Goal: Task Accomplishment & Management: Complete application form

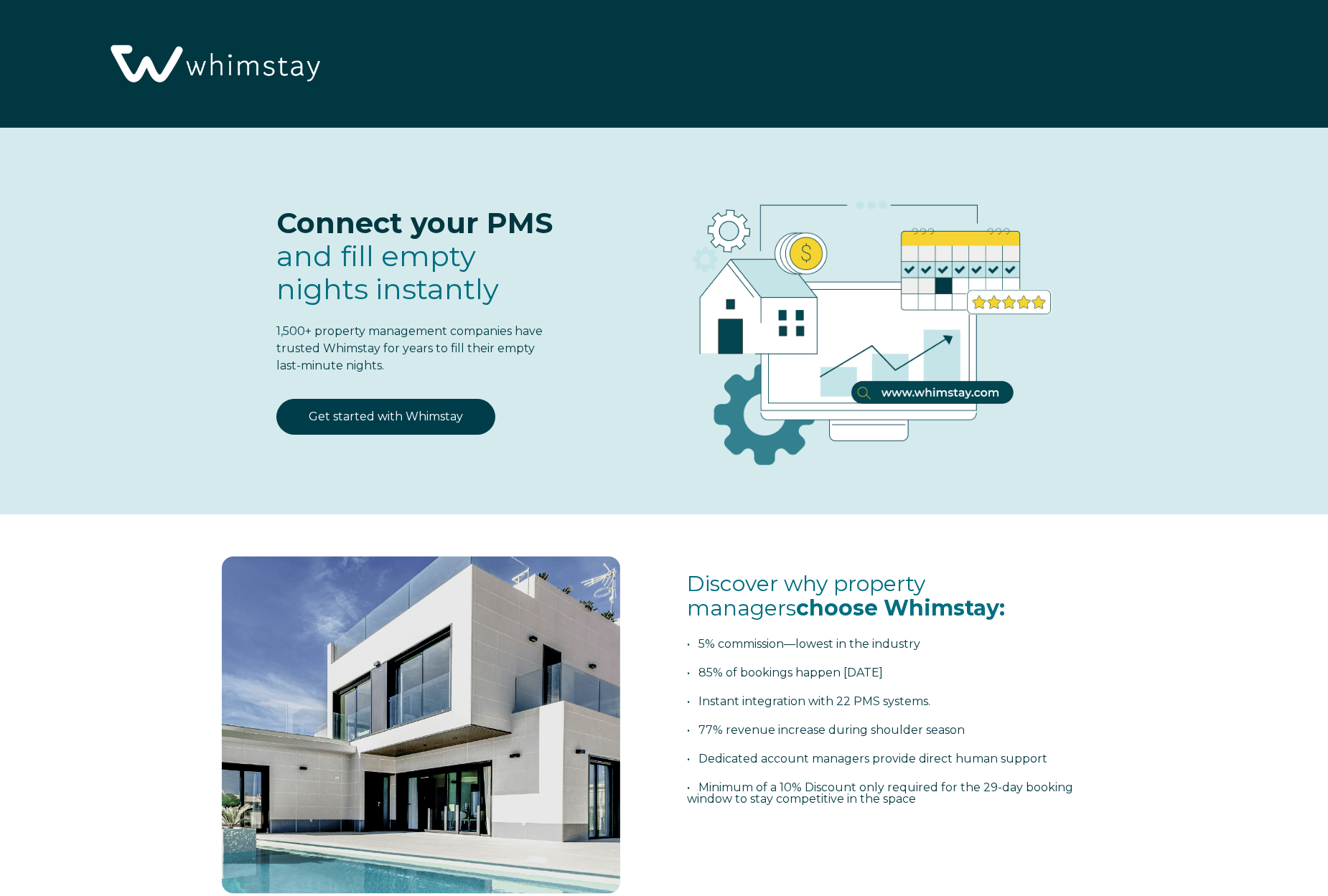
select select "US"
select select "Standard"
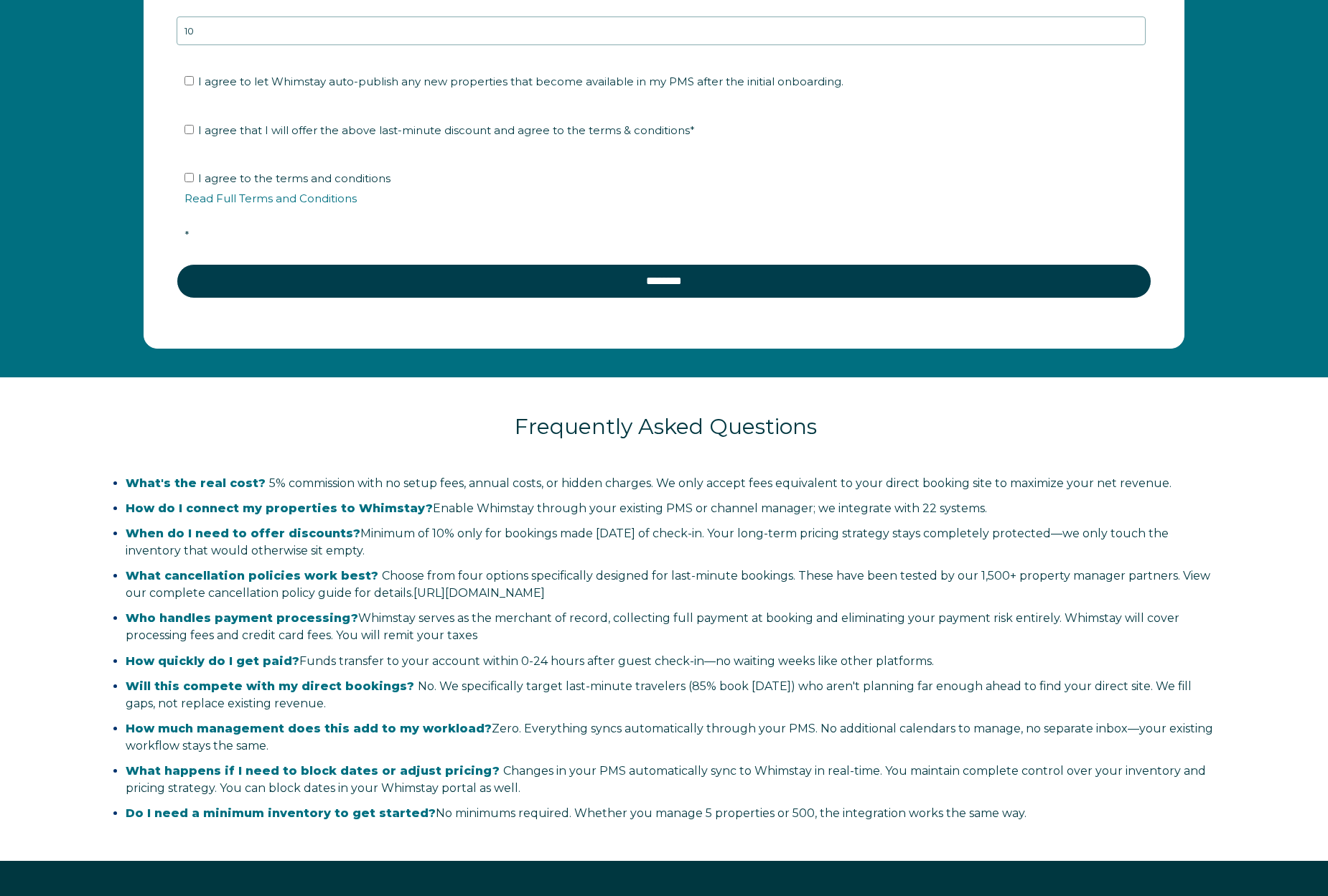
scroll to position [2702, 0]
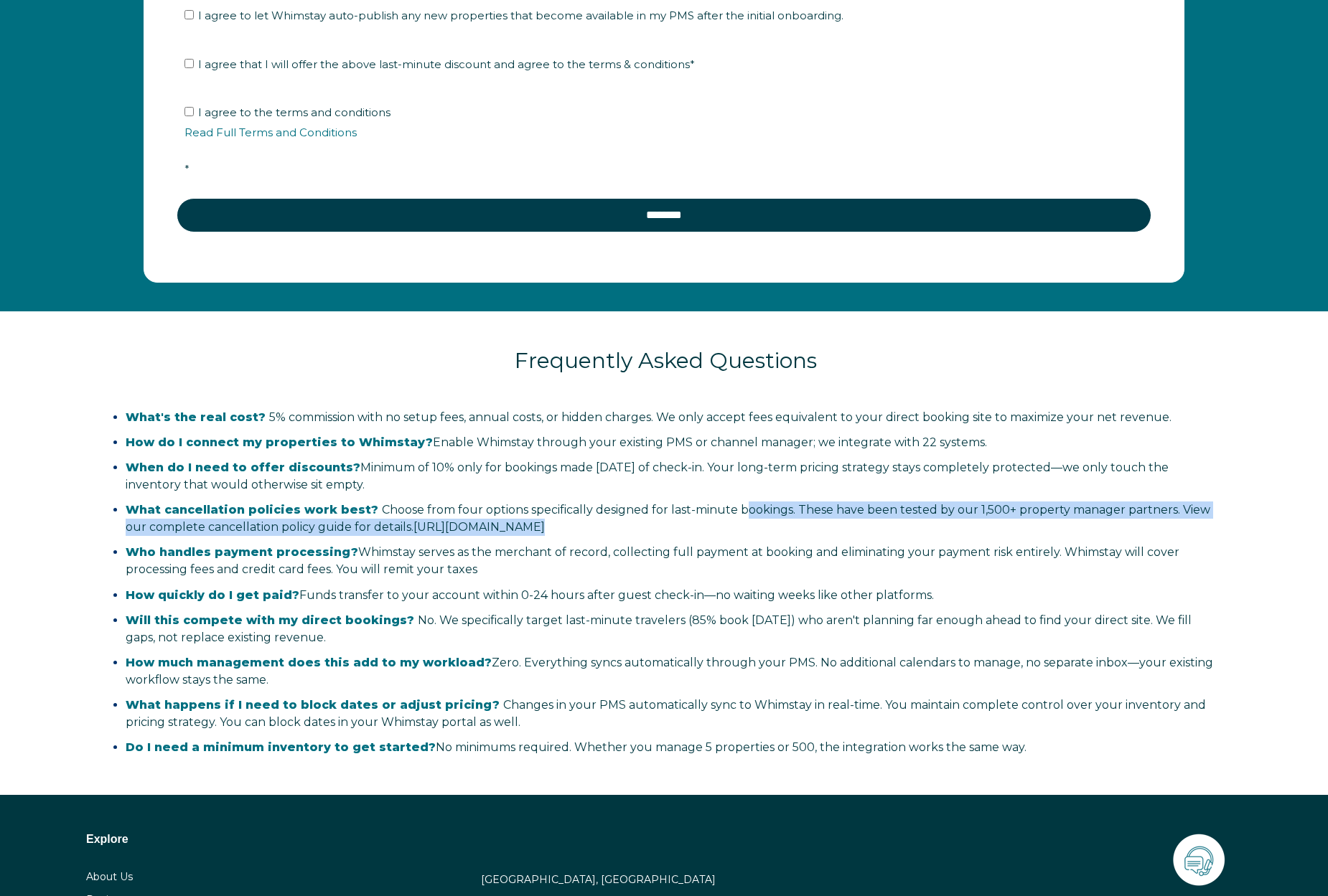
drag, startPoint x: 732, startPoint y: 511, endPoint x: 753, endPoint y: 535, distance: 31.9
click at [753, 535] on ul "What's the real cost? 5% commission with no setup fees, annual costs, or hidden…" at bounding box center [665, 583] width 1131 height 348
click at [754, 535] on ul "What's the real cost? 5% commission with no setup fees, annual costs, or hidden…" at bounding box center [665, 583] width 1131 height 348
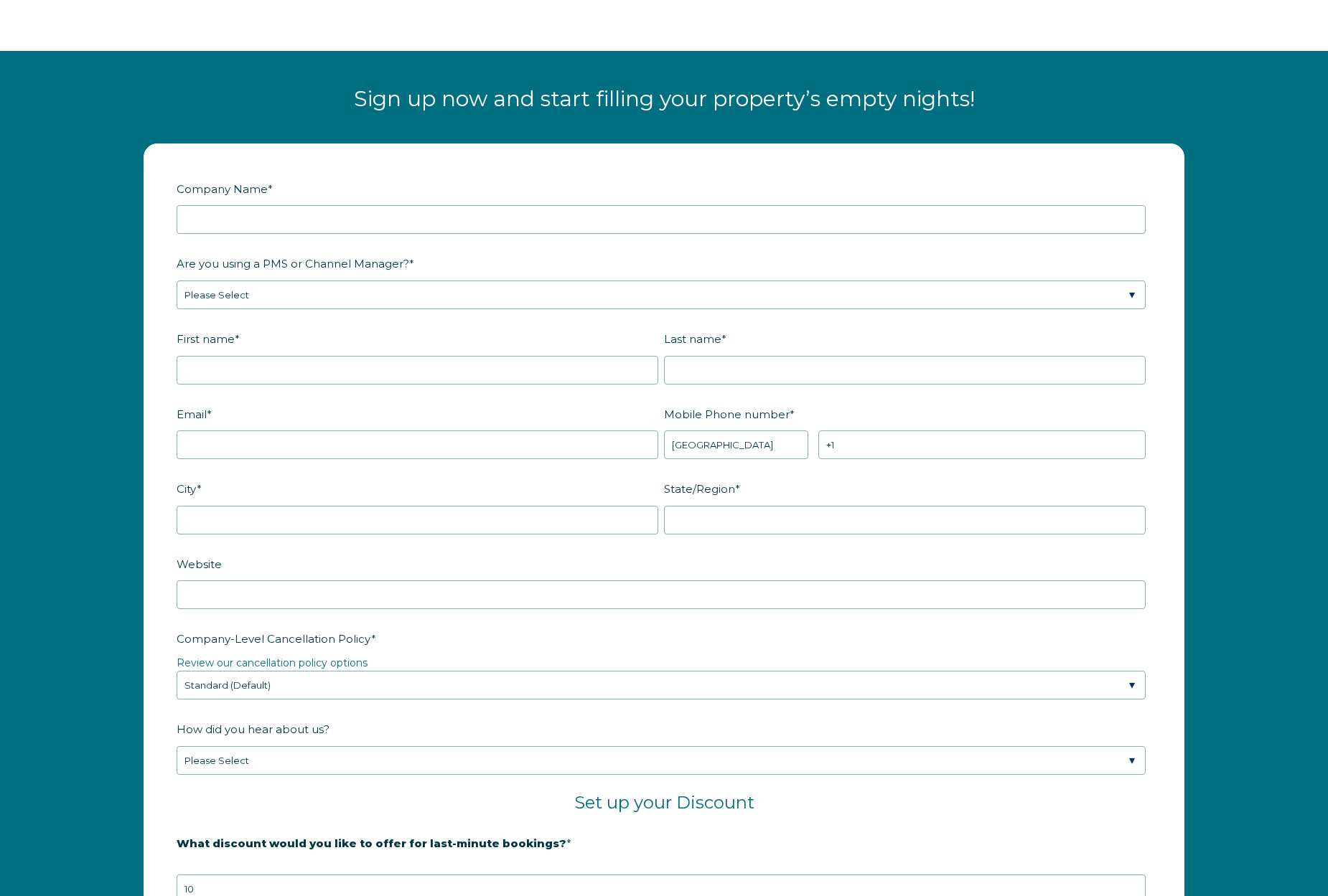
scroll to position [1724, 0]
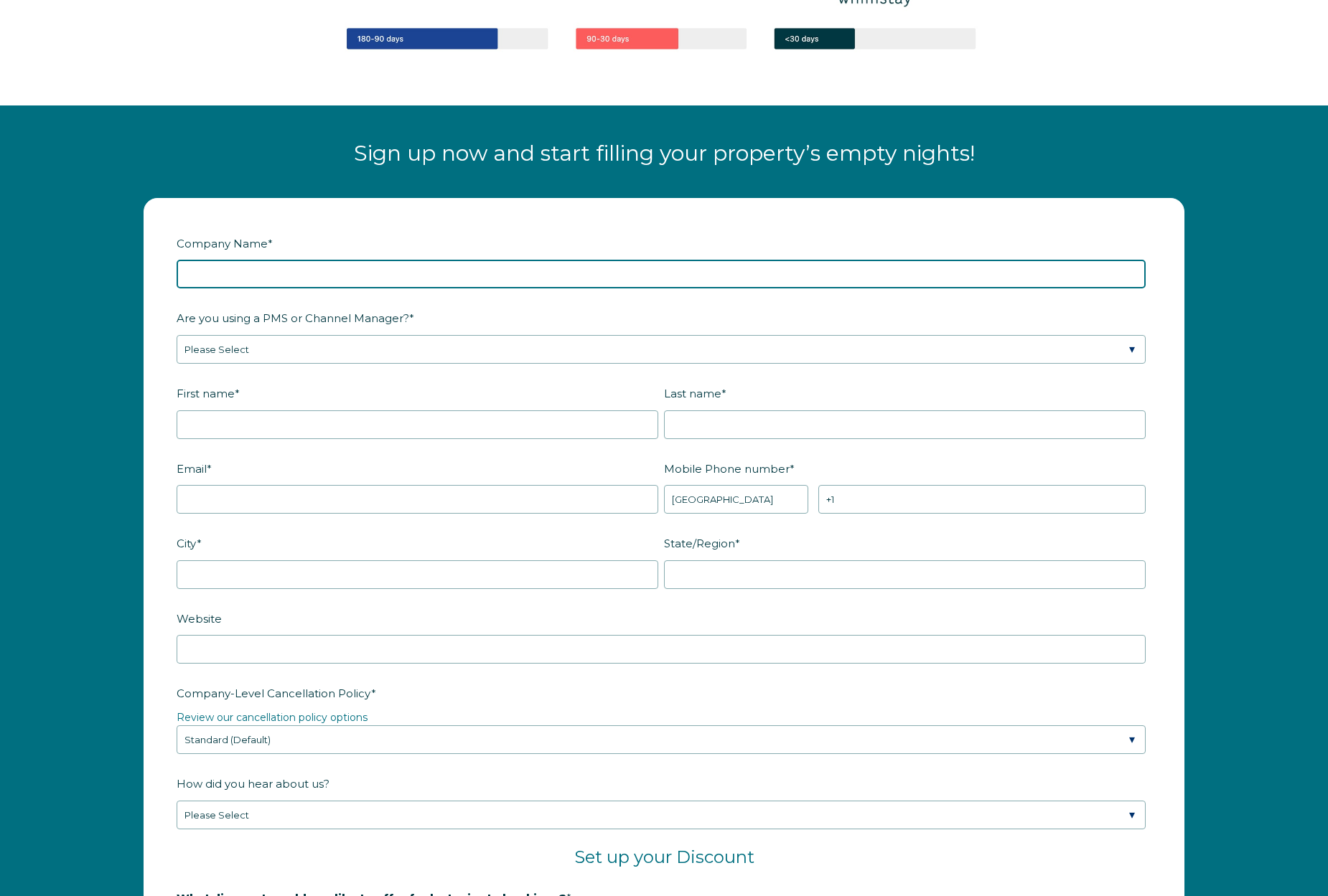
click at [294, 265] on input "Company Name *" at bounding box center [661, 274] width 969 height 29
type input "boulevard stays"
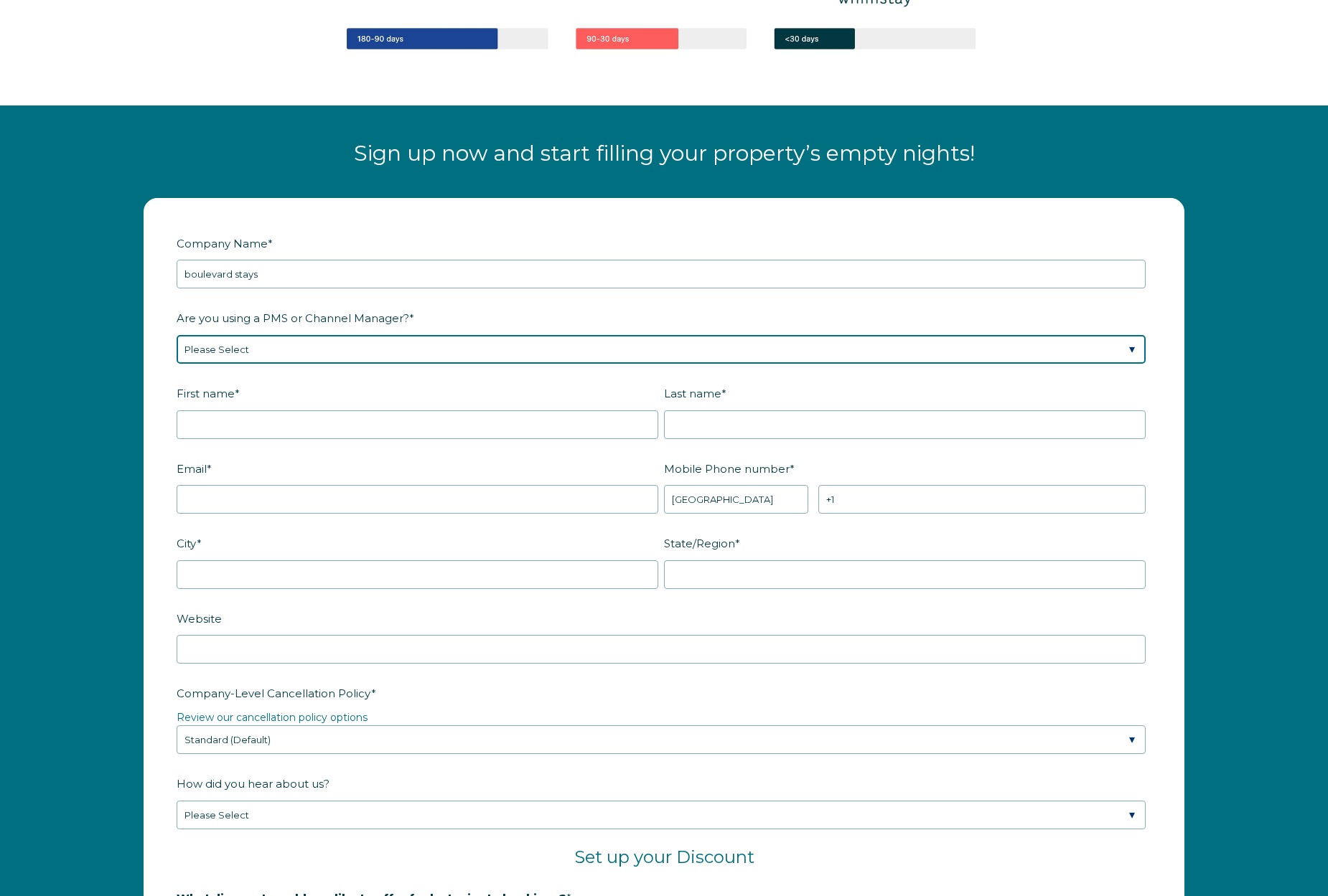
click at [332, 356] on select "Please Select Barefoot BookingPal Boost Brightside CiiRUS Escapia Guesty Hostaw…" at bounding box center [661, 350] width 969 height 29
select select "Guesty"
click at [177, 335] on select "Please Select Barefoot BookingPal Boost Brightside CiiRUS Escapia Guesty Hostaw…" at bounding box center [661, 350] width 969 height 29
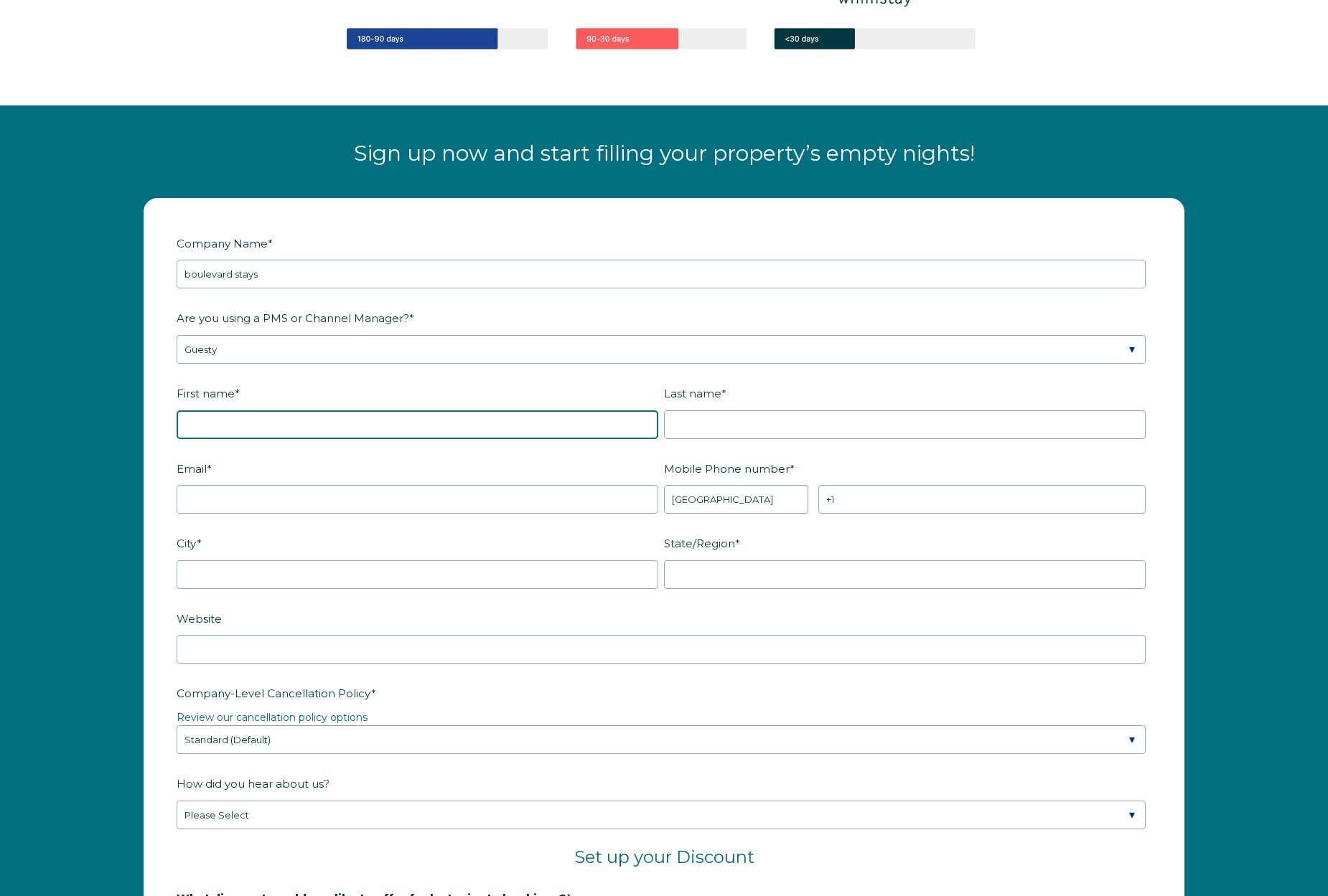
click at [287, 430] on input "First name *" at bounding box center [417, 425] width 481 height 29
type input "[PERSON_NAME]"
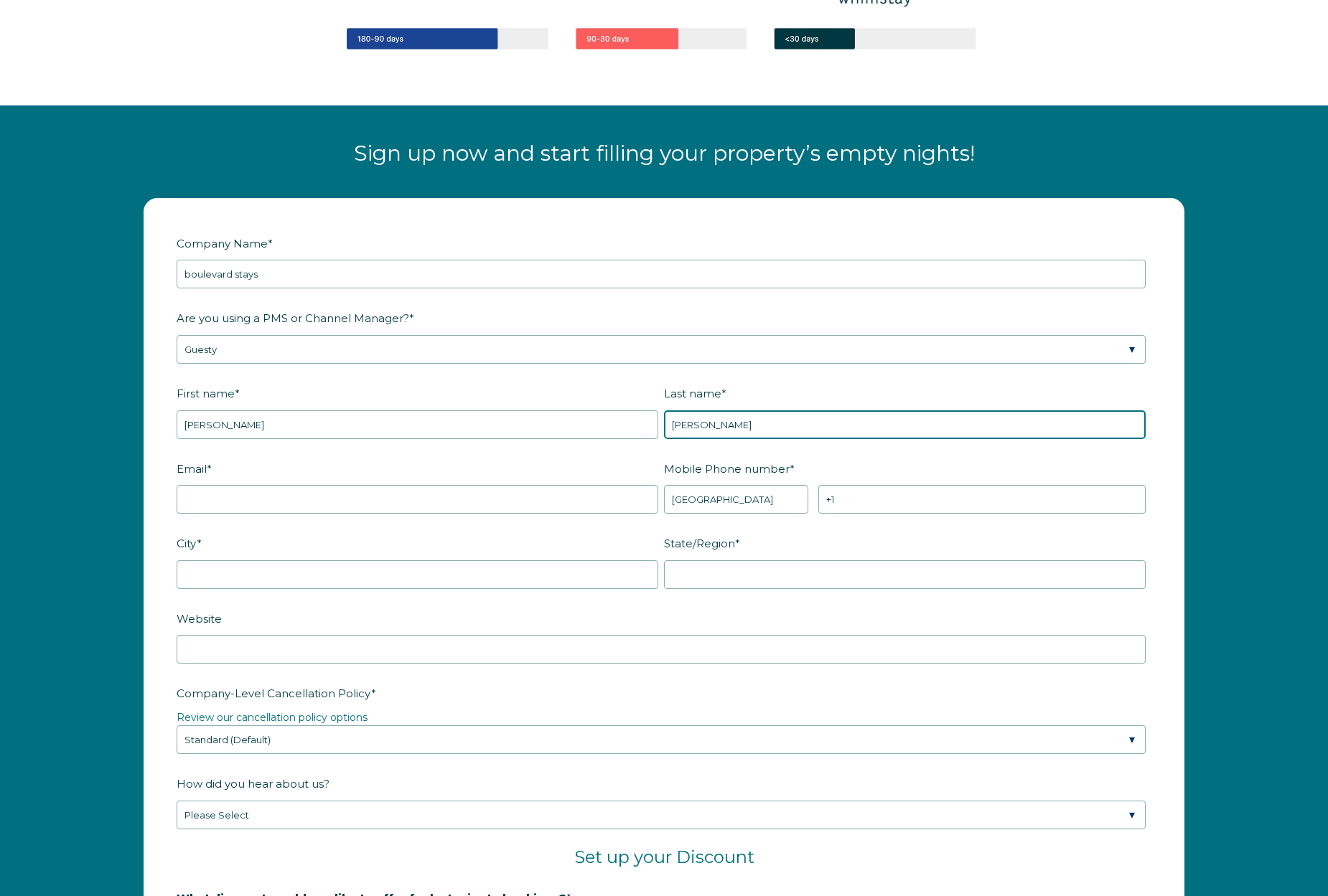
type input "[PERSON_NAME]"
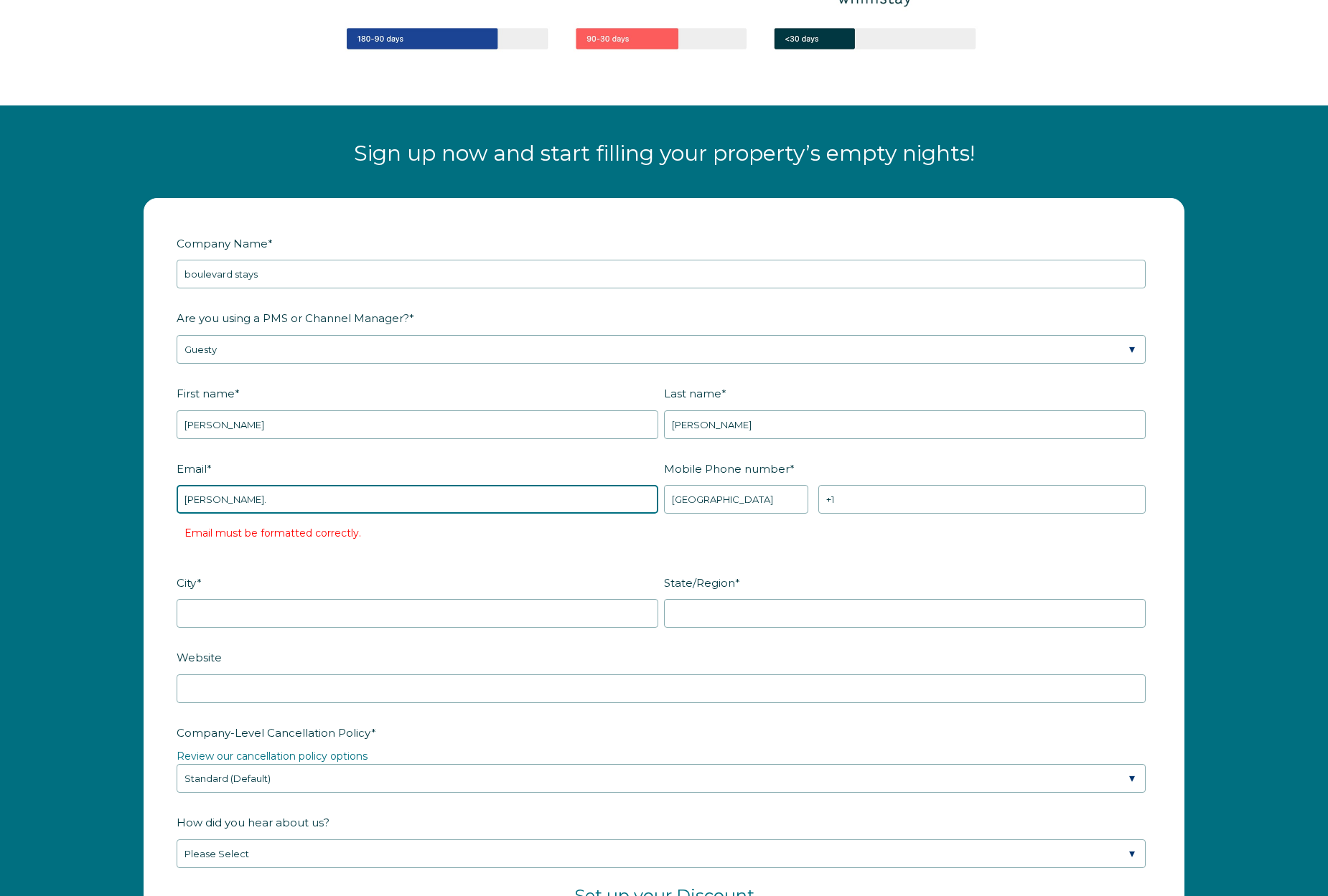
click at [294, 505] on input "[PERSON_NAME]." at bounding box center [417, 500] width 481 height 29
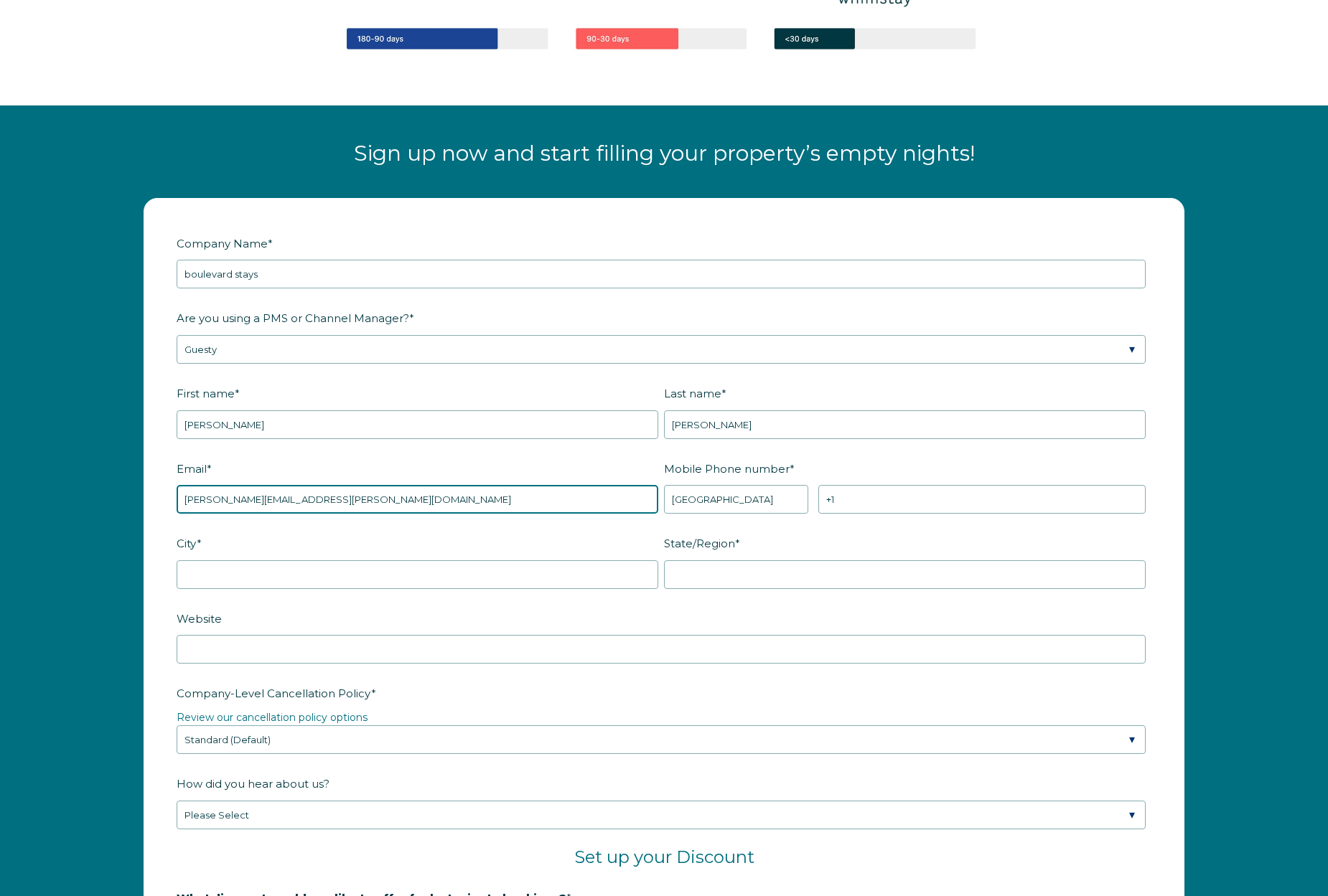
type input "[PERSON_NAME][EMAIL_ADDRESS][PERSON_NAME][DOMAIN_NAME]"
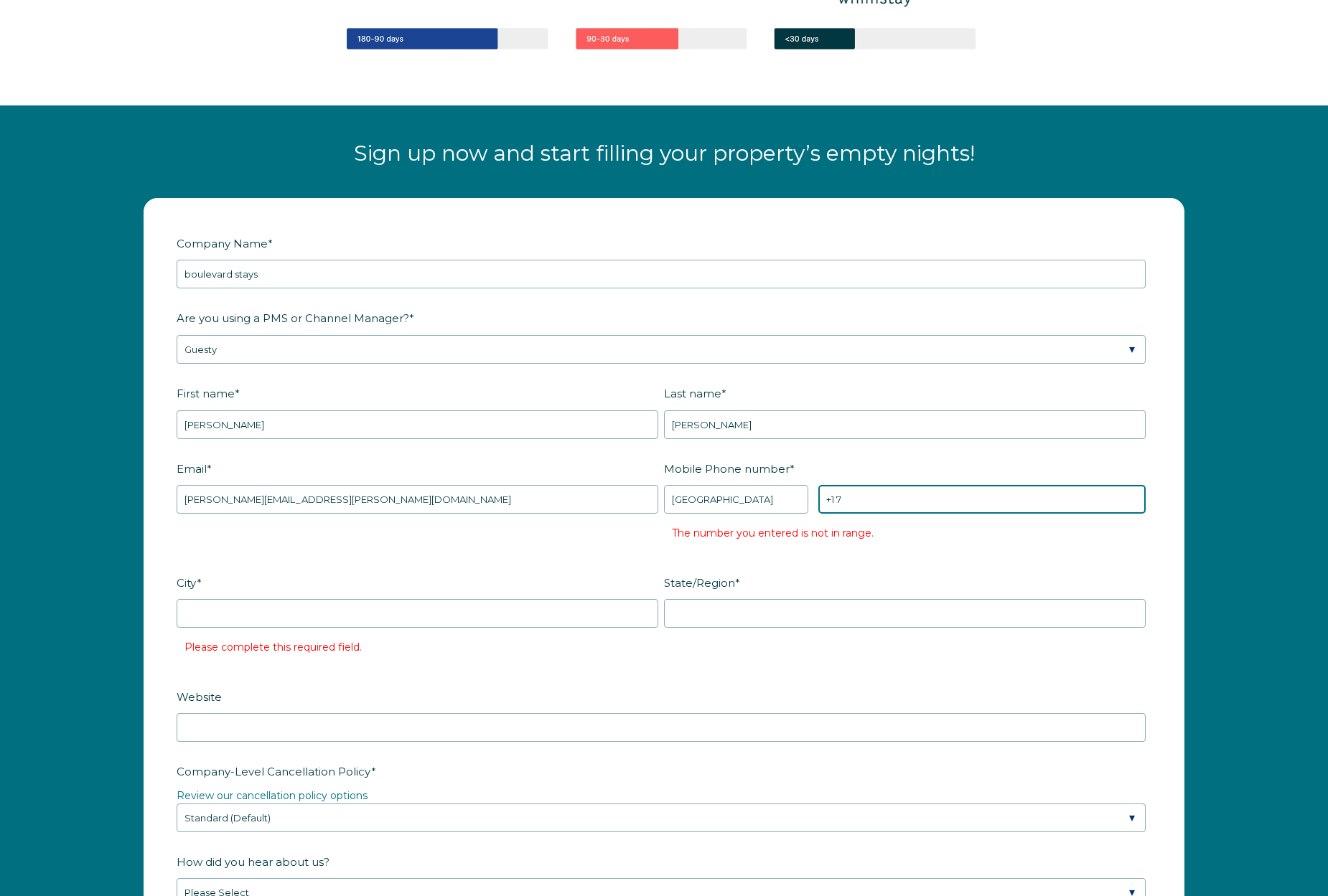
drag, startPoint x: 902, startPoint y: 501, endPoint x: 908, endPoint y: 497, distance: 7.2
click at [903, 501] on input "+1 7" at bounding box center [982, 500] width 327 height 29
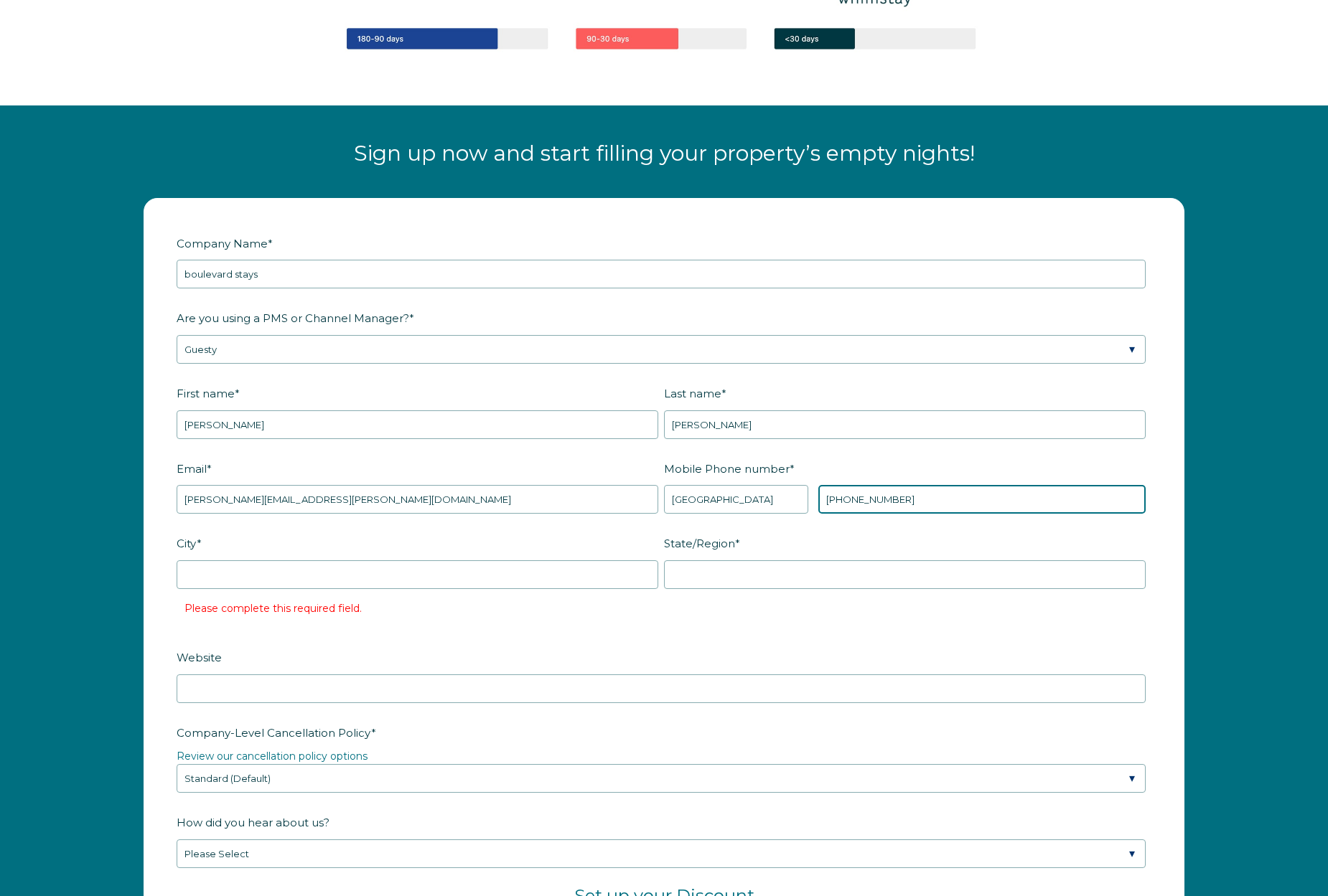
type input "[PHONE_NUMBER]"
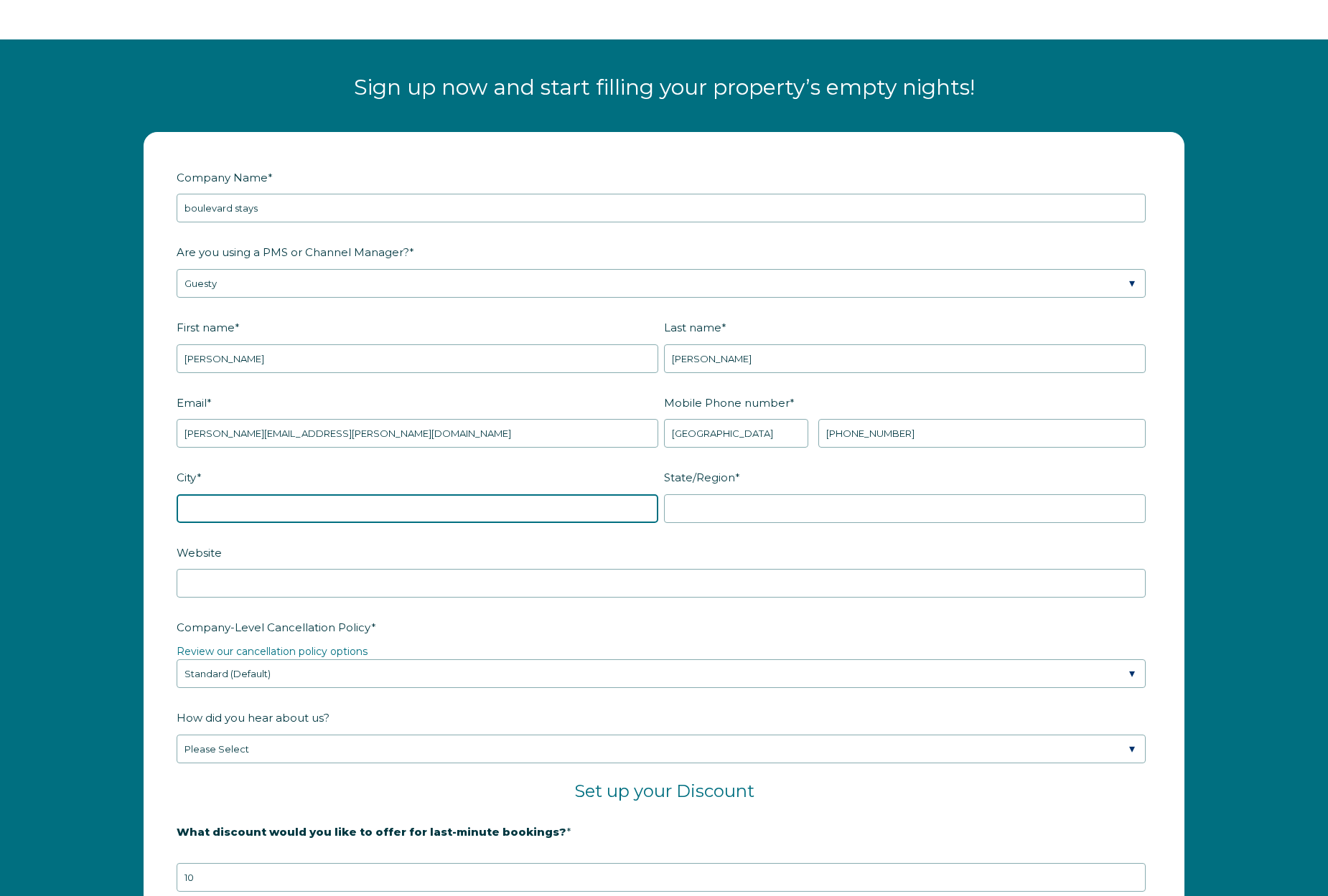
scroll to position [1819, 0]
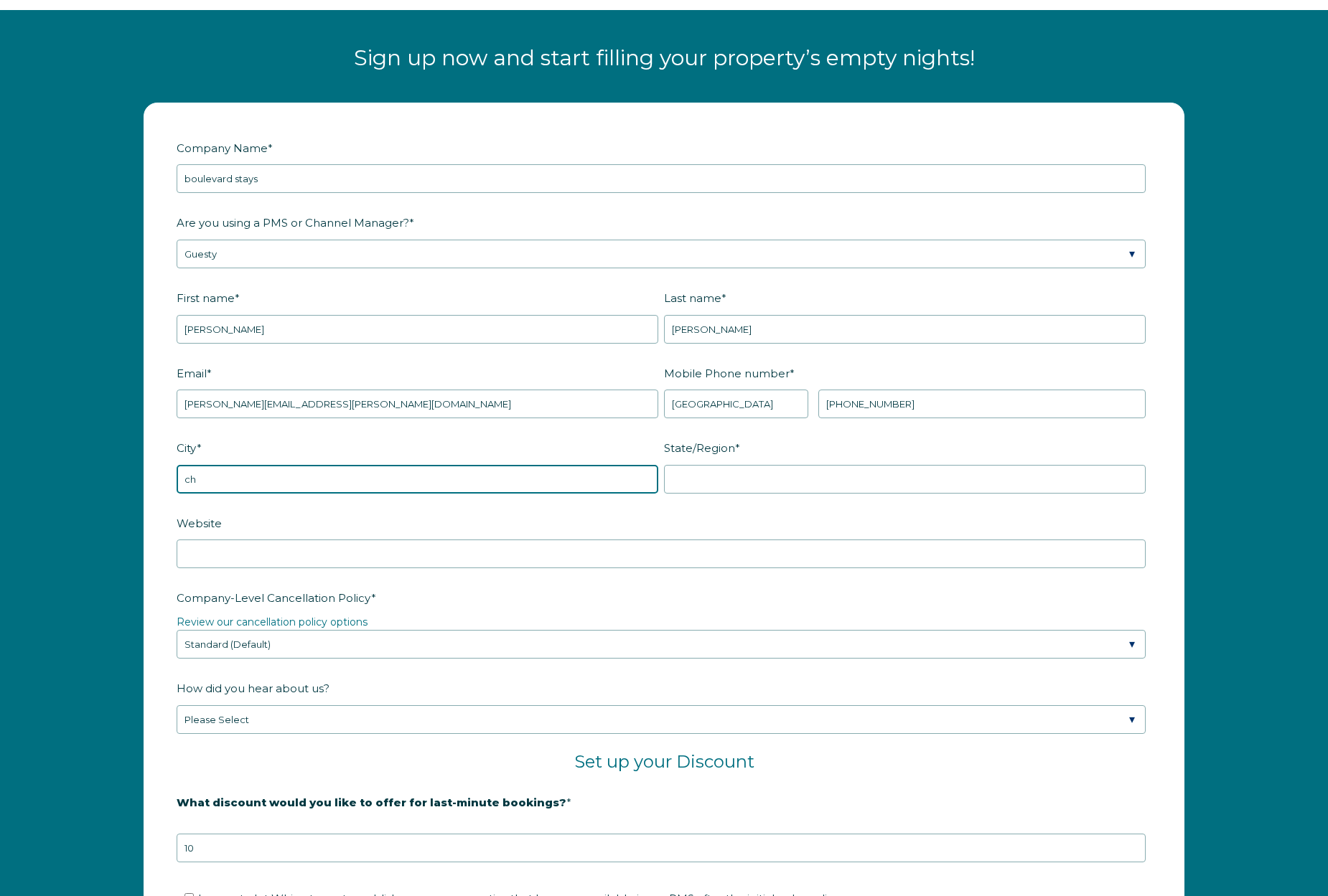
type input "c"
type input "bangor"
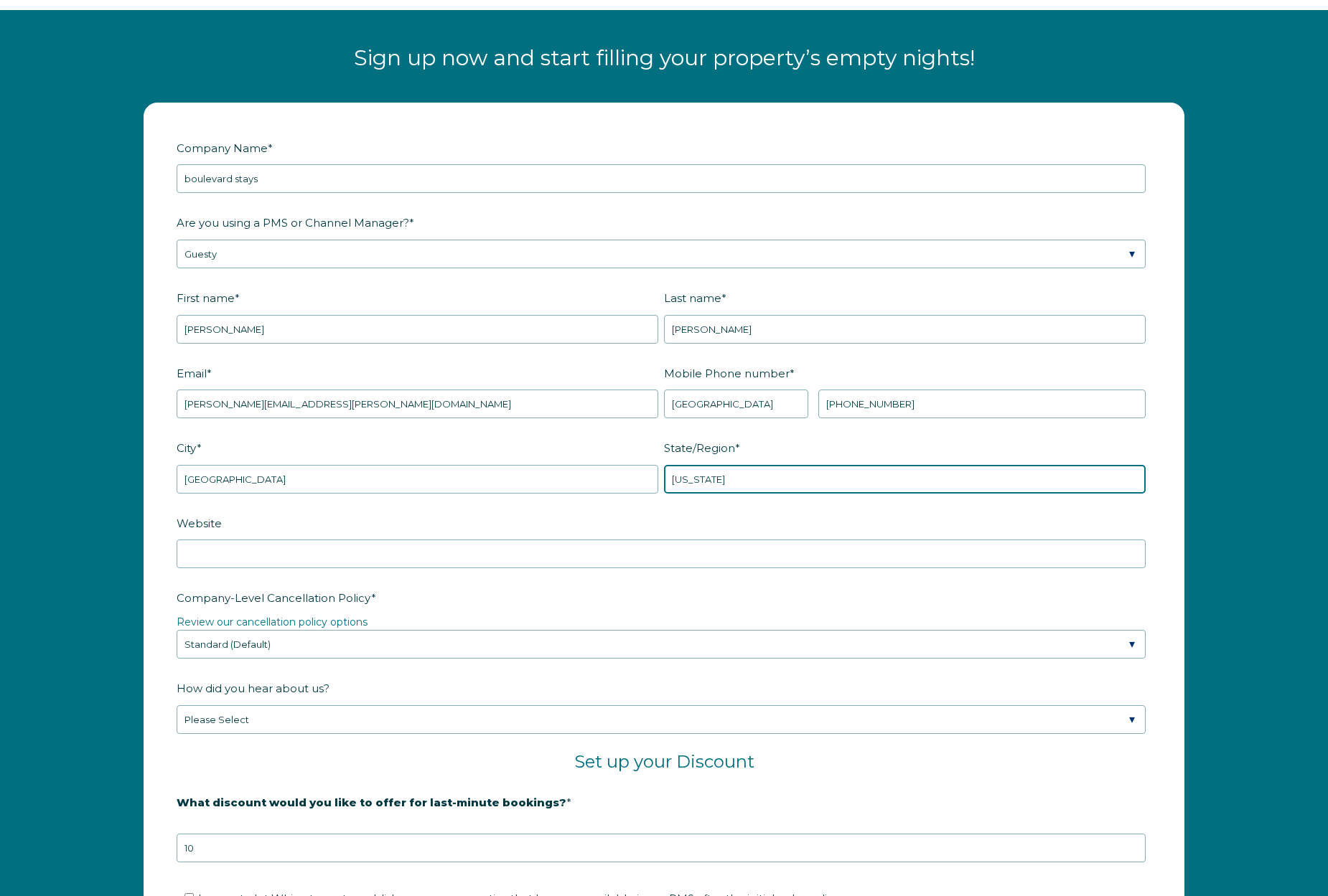
type input "maine"
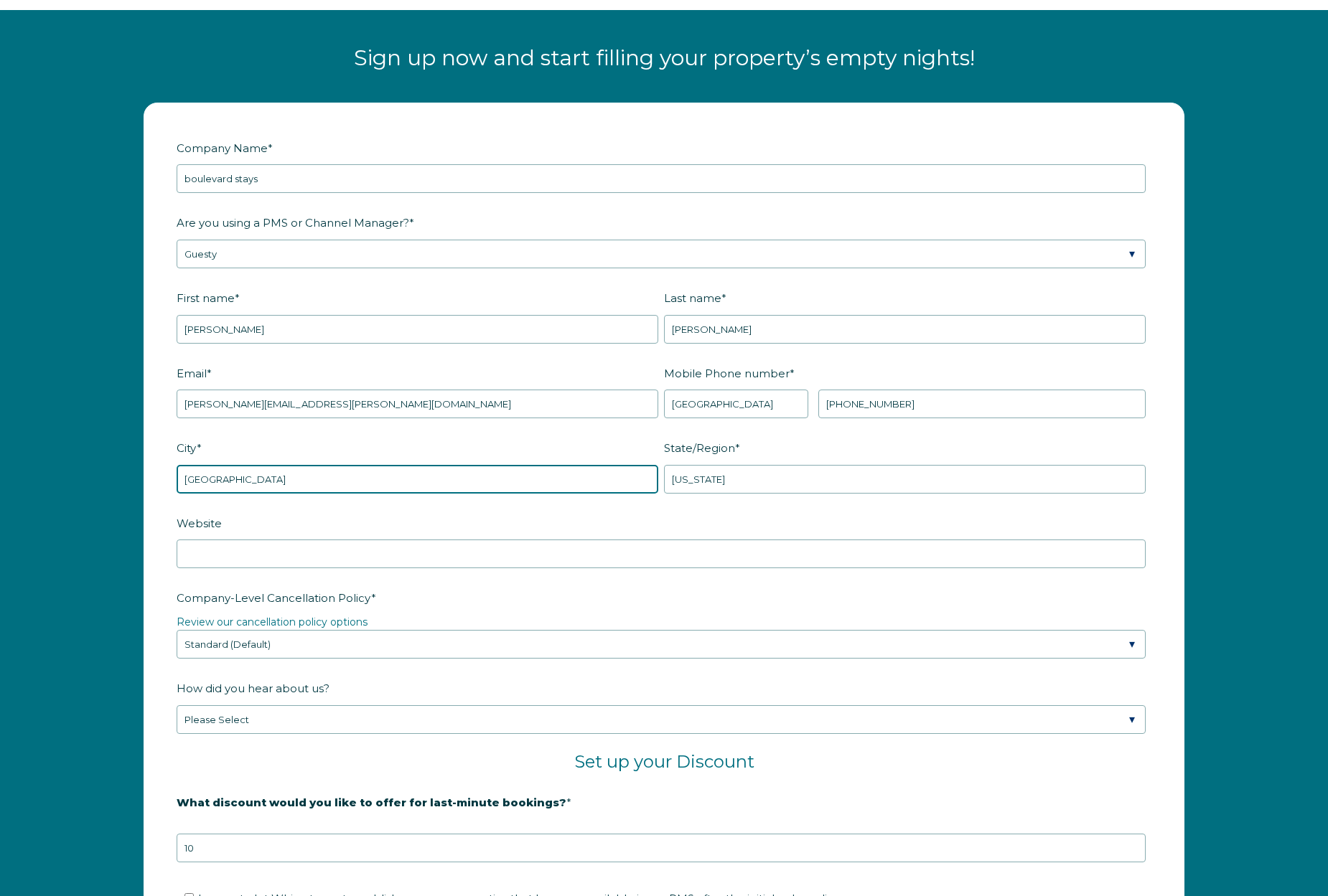
click at [351, 481] on input "bangor" at bounding box center [417, 480] width 481 height 29
type input "dallas"
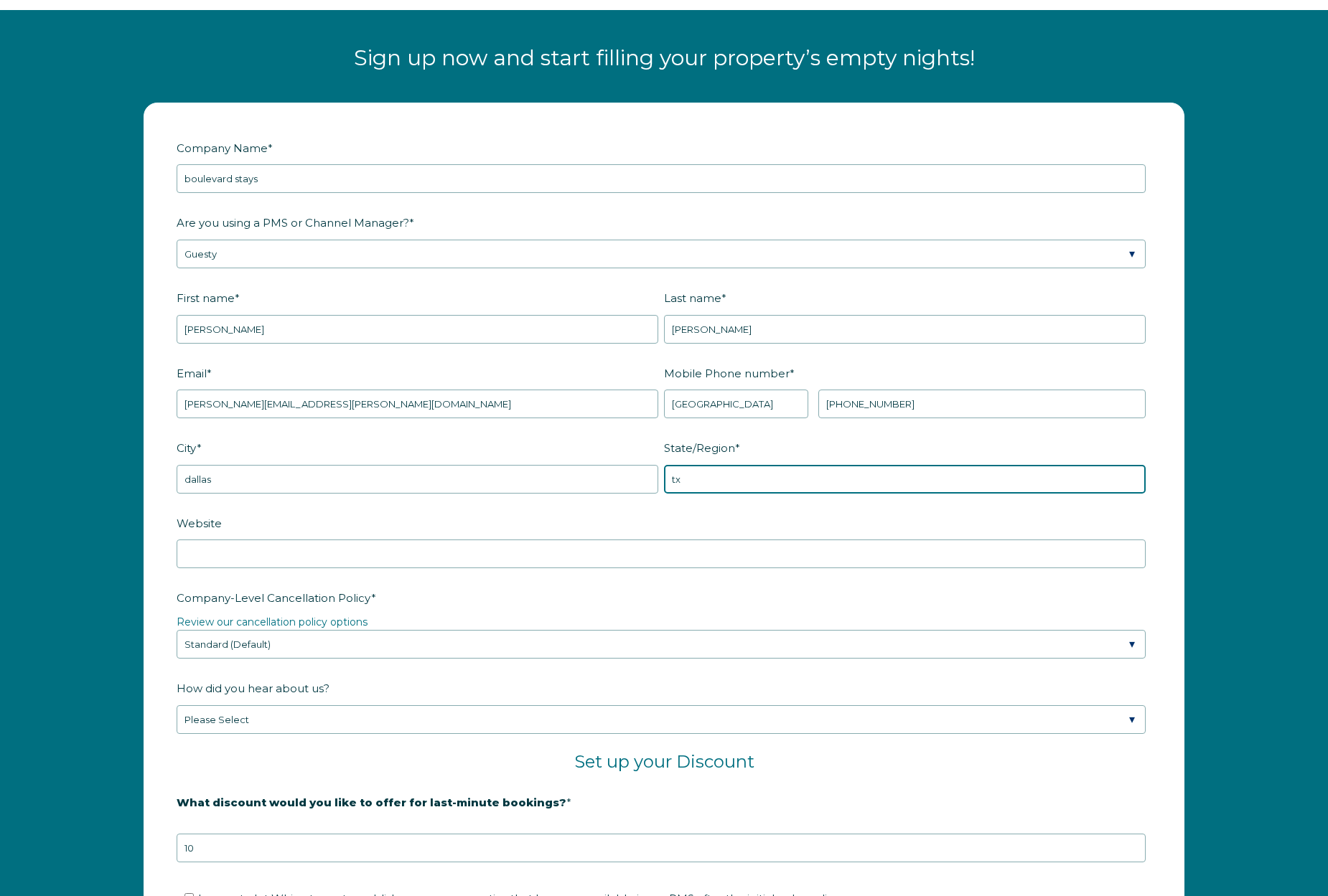
type input "tx"
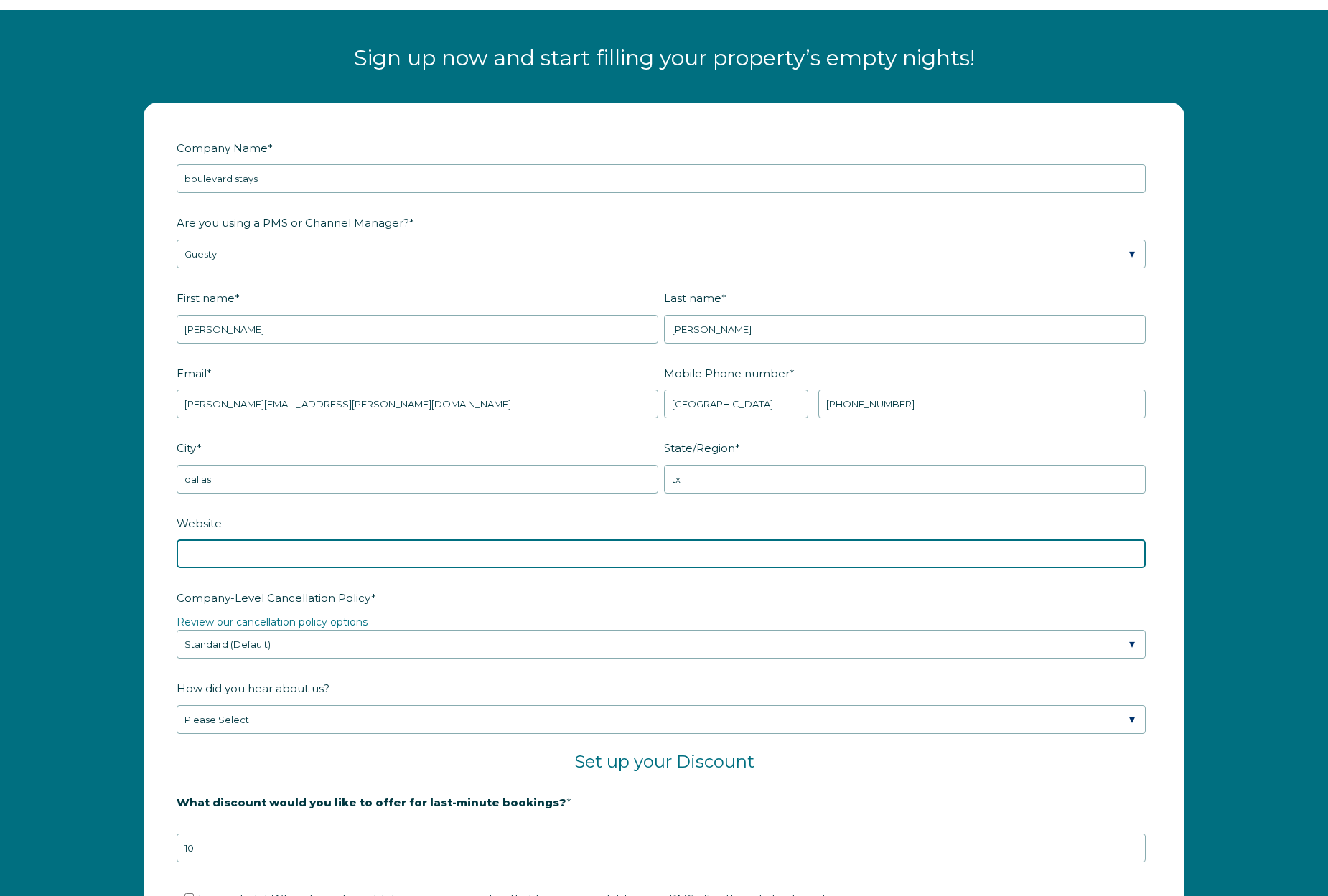
scroll to position [2025, 0]
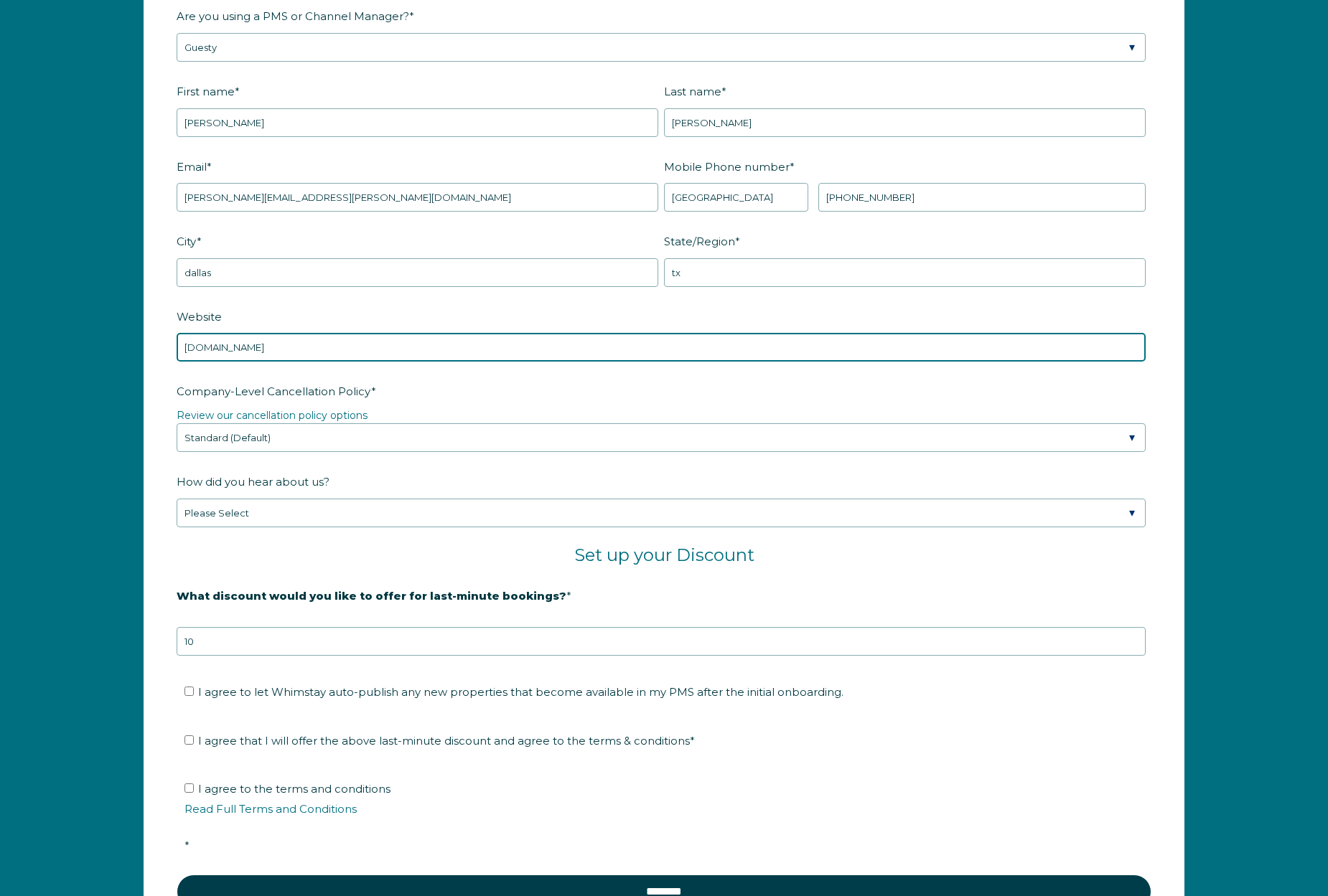
type input "[DOMAIN_NAME]"
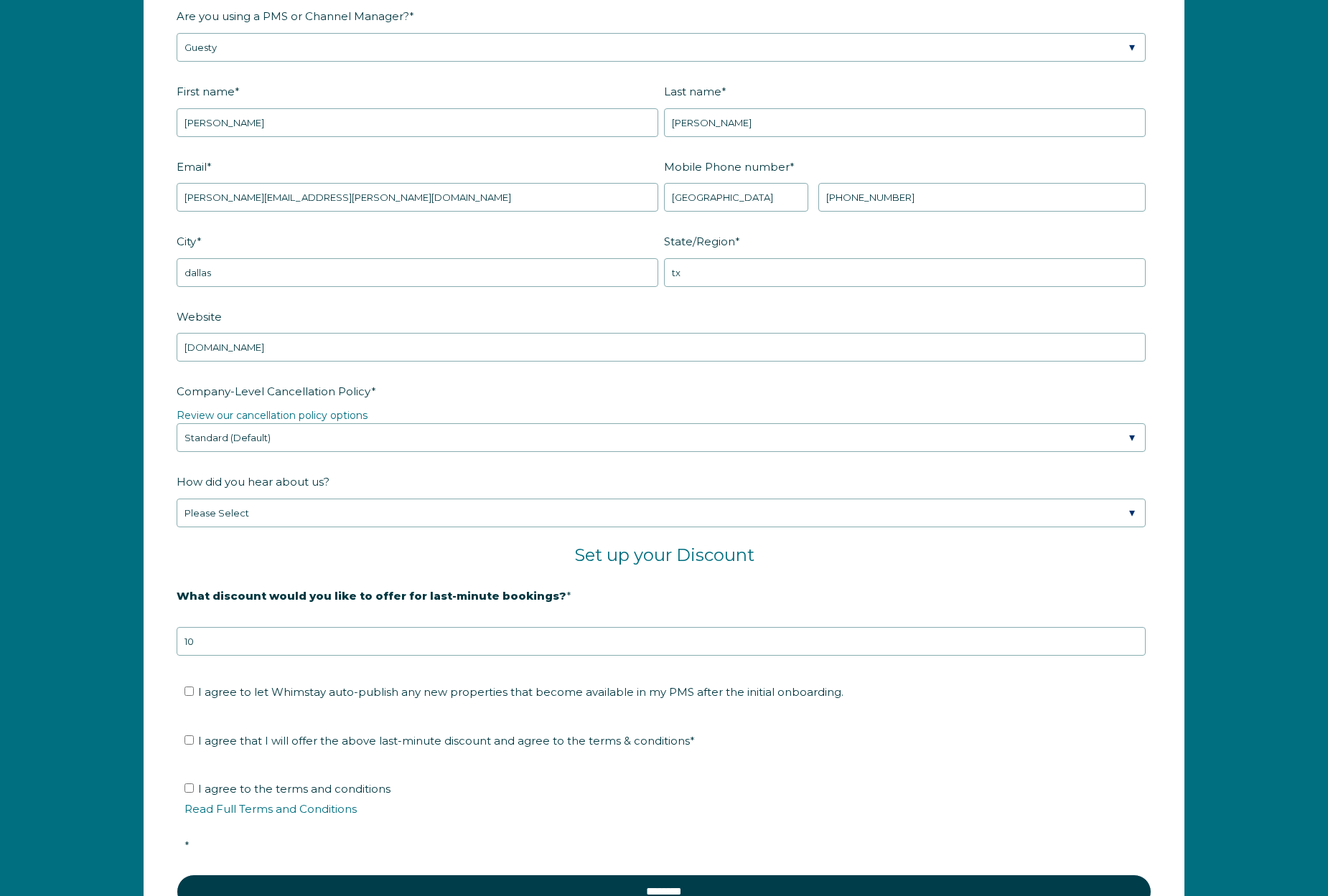
click at [504, 416] on legend "Review our cancellation policy options" at bounding box center [664, 416] width 975 height 15
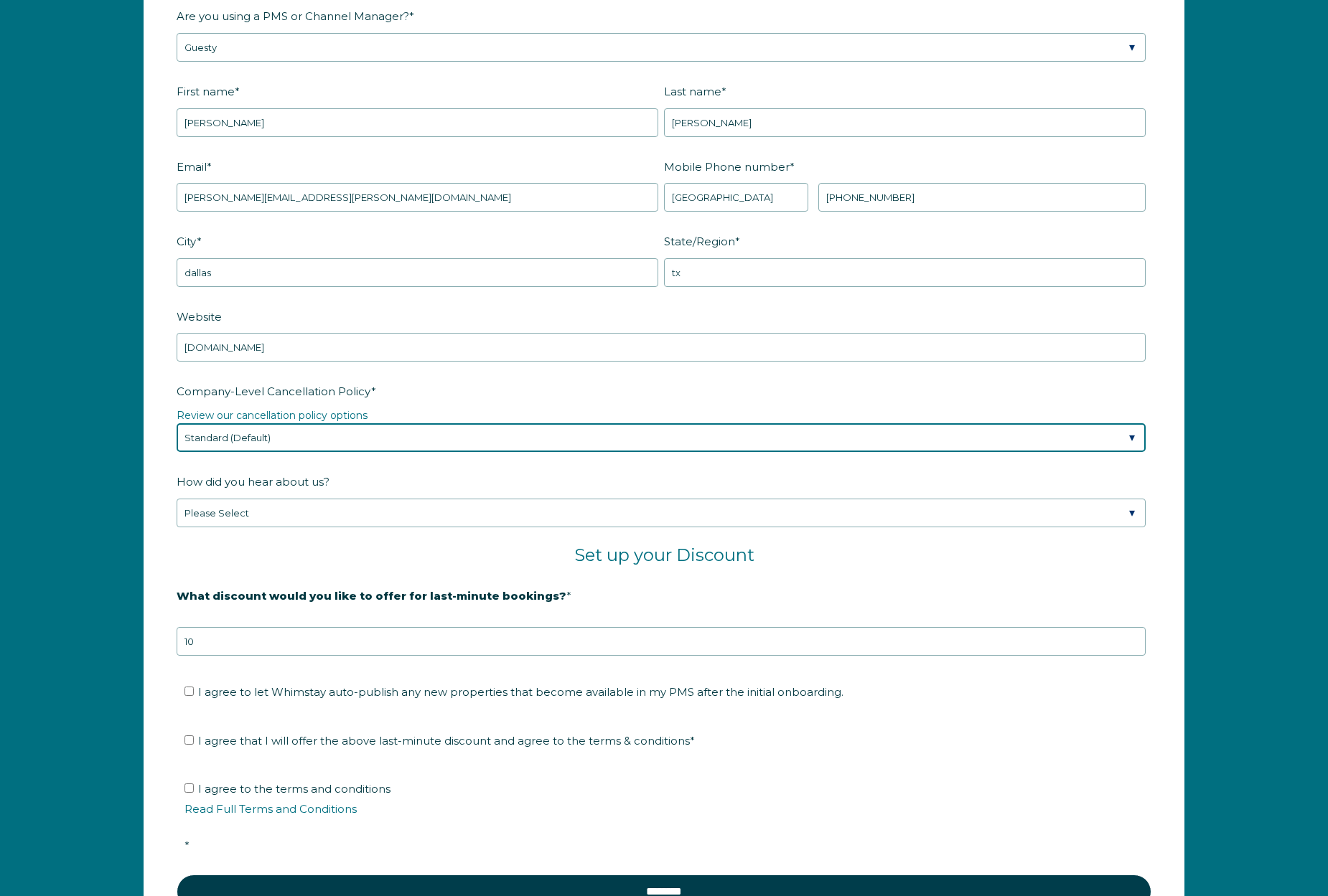
click at [485, 434] on select "Please Select Partial Standard (Default) Moderate Strict" at bounding box center [661, 438] width 969 height 29
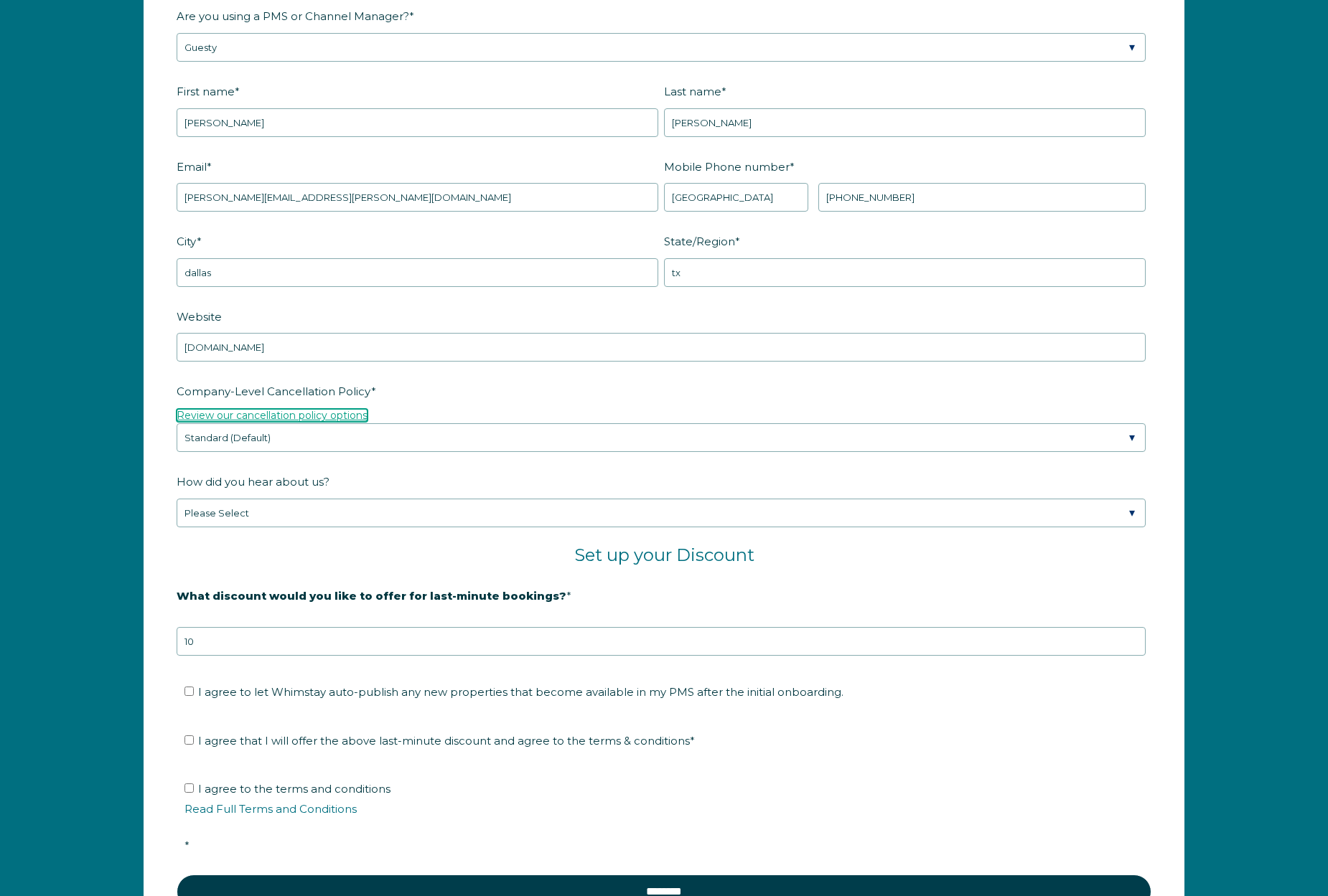
click at [352, 412] on link "Review our cancellation policy options" at bounding box center [272, 416] width 191 height 13
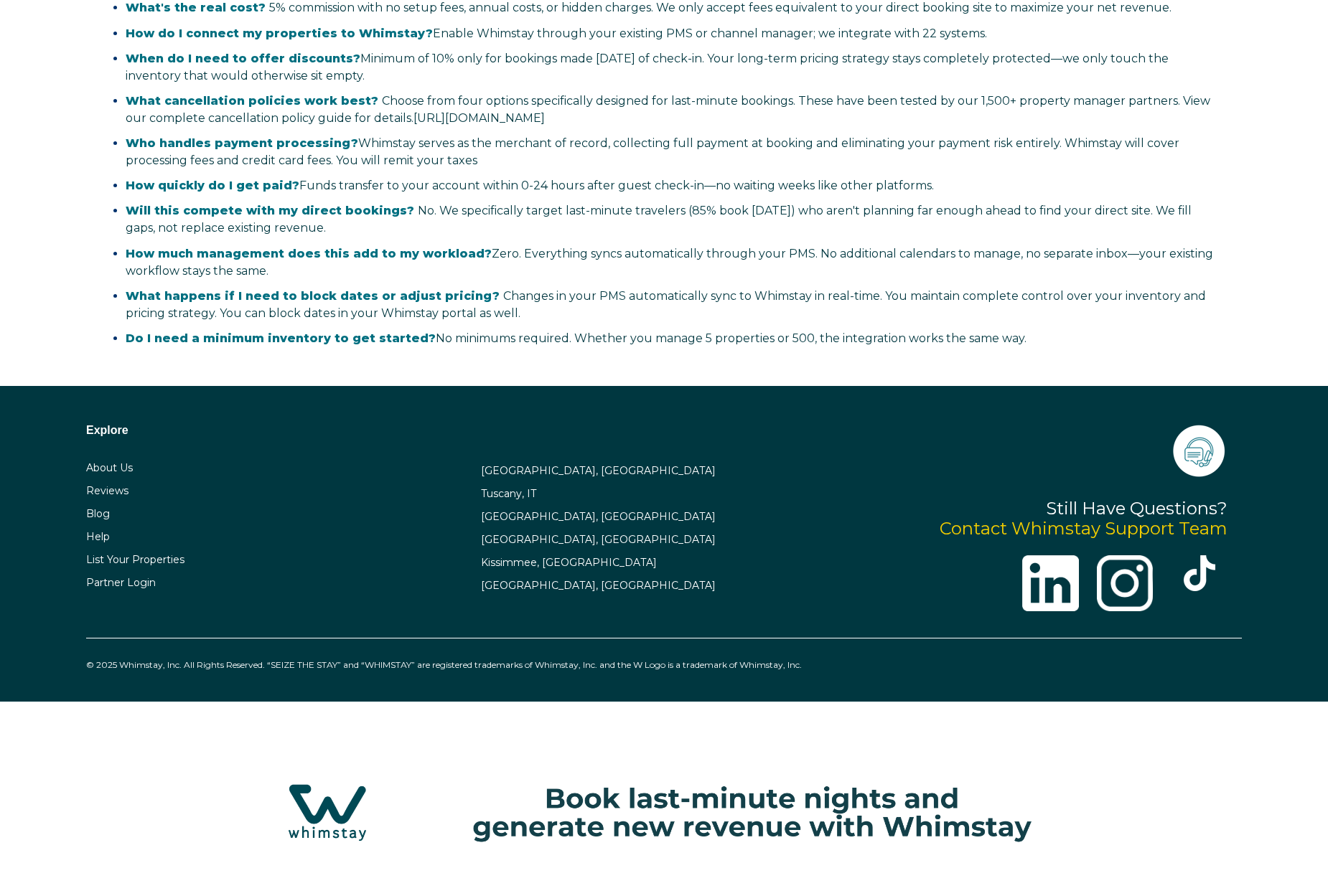
select select "US"
select select "Standard"
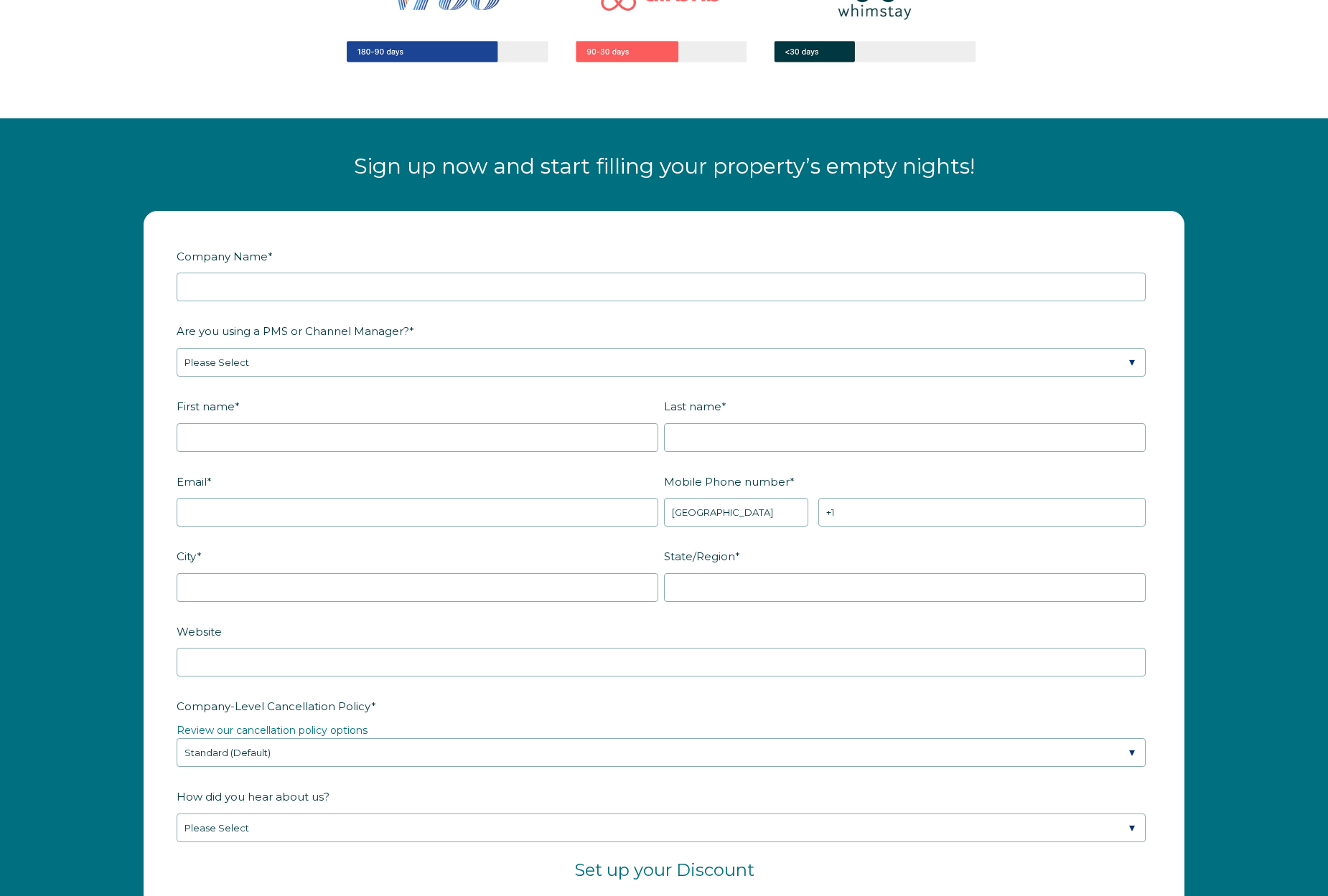
scroll to position [1616, 0]
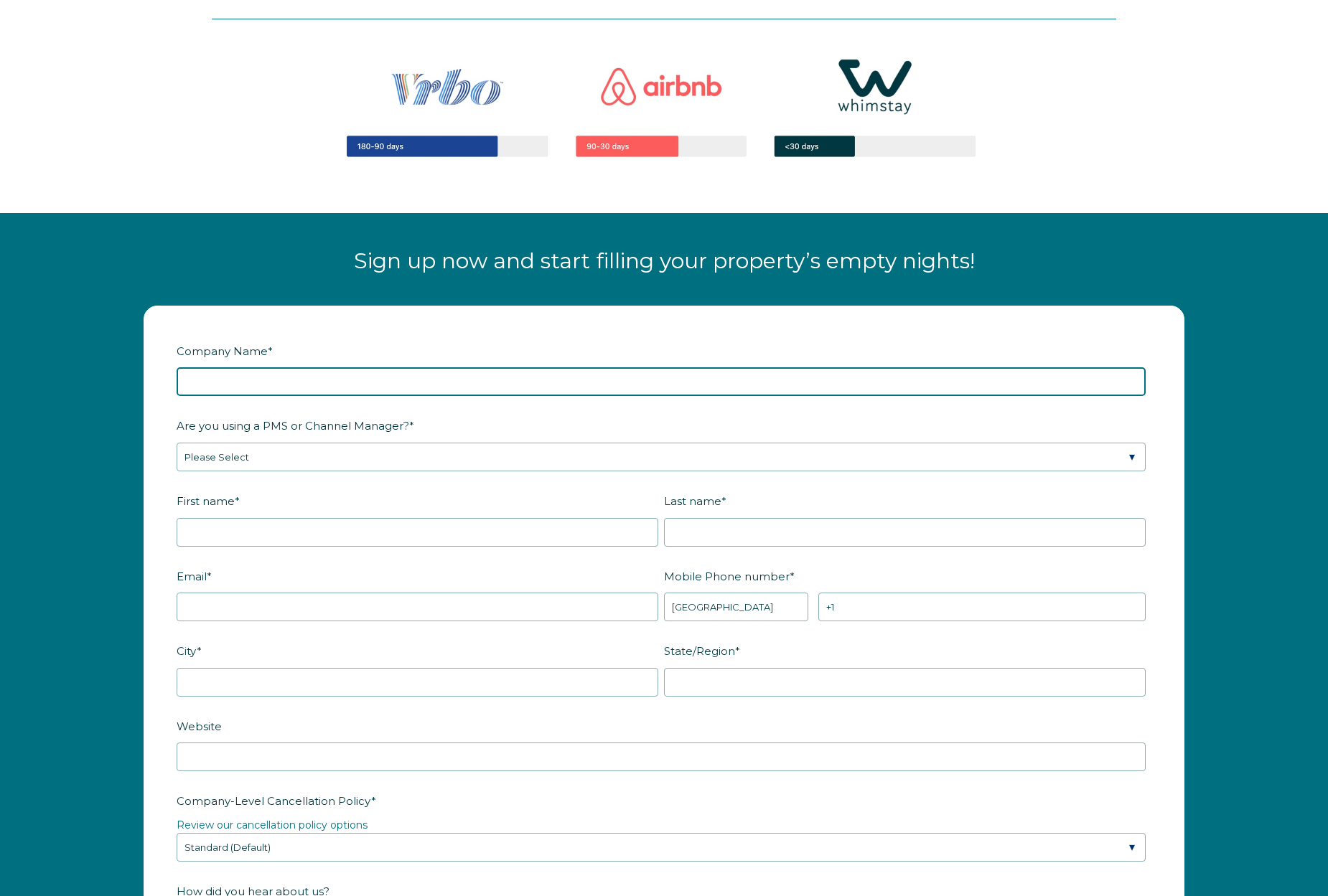
click at [310, 384] on input "Company Name *" at bounding box center [661, 382] width 969 height 29
type input "boulevard stays"
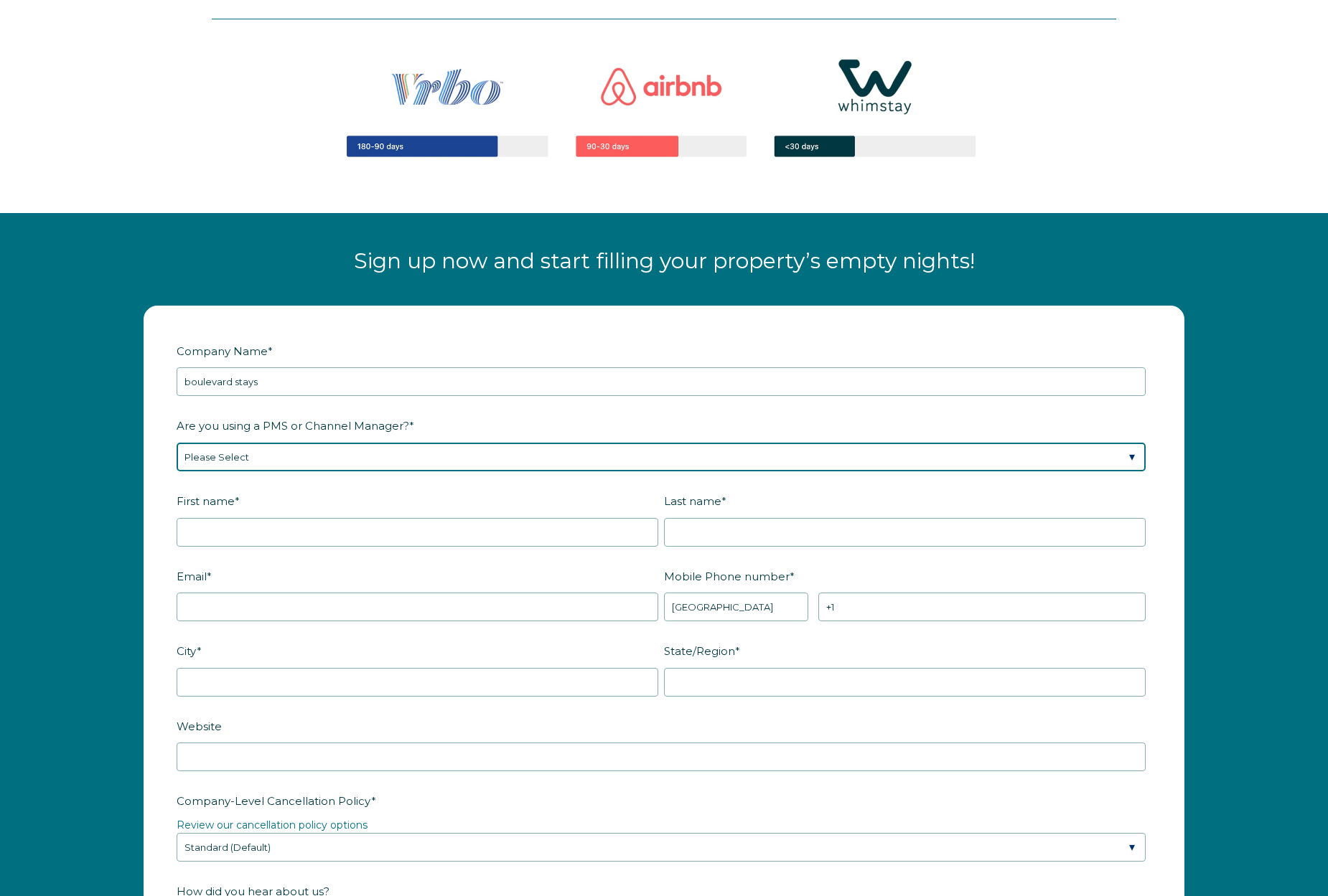
select select "Guesty"
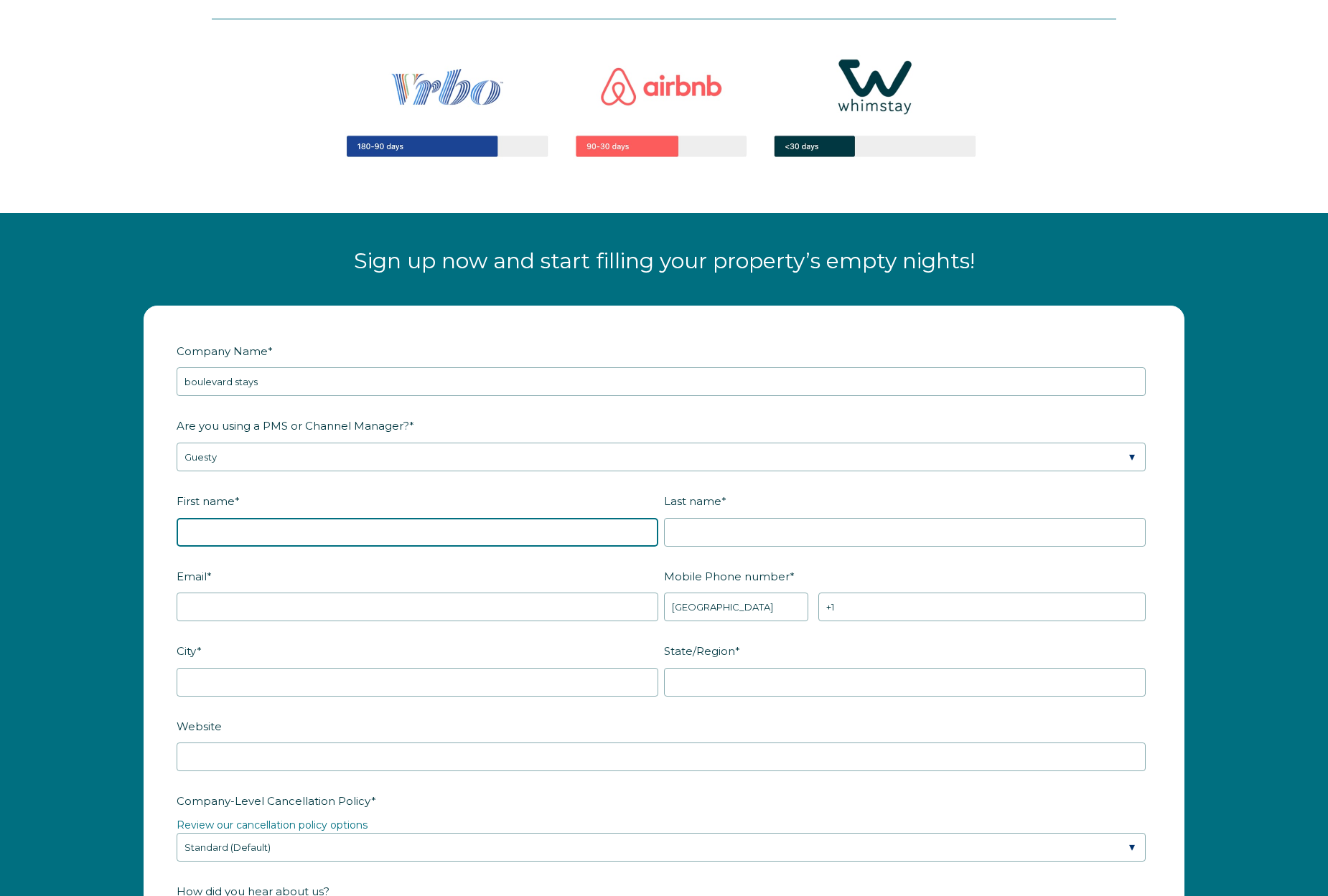
click at [250, 530] on input "First name *" at bounding box center [417, 533] width 481 height 29
type input "[PERSON_NAME]"
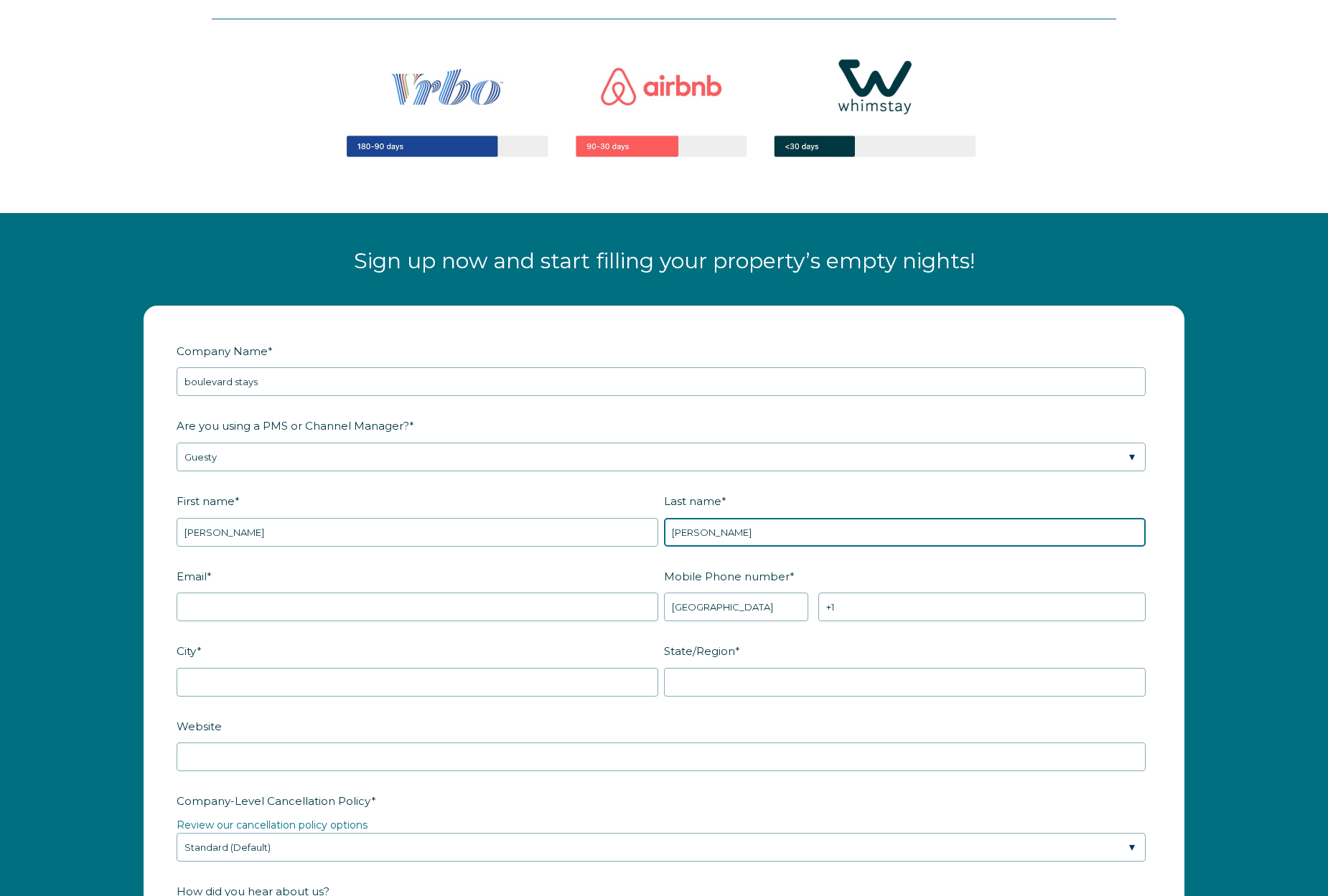
type input "[PERSON_NAME]"
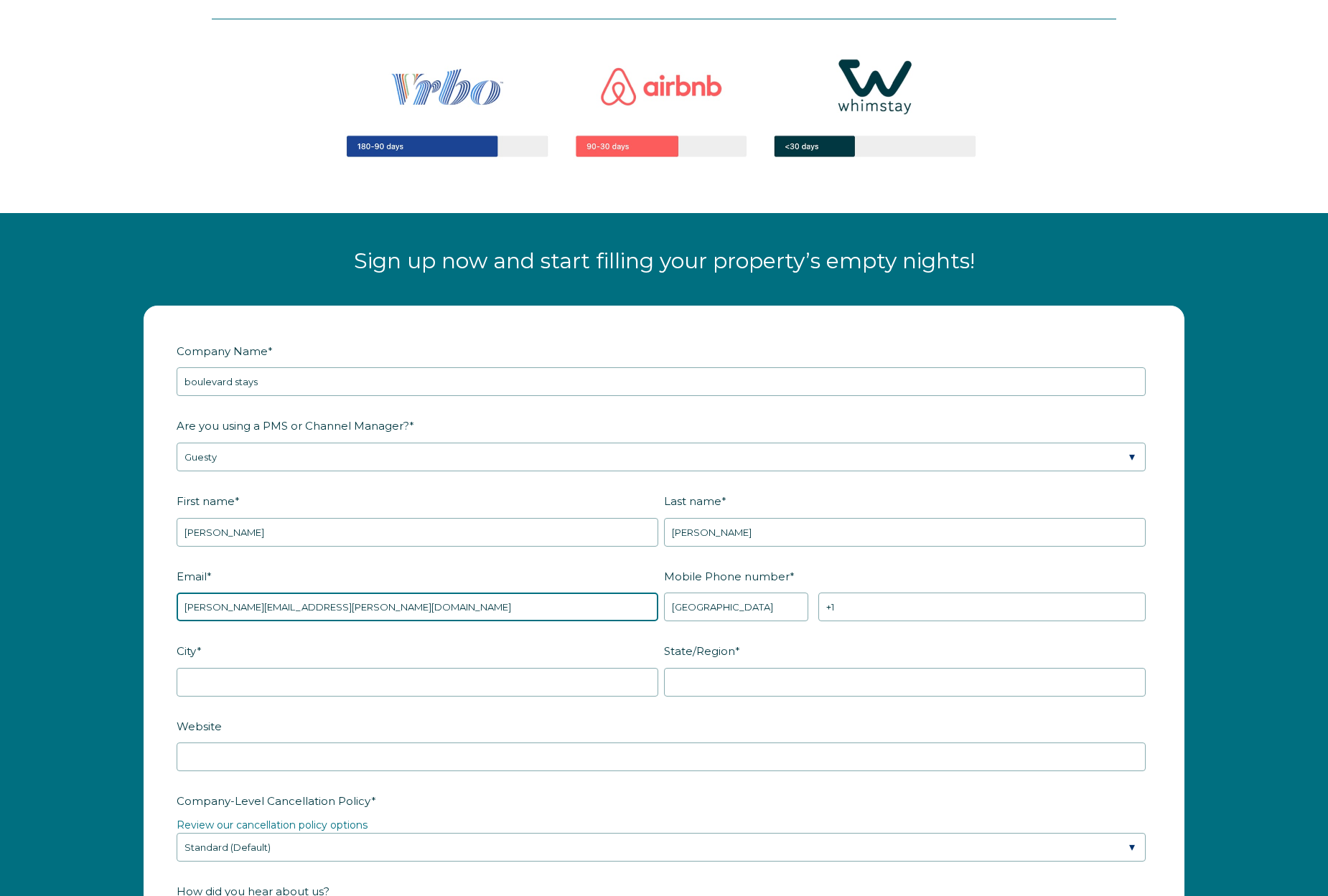
type input "[PERSON_NAME][EMAIL_ADDRESS][PERSON_NAME][DOMAIN_NAME]"
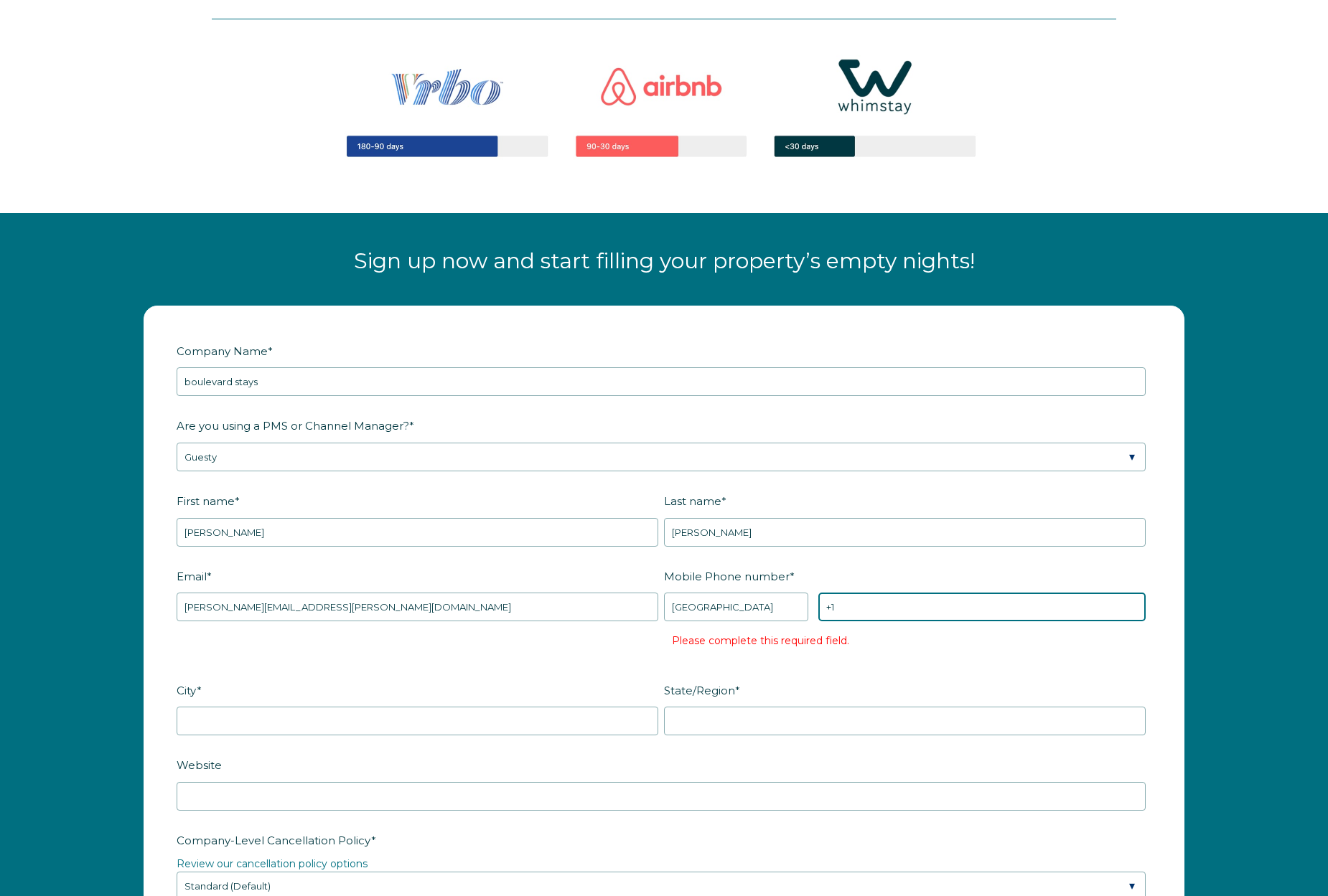
click at [883, 606] on input "+1" at bounding box center [982, 607] width 327 height 29
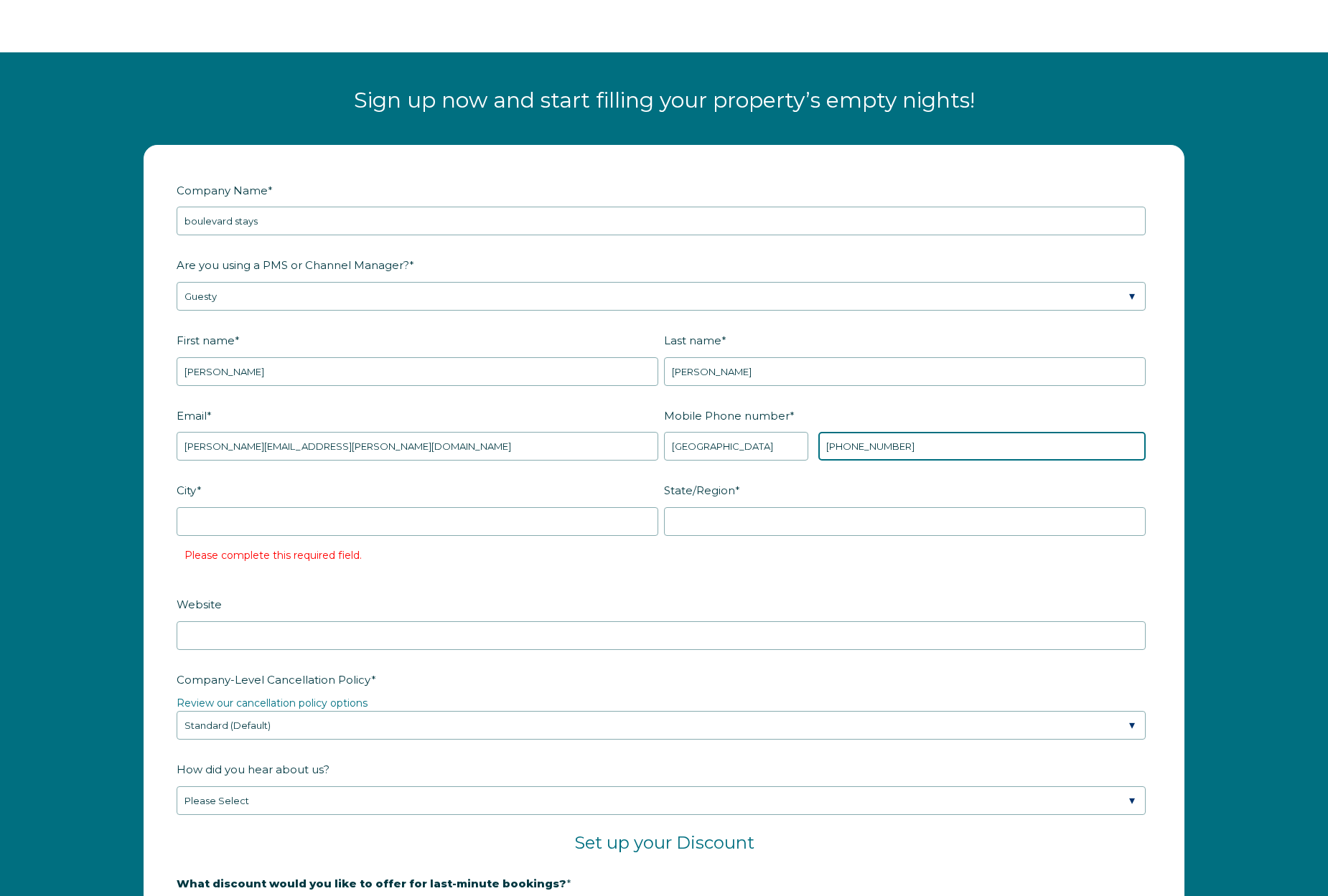
scroll to position [1855, 0]
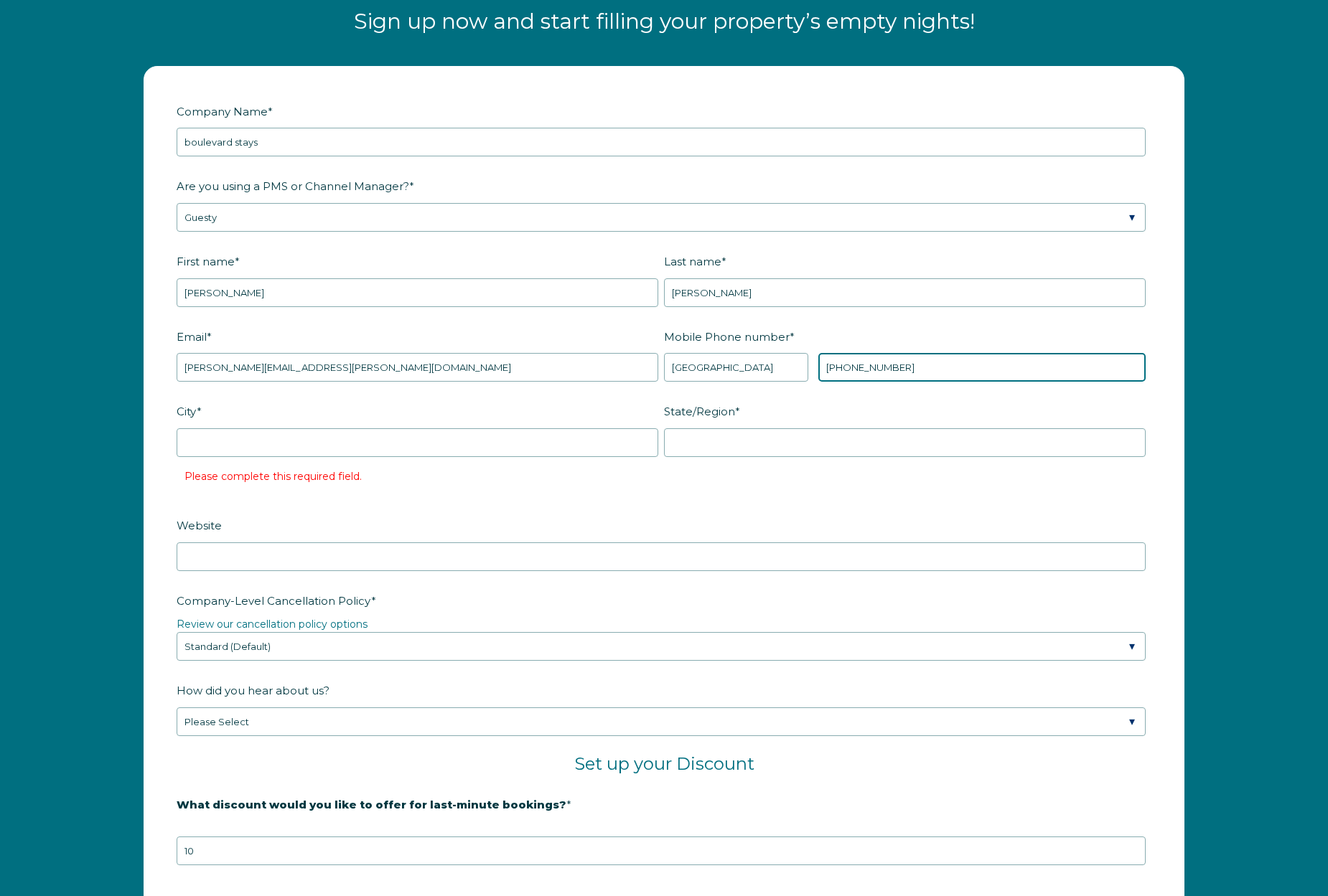
type input "[PHONE_NUMBER]"
click at [407, 409] on label "City *" at bounding box center [420, 411] width 487 height 25
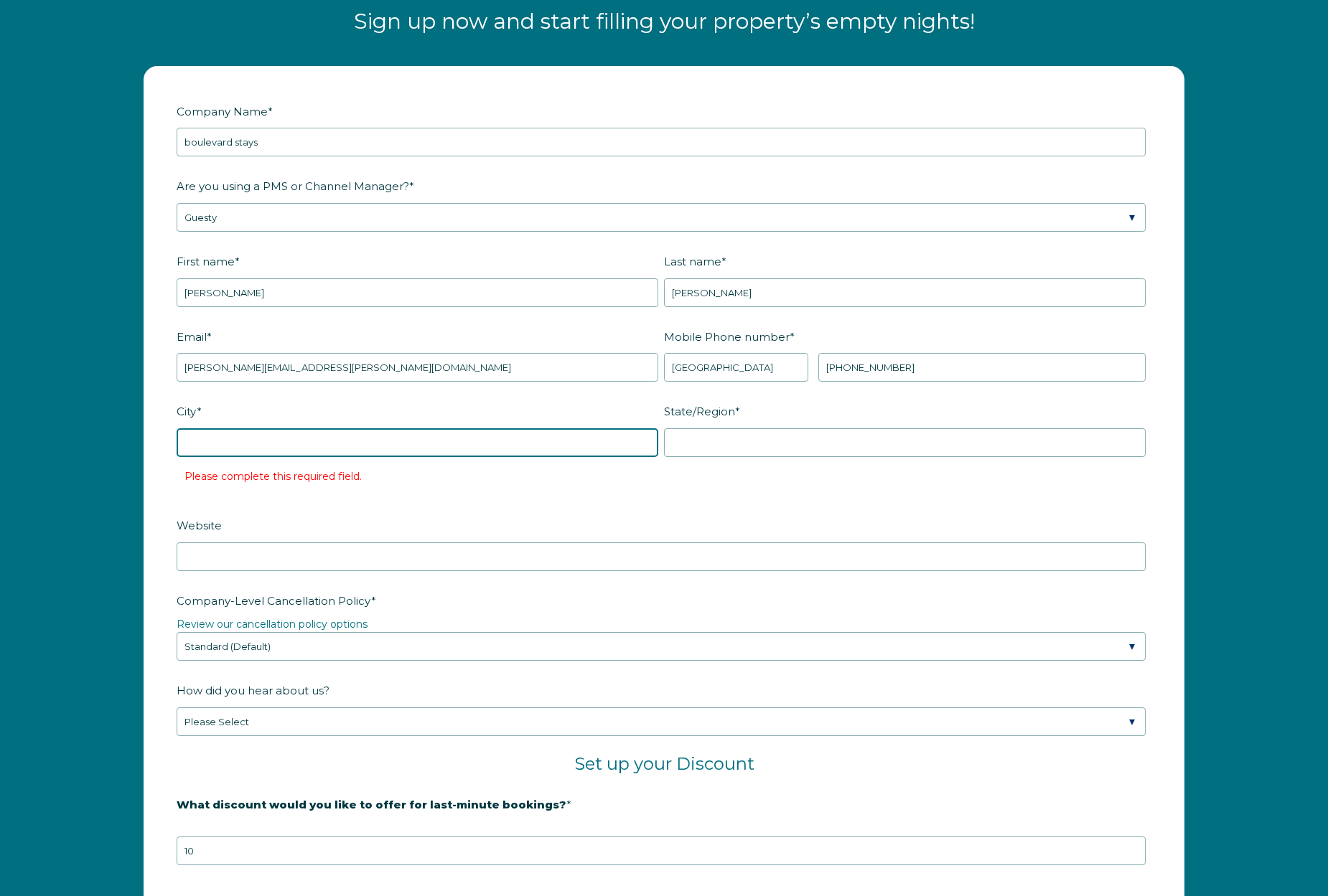
click at [407, 428] on input "City *" at bounding box center [417, 443] width 481 height 29
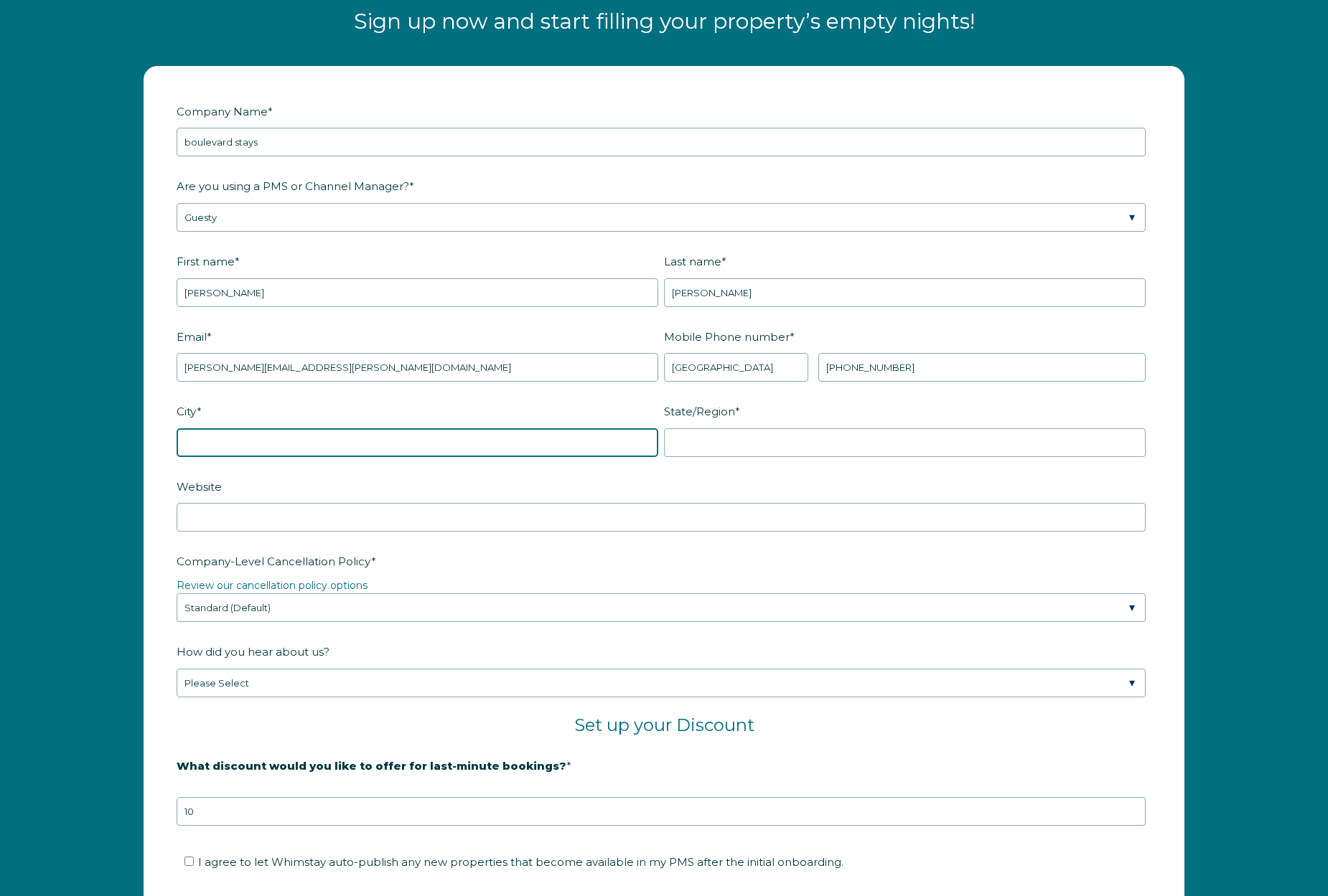
click at [395, 429] on input "City *" at bounding box center [417, 443] width 481 height 29
type input "dallas"
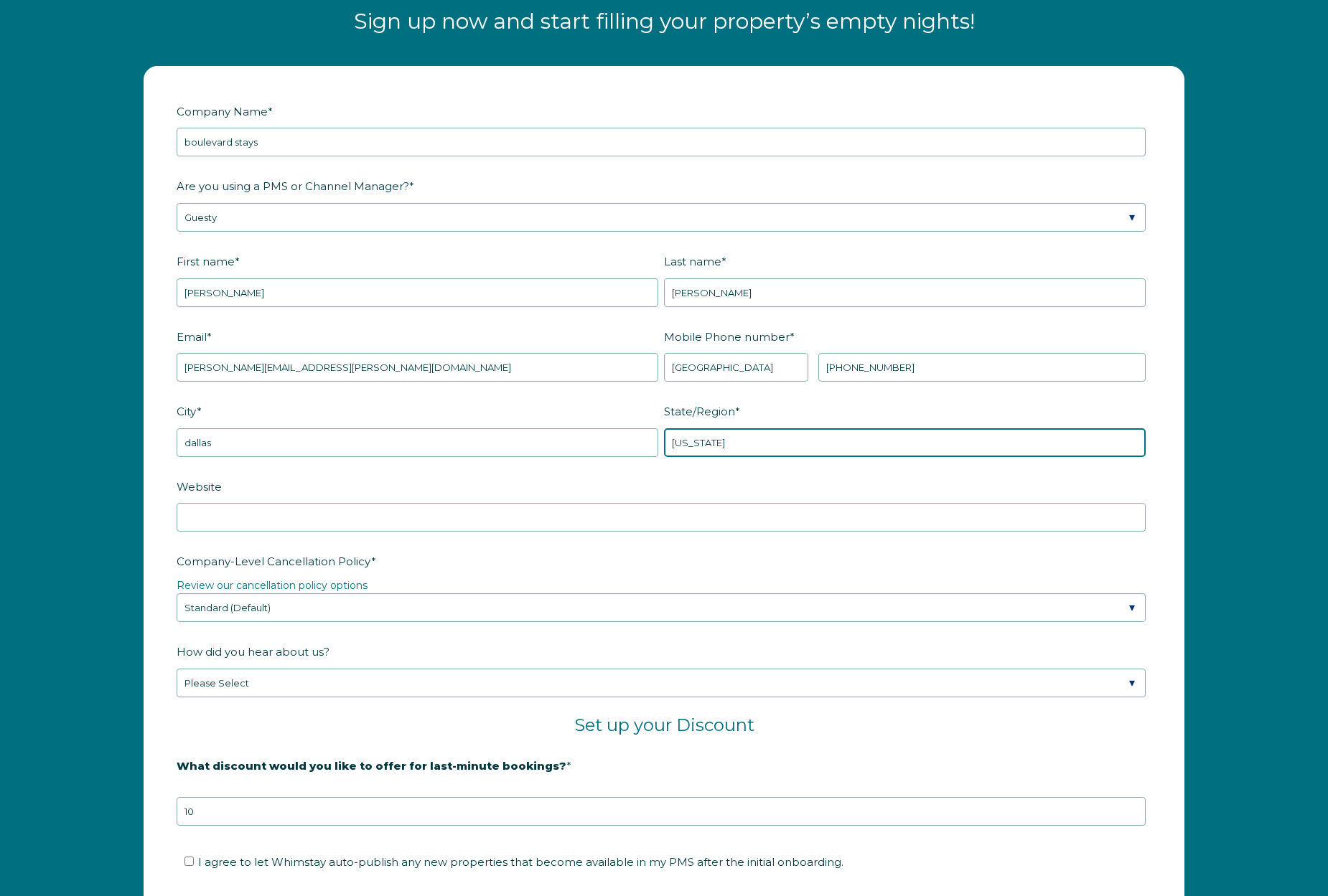
type input "[US_STATE]"
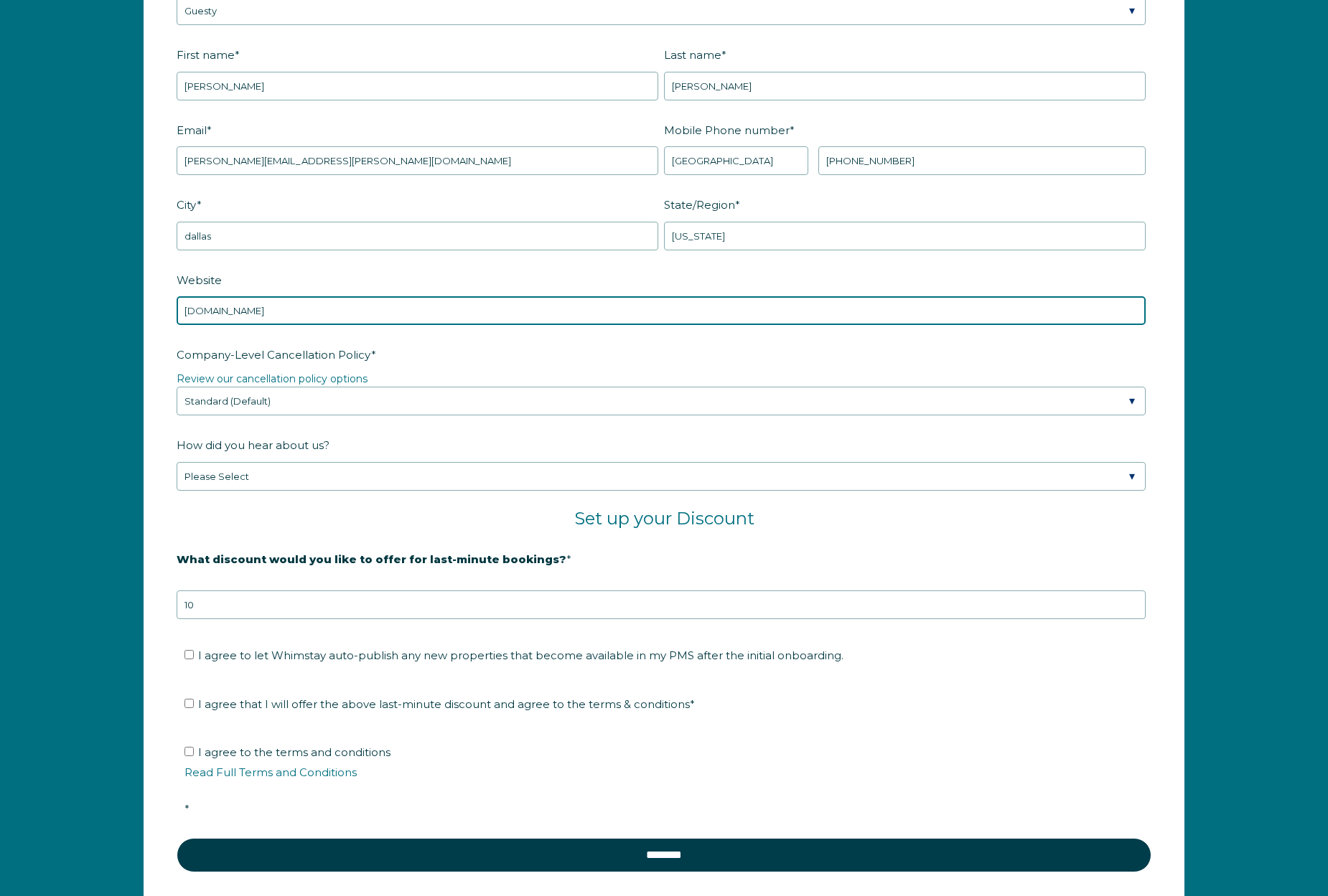
scroll to position [2137, 0]
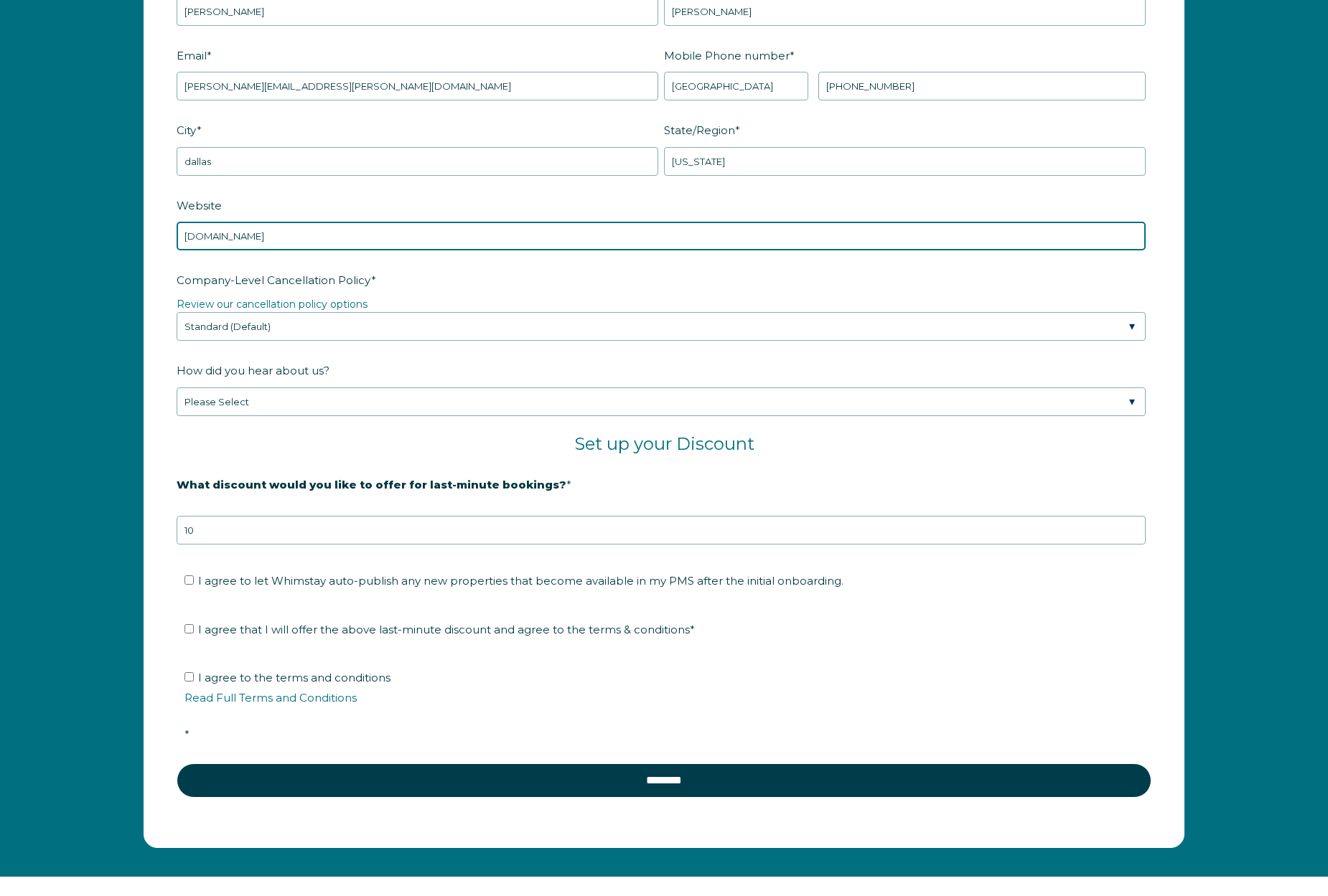
type input "[DOMAIN_NAME]"
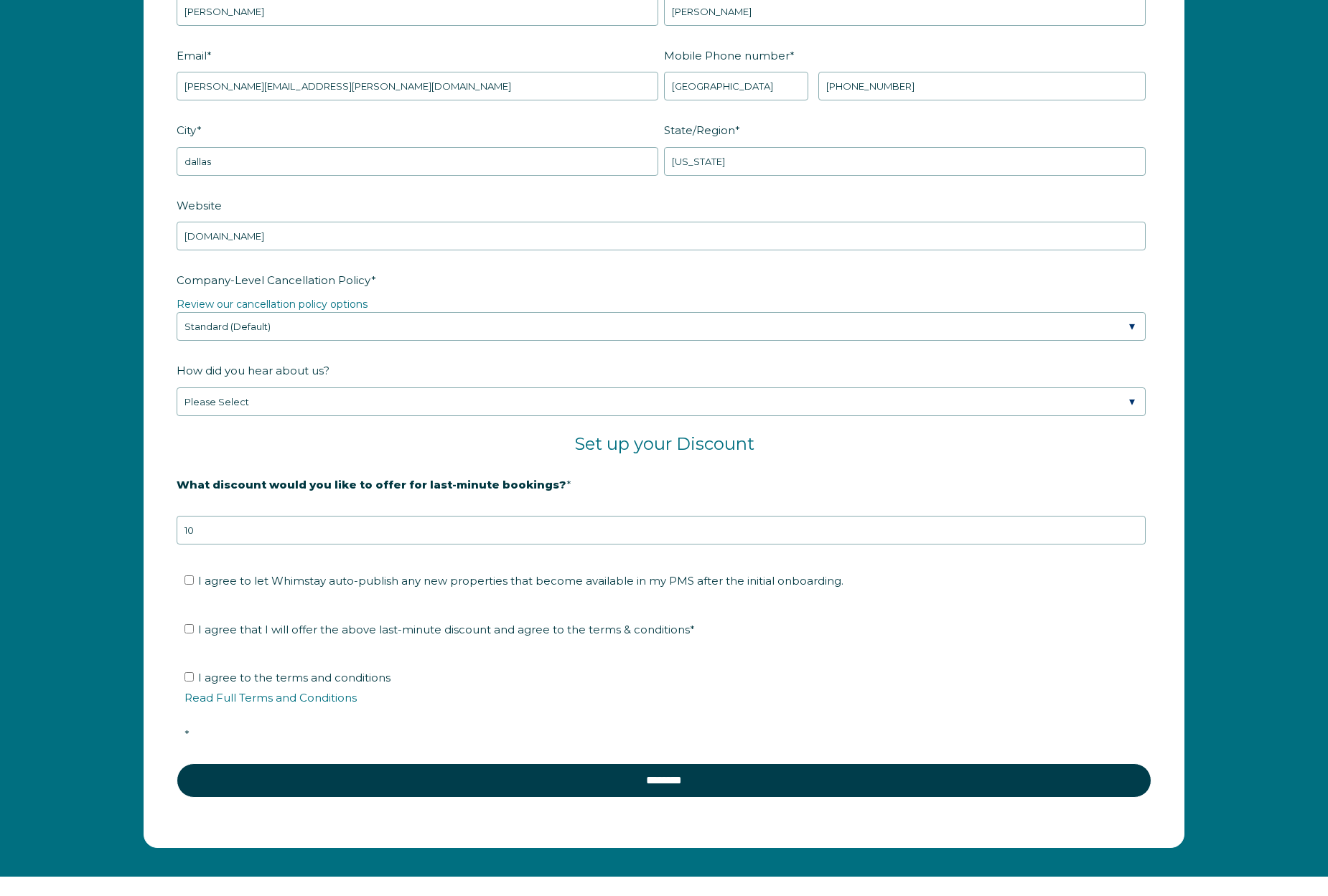
click at [369, 575] on span "I agree to let Whimstay auto-publish any new properties that become available i…" at bounding box center [521, 581] width 645 height 14
click at [194, 575] on input "I agree to let Whimstay auto-publish any new properties that become available i…" at bounding box center [189, 580] width 10 height 10
checkbox input "true"
click at [308, 630] on span "I agree that I will offer the above last-minute discount and agree to the terms…" at bounding box center [446, 630] width 497 height 14
click at [194, 630] on input "I agree that I will offer the above last-minute discount and agree to the terms…" at bounding box center [189, 629] width 10 height 10
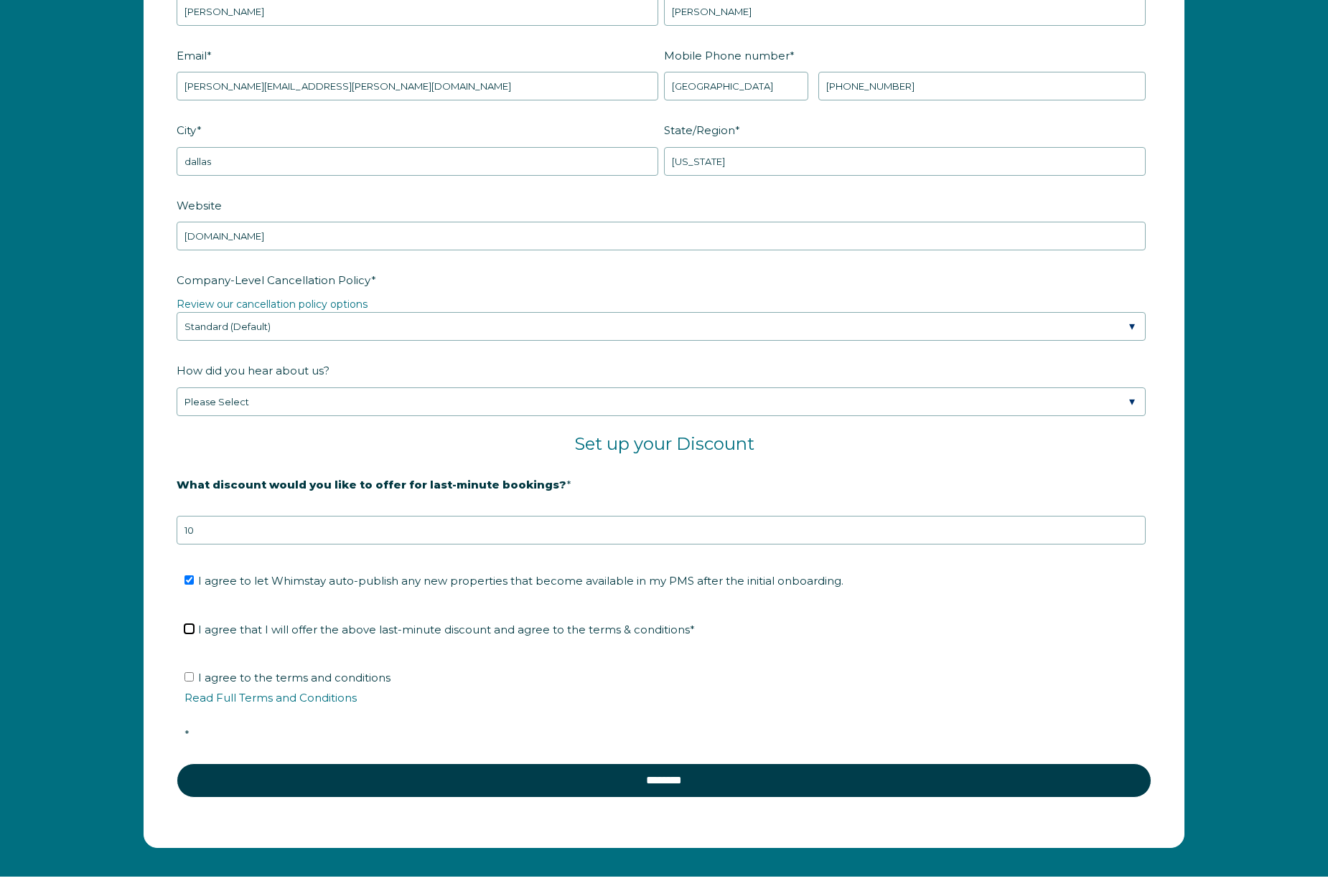
checkbox input "true"
click at [294, 679] on span "I agree to the terms and conditions Read Full Terms and Conditions *" at bounding box center [669, 706] width 969 height 71
click at [194, 679] on input "I agree to the terms and conditions Read Full Terms and Conditions *" at bounding box center [189, 677] width 10 height 10
checkbox input "true"
click at [268, 509] on strong "20% is recommended, minimum of 10%" at bounding box center [289, 508] width 225 height 13
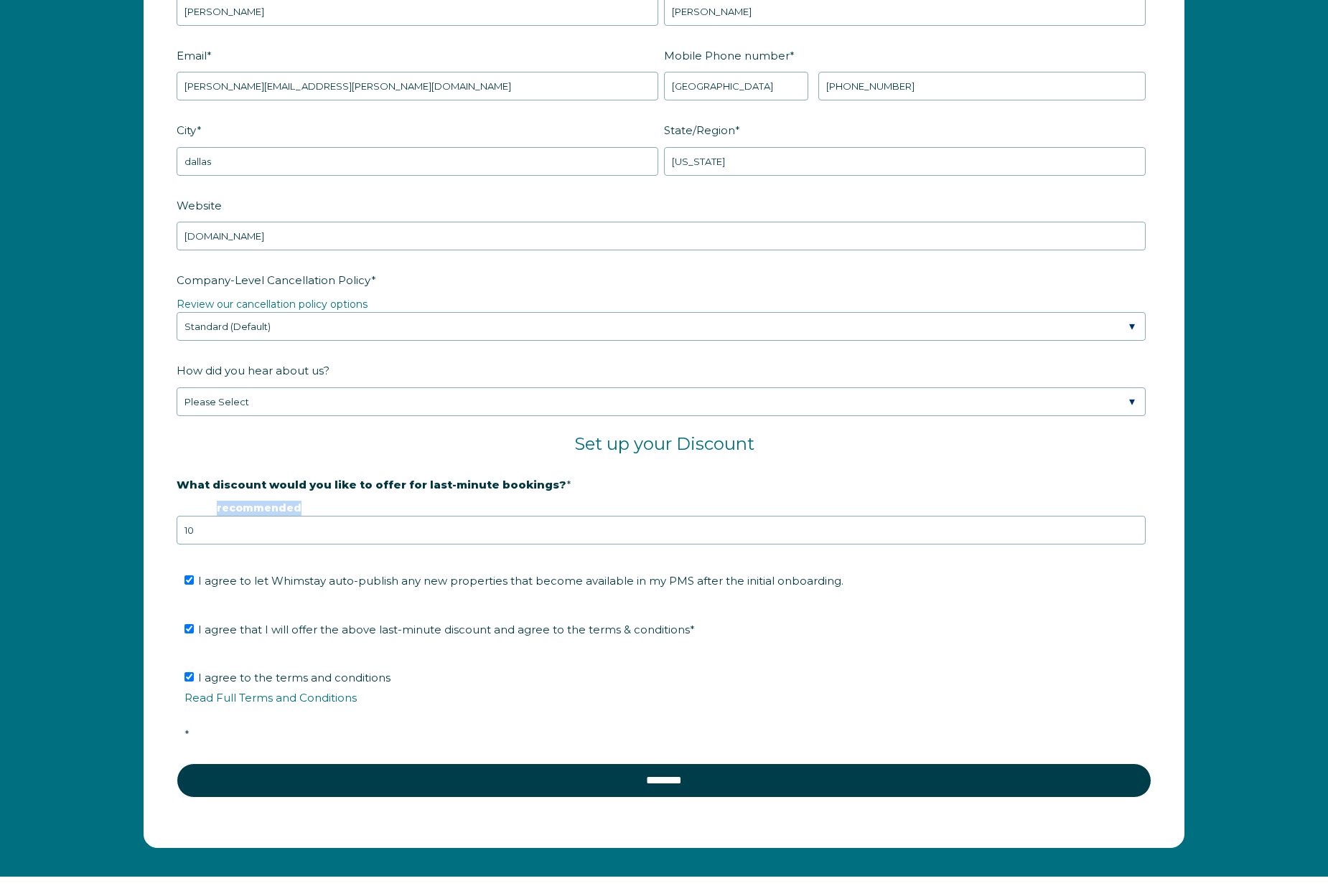
click at [268, 509] on strong "20% is recommended, minimum of 10%" at bounding box center [289, 508] width 225 height 13
drag, startPoint x: 268, startPoint y: 509, endPoint x: 261, endPoint y: 514, distance: 8.6
click at [268, 509] on strong "20% is recommended, minimum of 10%" at bounding box center [289, 508] width 225 height 13
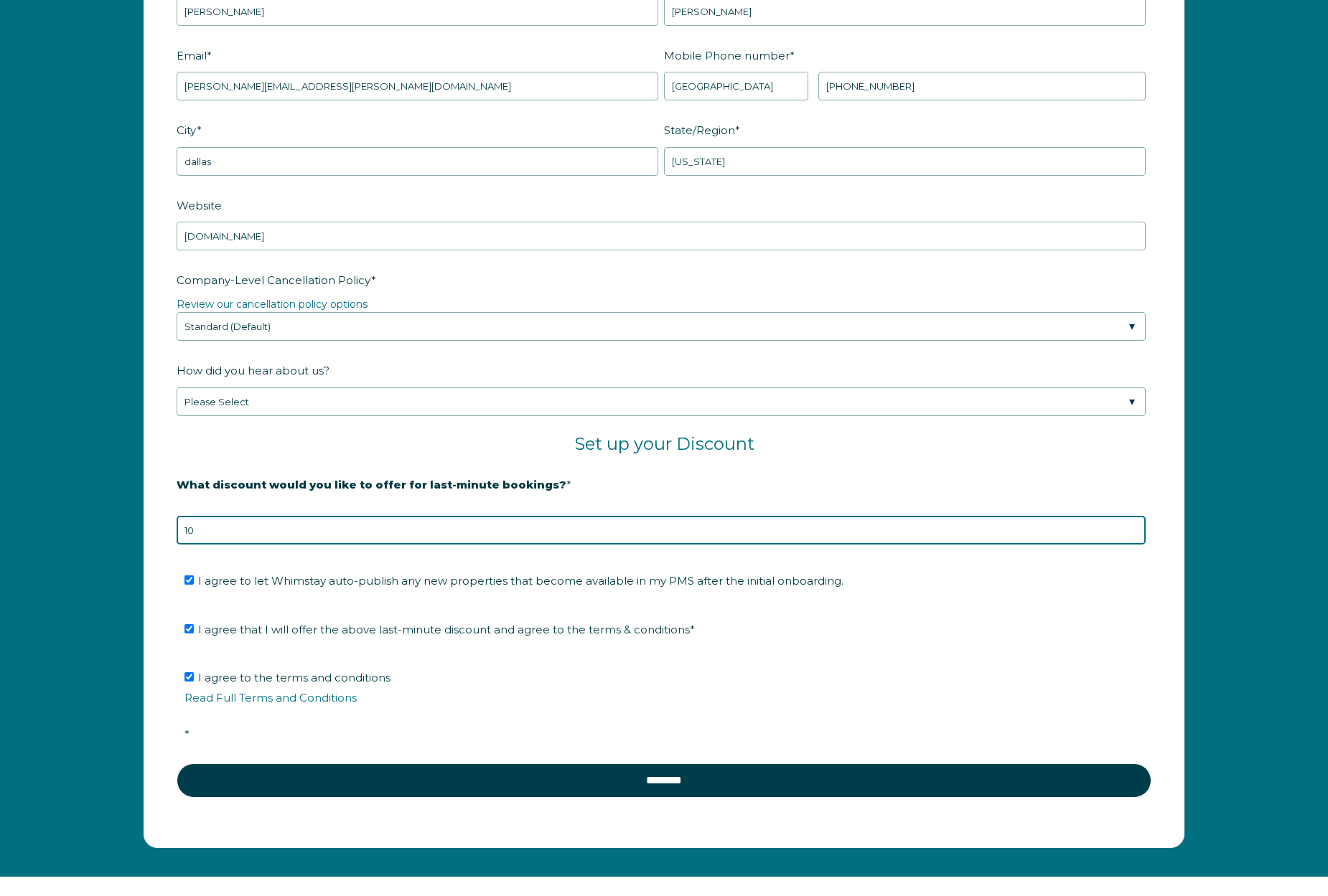
click at [259, 517] on input "10" at bounding box center [661, 530] width 969 height 29
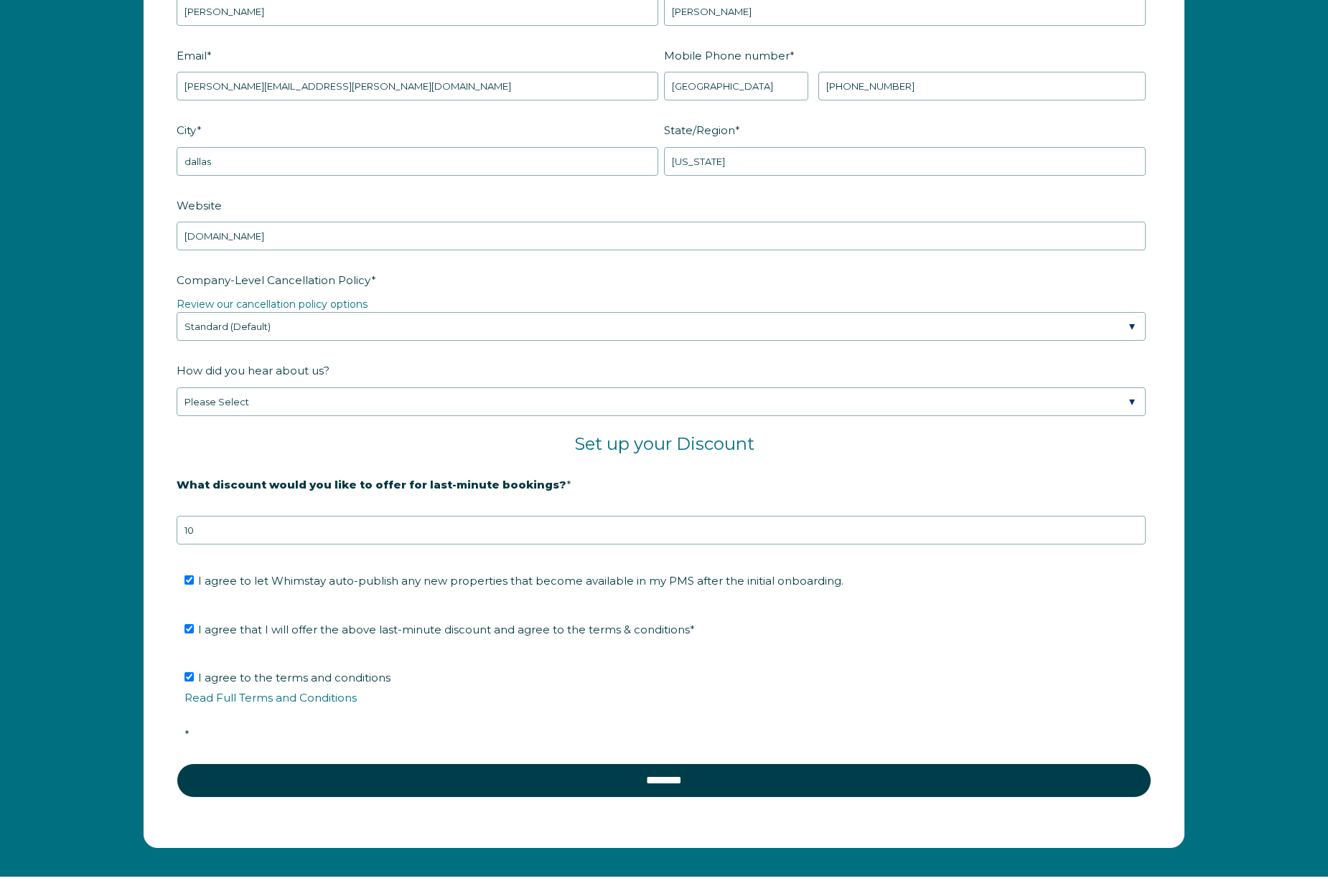
click at [277, 507] on strong "20% is recommended, minimum of 10%" at bounding box center [289, 508] width 225 height 13
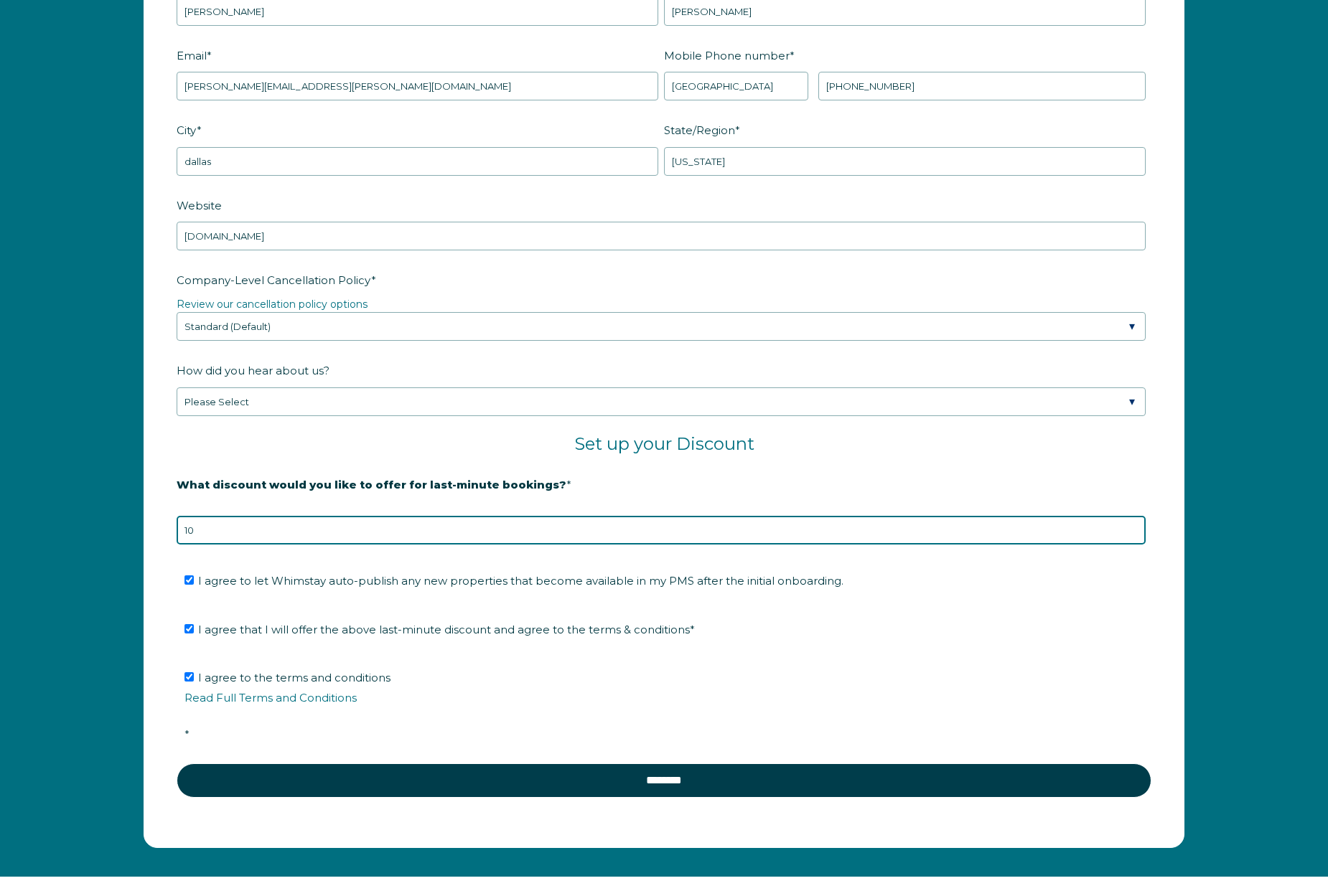
click at [265, 522] on input "10" at bounding box center [661, 530] width 969 height 29
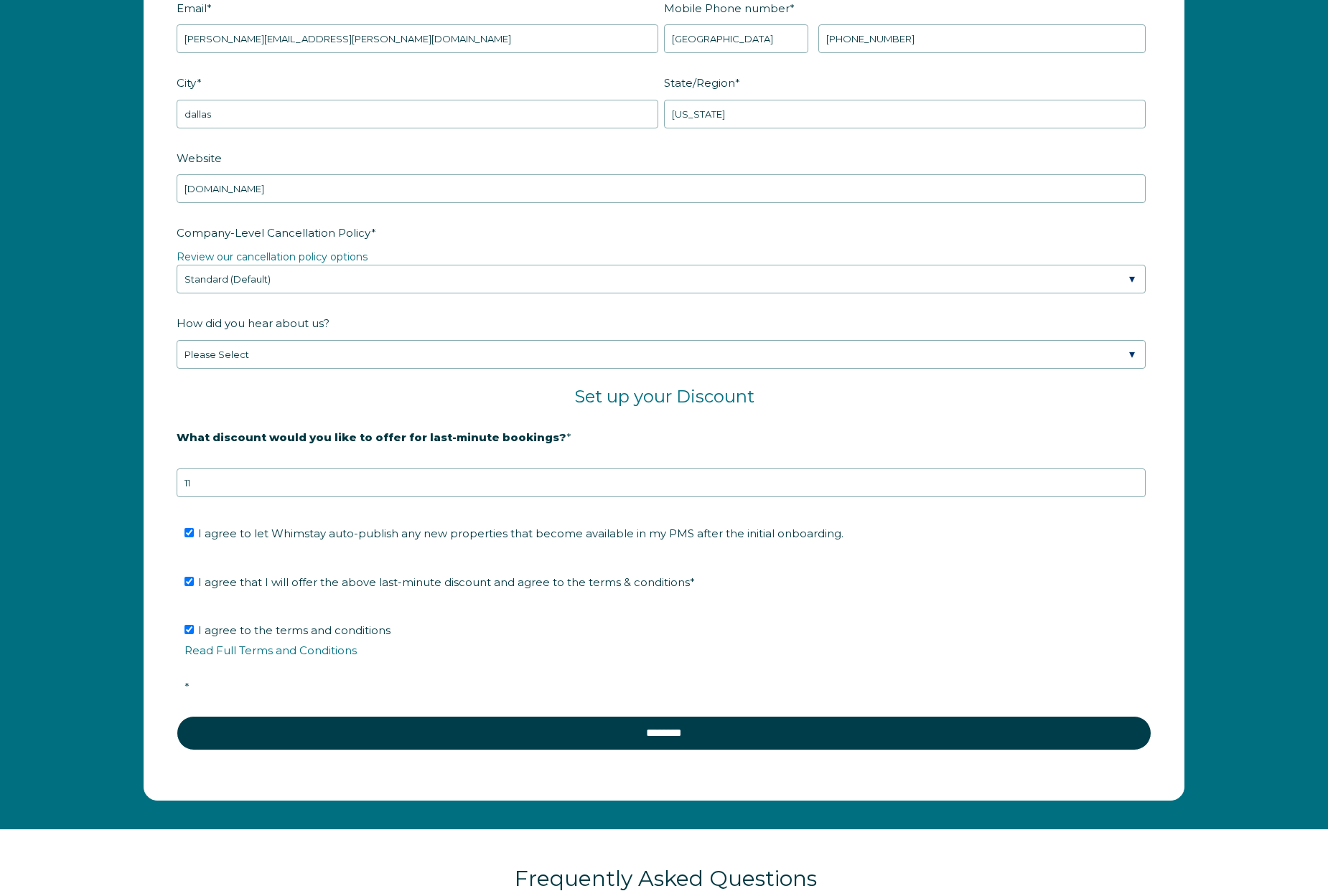
scroll to position [2270, 0]
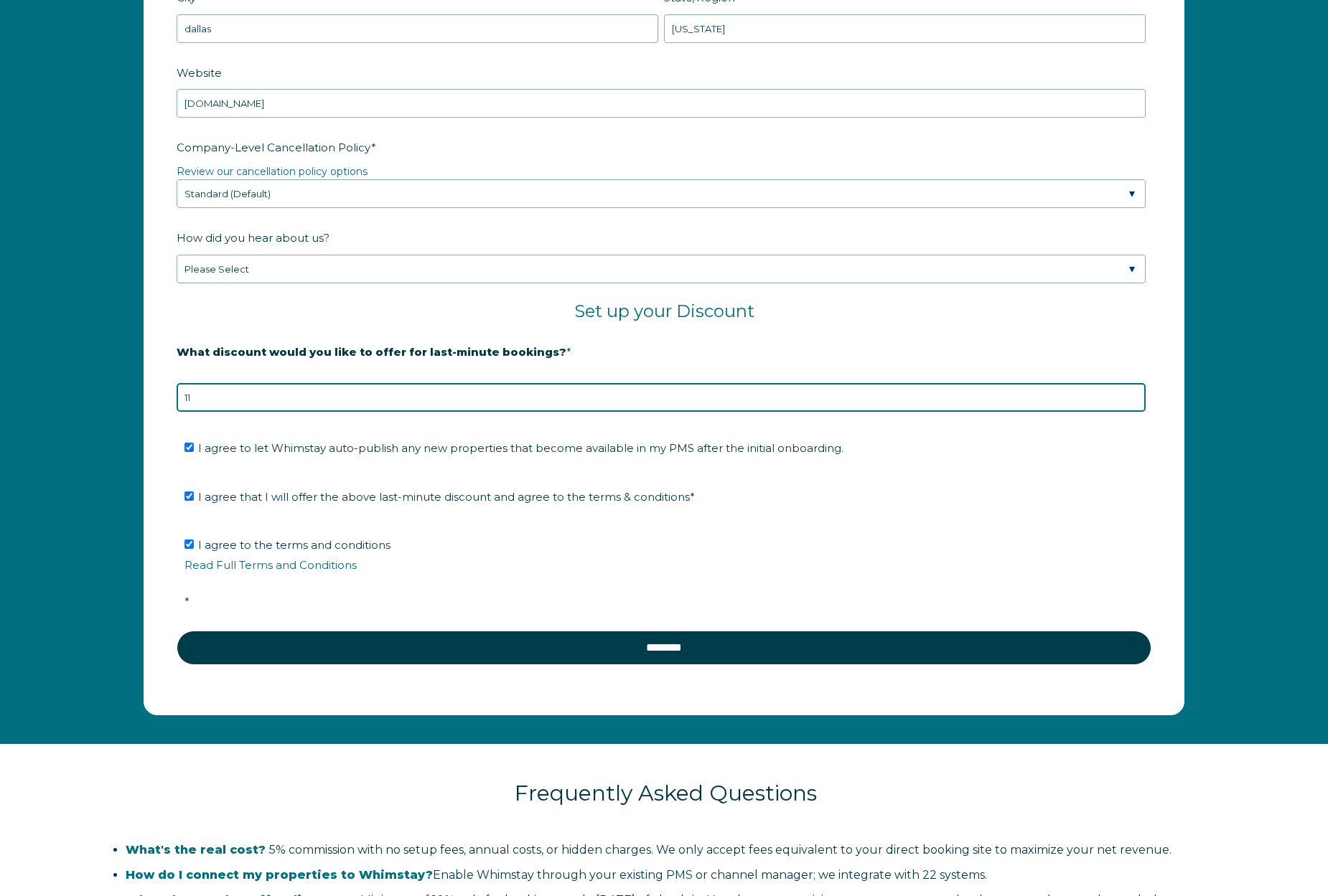
click at [288, 396] on input "11" at bounding box center [661, 398] width 969 height 29
click at [287, 396] on input "11" at bounding box center [661, 398] width 969 height 29
click at [255, 399] on input "12" at bounding box center [661, 398] width 969 height 29
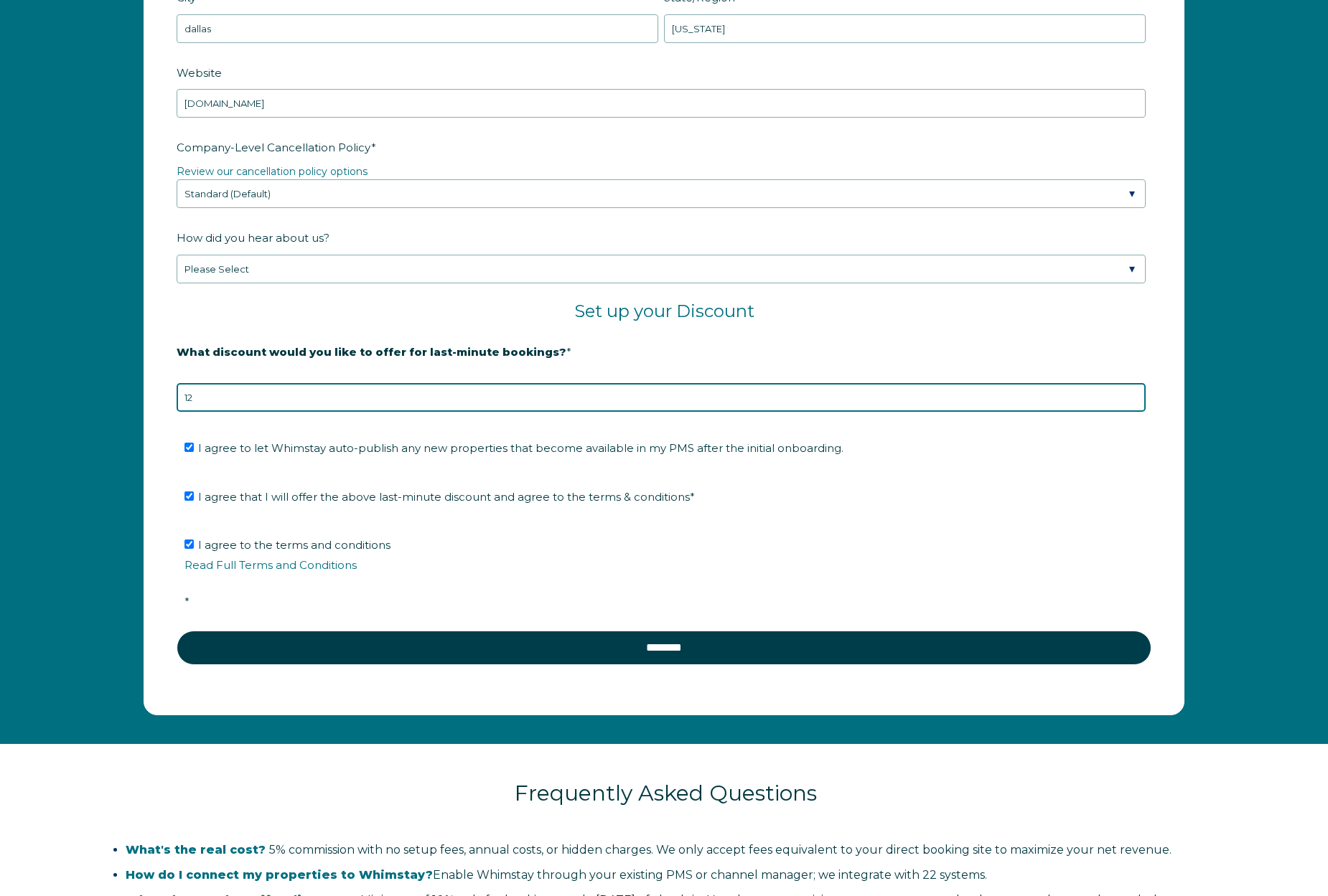
click at [255, 399] on input "12" at bounding box center [661, 398] width 969 height 29
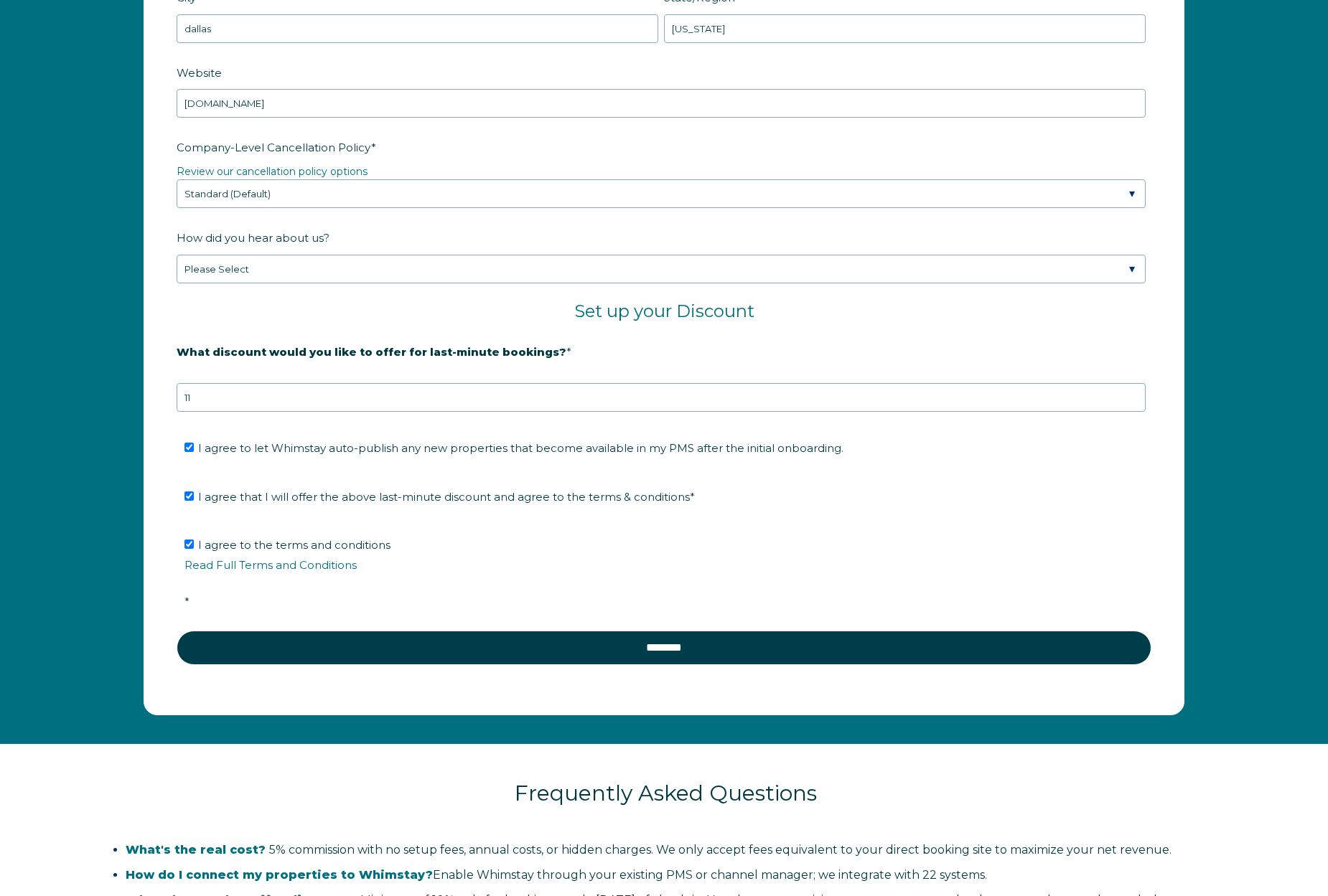
drag, startPoint x: 109, startPoint y: 497, endPoint x: 121, endPoint y: 504, distance: 13.9
click at [112, 498] on div "Company Name * boulevard stays Are you using a PMS or Channel Manager? * Please…" at bounding box center [664, 190] width 1328 height 1106
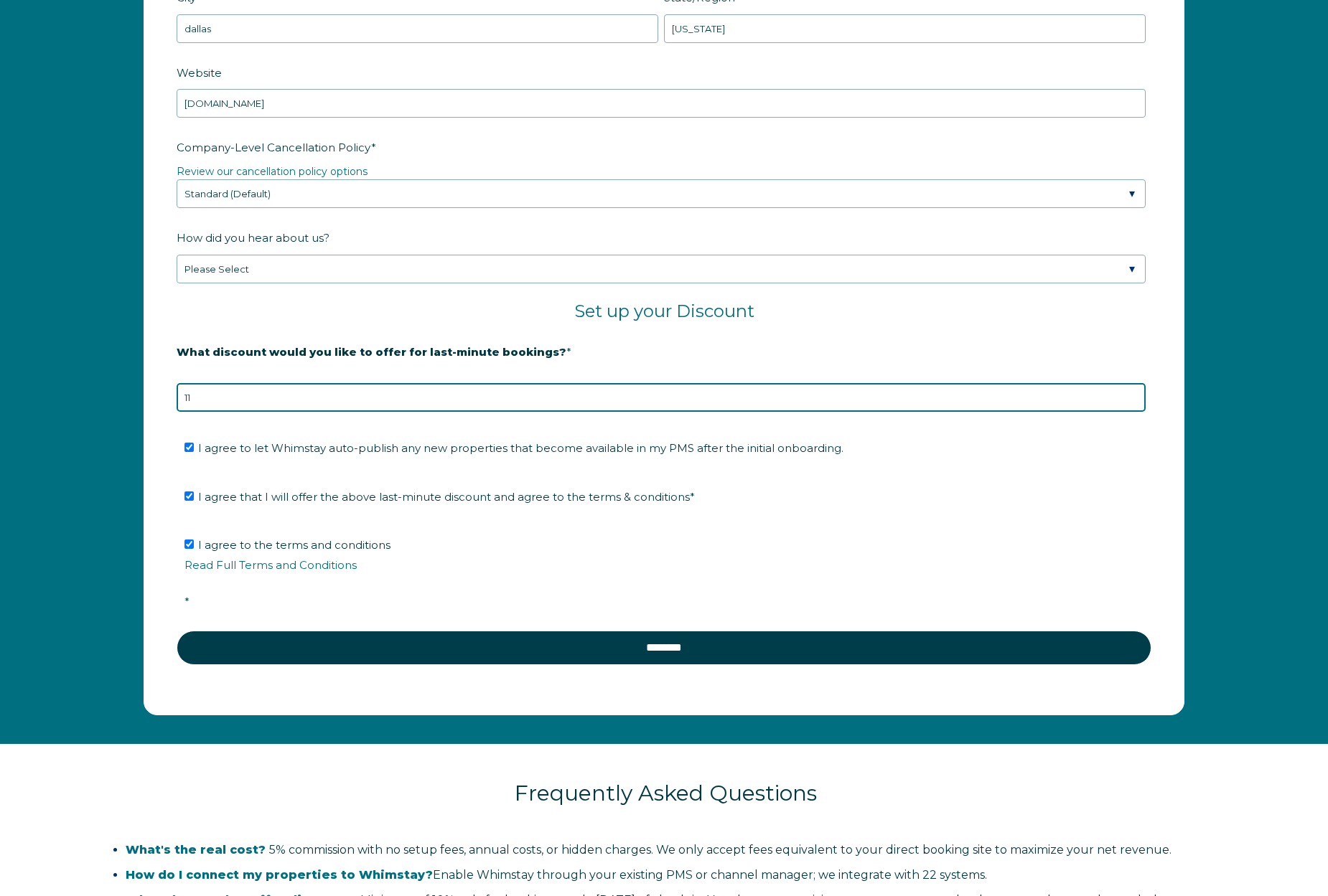
click at [236, 397] on input "11" at bounding box center [661, 398] width 969 height 29
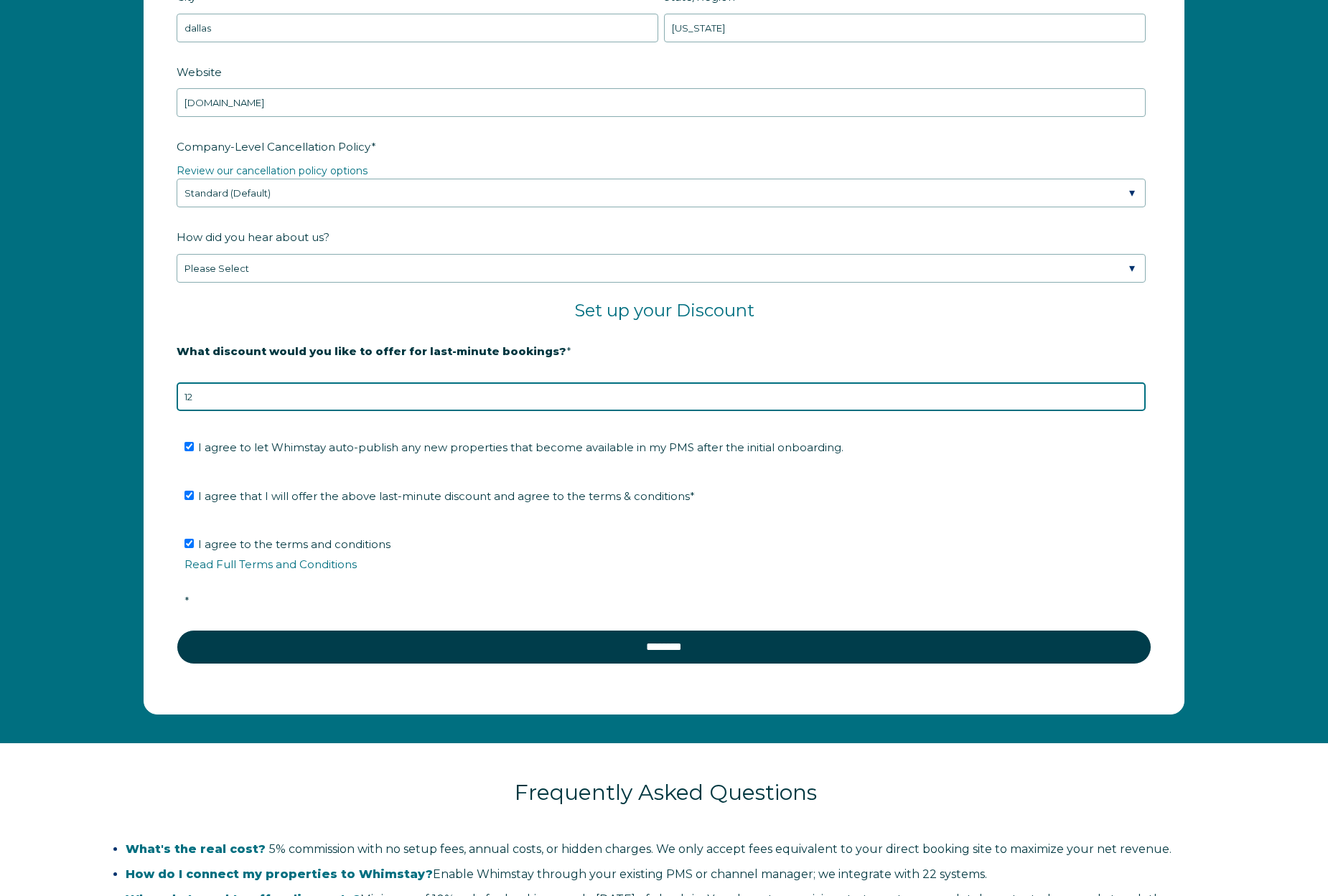
type input "12"
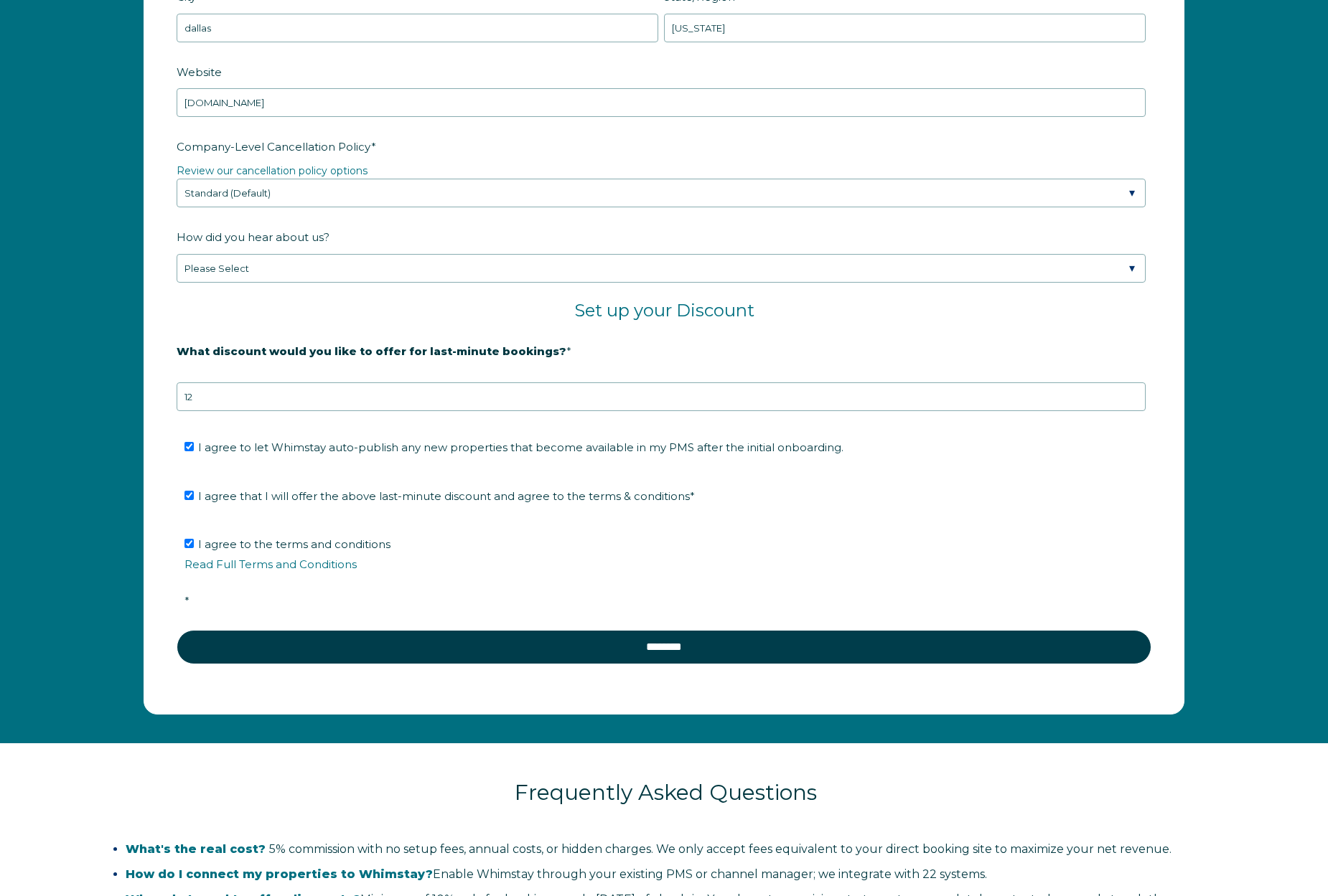
click at [156, 574] on form "Company Name * boulevard stays Are you using a PMS or Channel Manager? * Please…" at bounding box center [664, 183] width 1039 height 1062
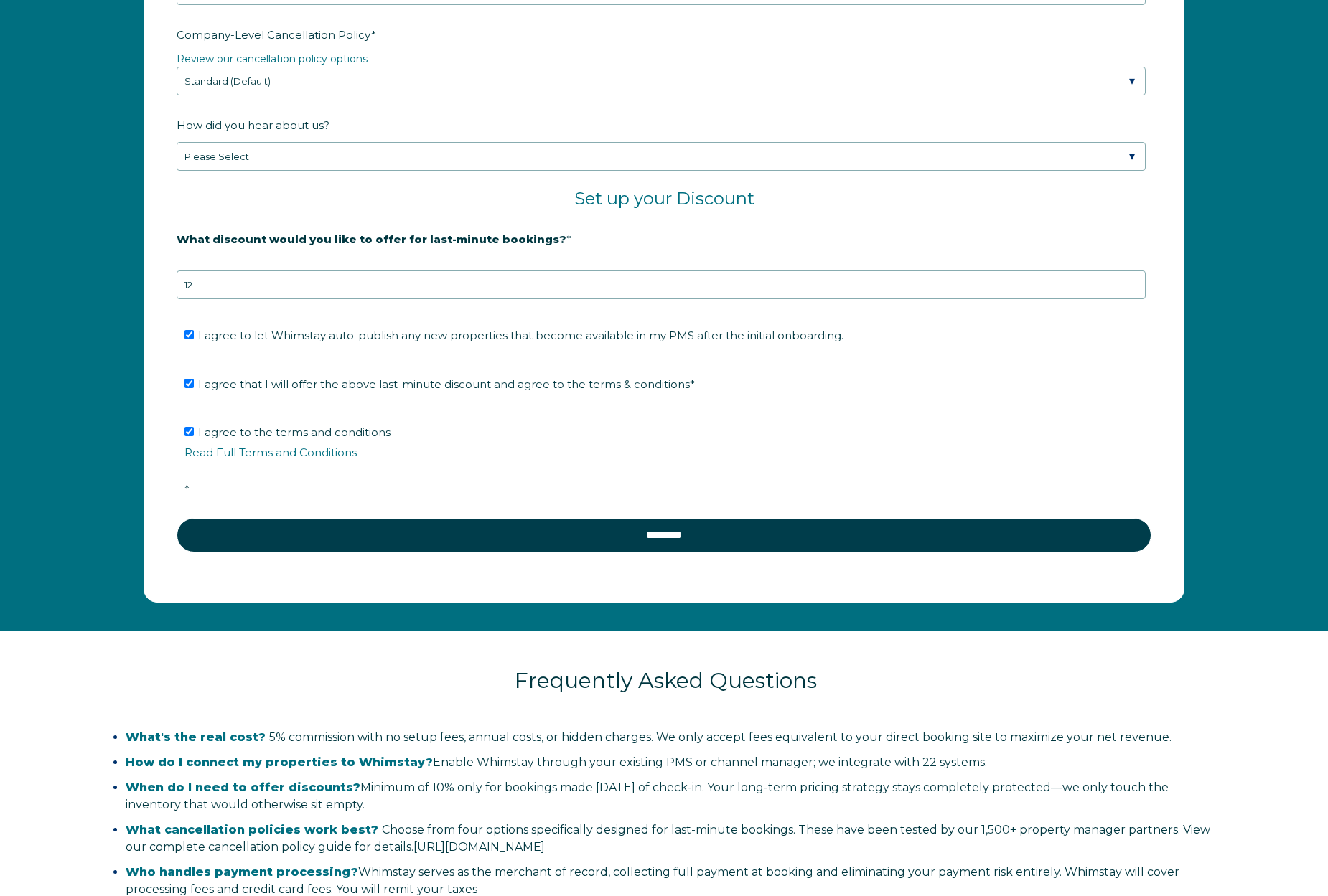
scroll to position [2496, 0]
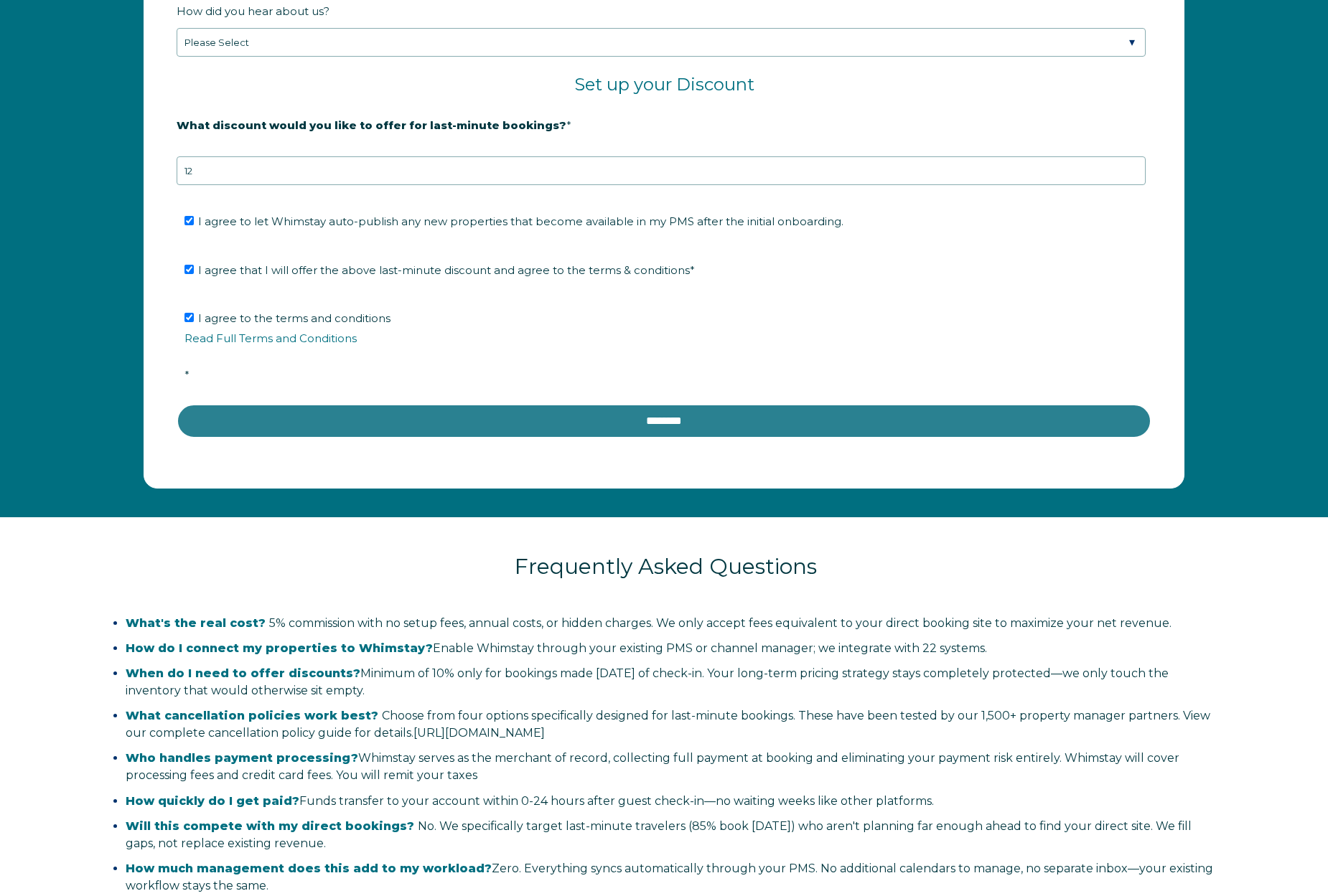
click at [485, 421] on input "********" at bounding box center [664, 421] width 975 height 34
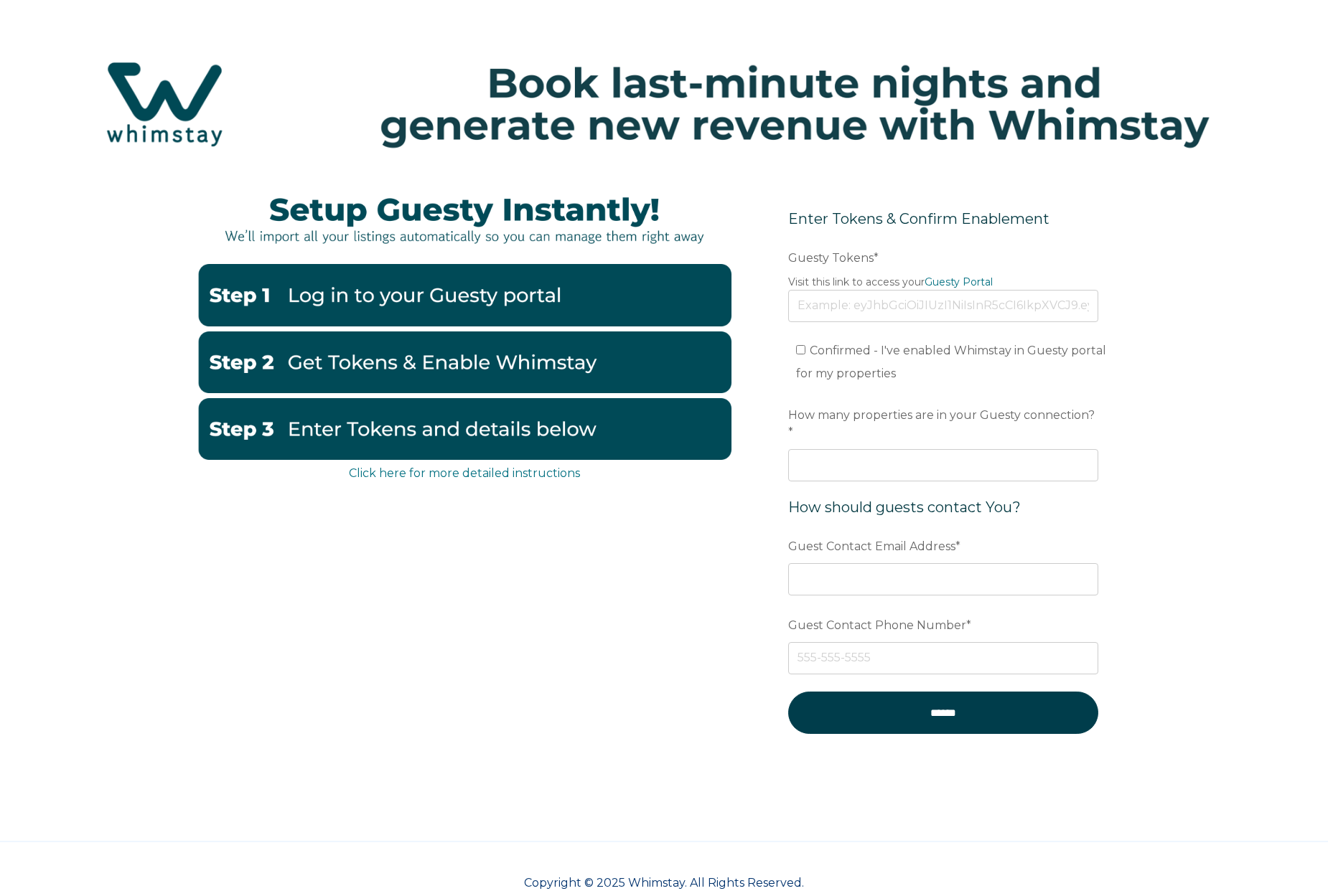
scroll to position [12, 0]
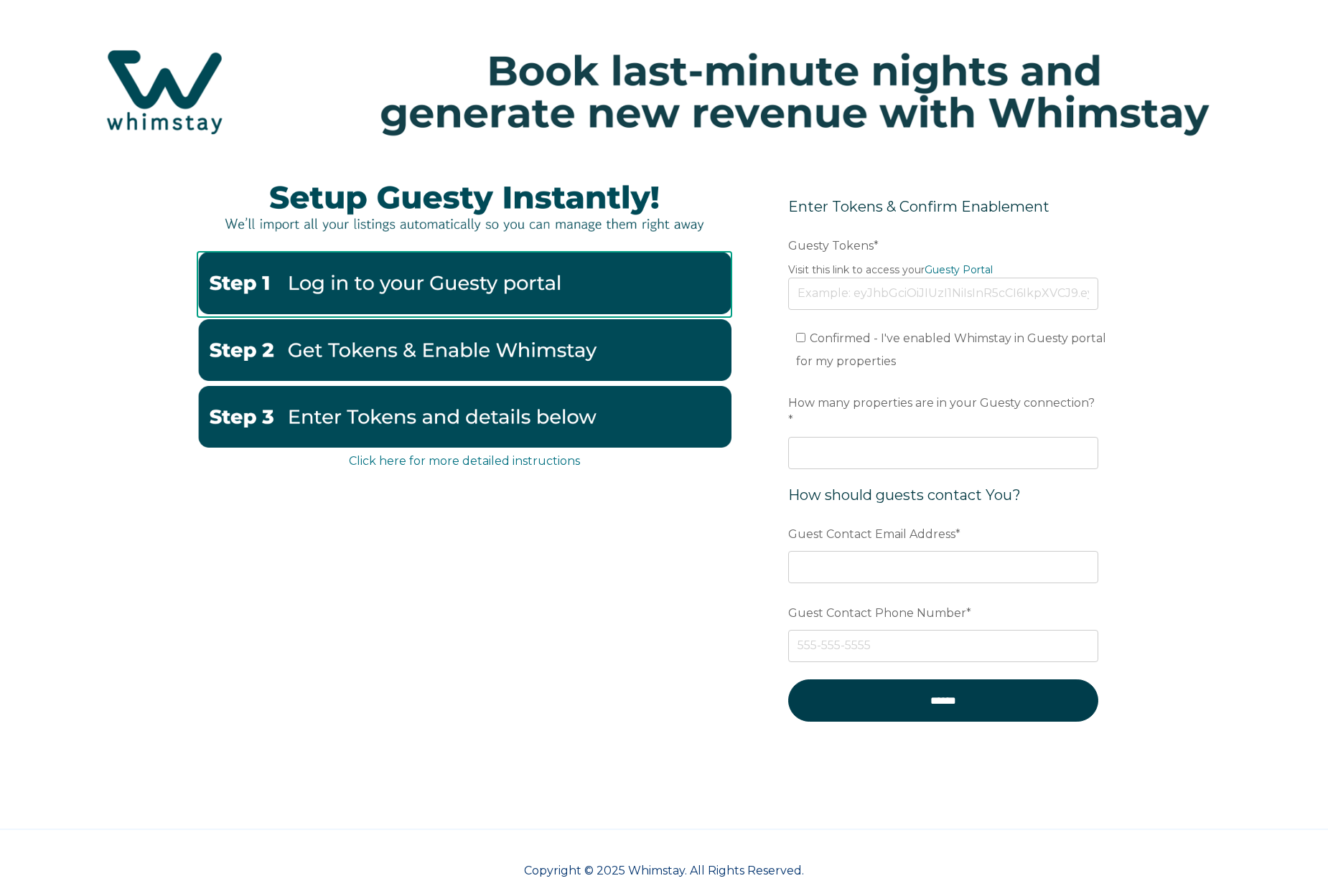
click at [481, 286] on img at bounding box center [465, 282] width 534 height 62
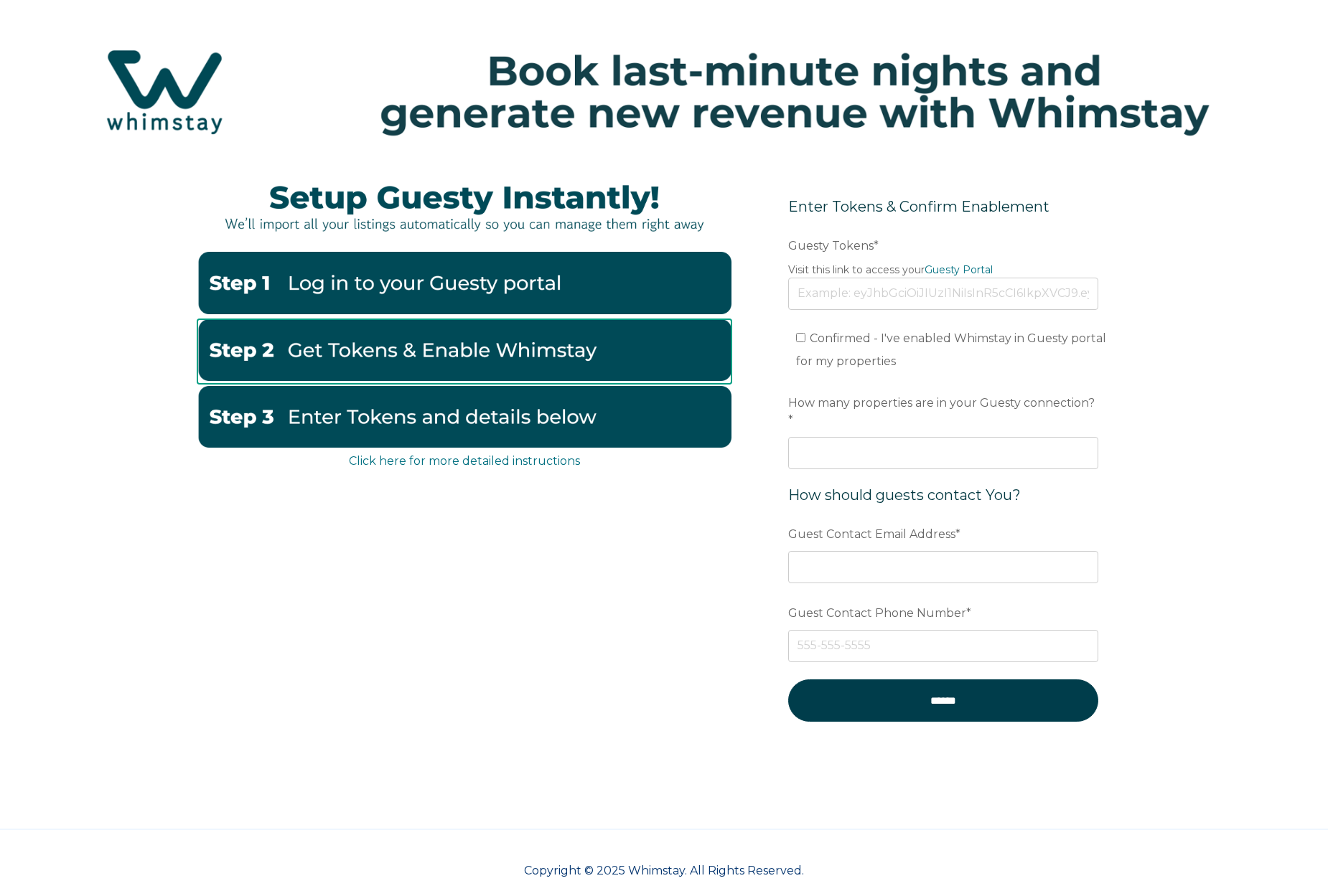
click at [518, 351] on img at bounding box center [465, 350] width 534 height 62
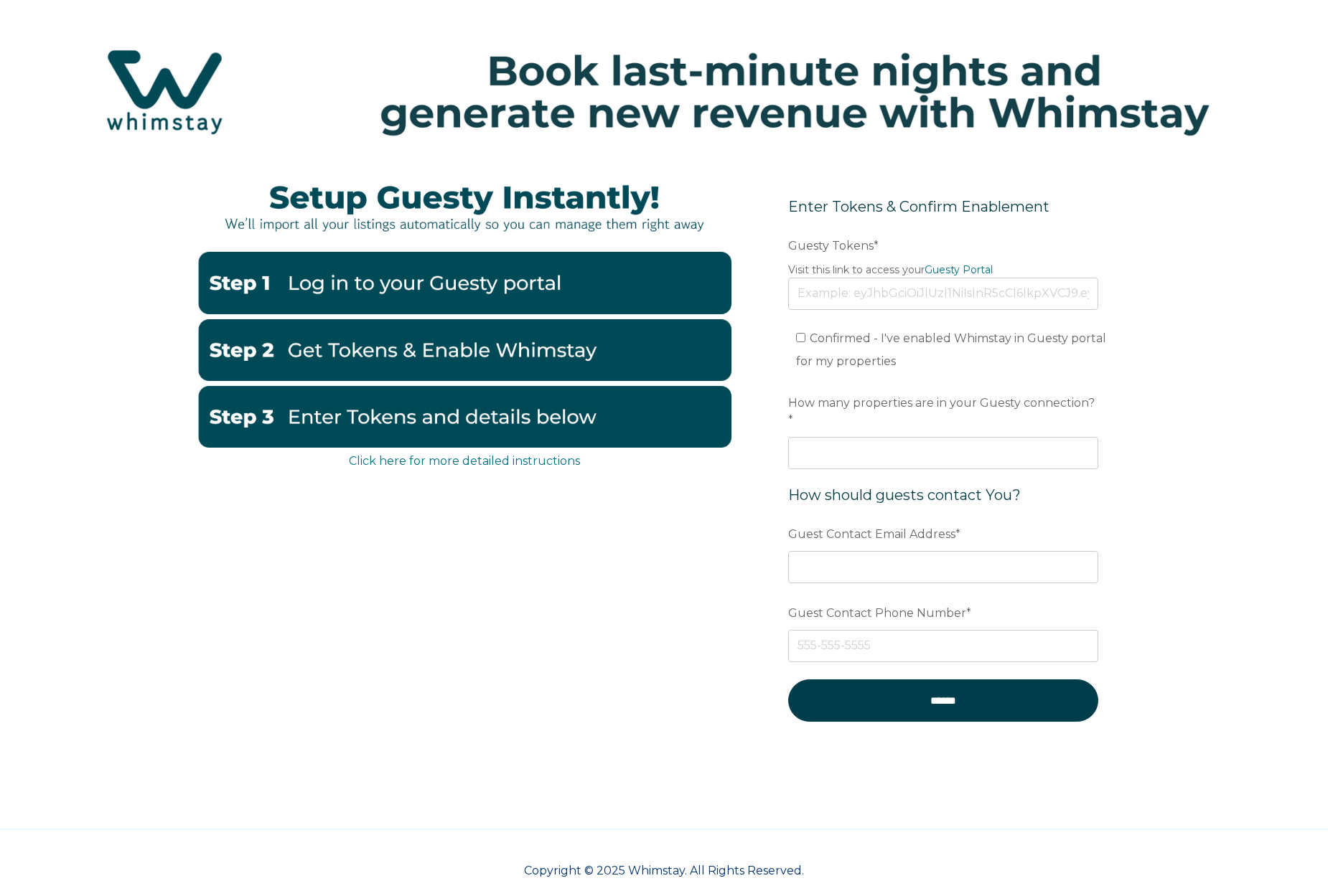
click at [849, 343] on span "Confirmed - I've enabled Whimstay in Guesty portal for my properties" at bounding box center [951, 350] width 310 height 37
click at [806, 343] on input "Confirmed - I've enabled Whimstay in Guesty portal for my properties" at bounding box center [801, 338] width 10 height 10
checkbox input "true"
click at [924, 287] on input "Guesty Tokens *" at bounding box center [943, 293] width 310 height 31
paste input "eyJhbGciOiJIUzI1NiIsInR5cCI6IkpXVCJ9.eyJ0b2tlbklkIjoiNjhlZWI1YTk1MDYzZjNhOTkzOT…"
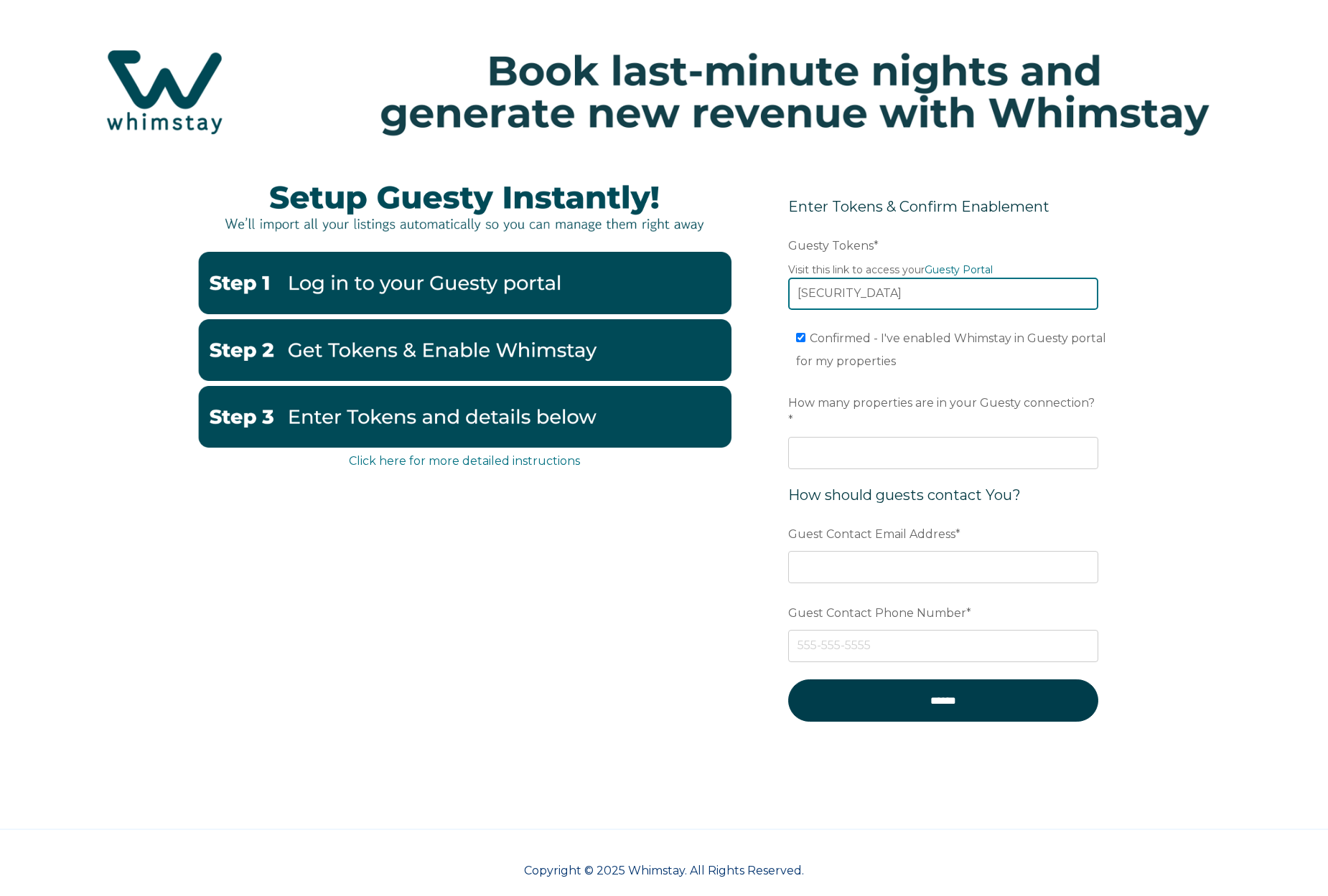
scroll to position [0, 2927]
type input "eyJhbGciOiJIUzI1NiIsInR5cCI6IkpXVCJ9.eyJ0b2tlbklkIjoiNjhlZWI1YTk1MDYzZjNhOTkzOT…"
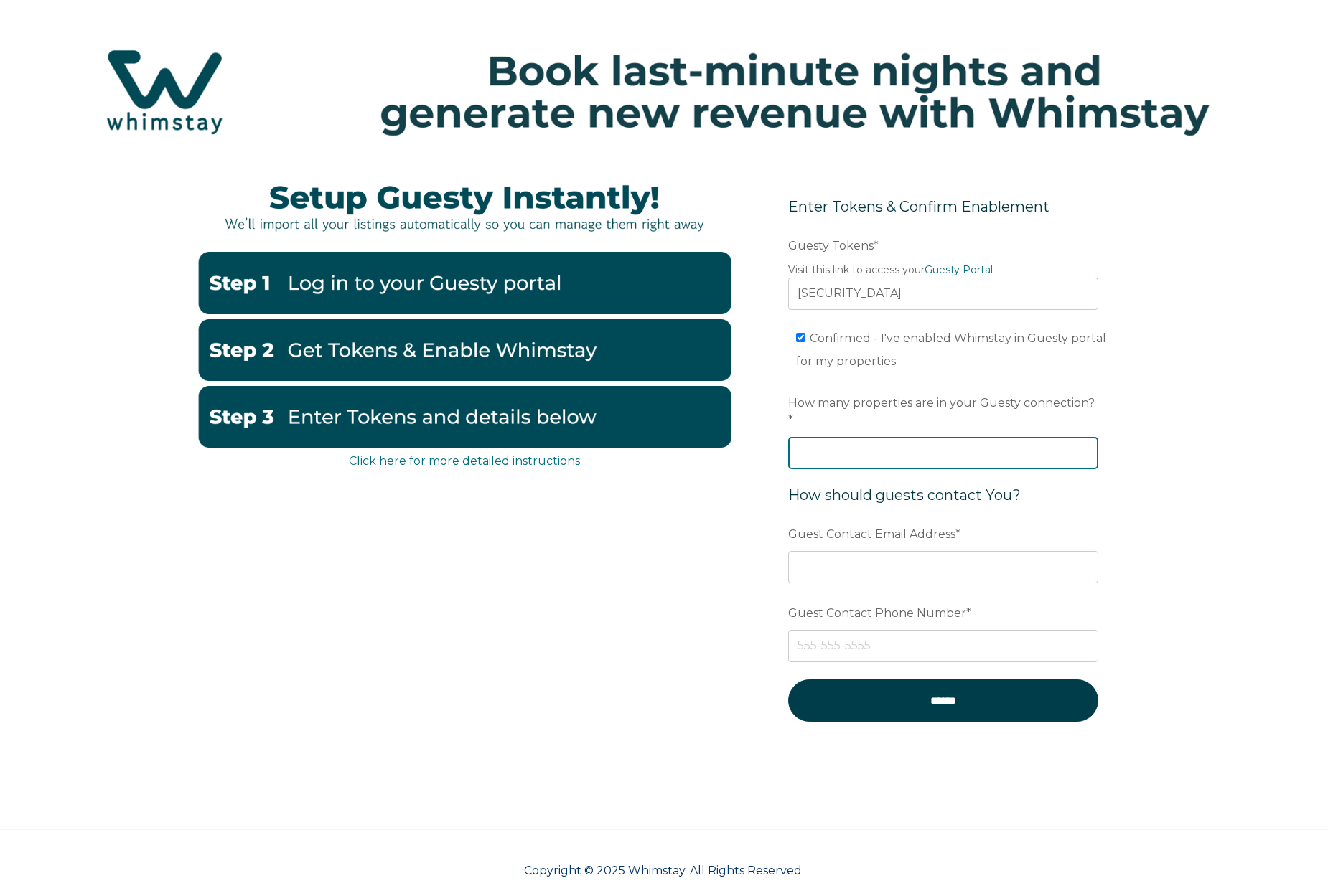
scroll to position [0, 0]
click at [904, 439] on input "How many properties are in your Guesty connection? *" at bounding box center [943, 452] width 310 height 31
type input "165"
click at [1128, 487] on form "Enter Tokens & Confirm Enablement Preferred language Email Guesty Tokens * Visi…" at bounding box center [943, 468] width 375 height 606
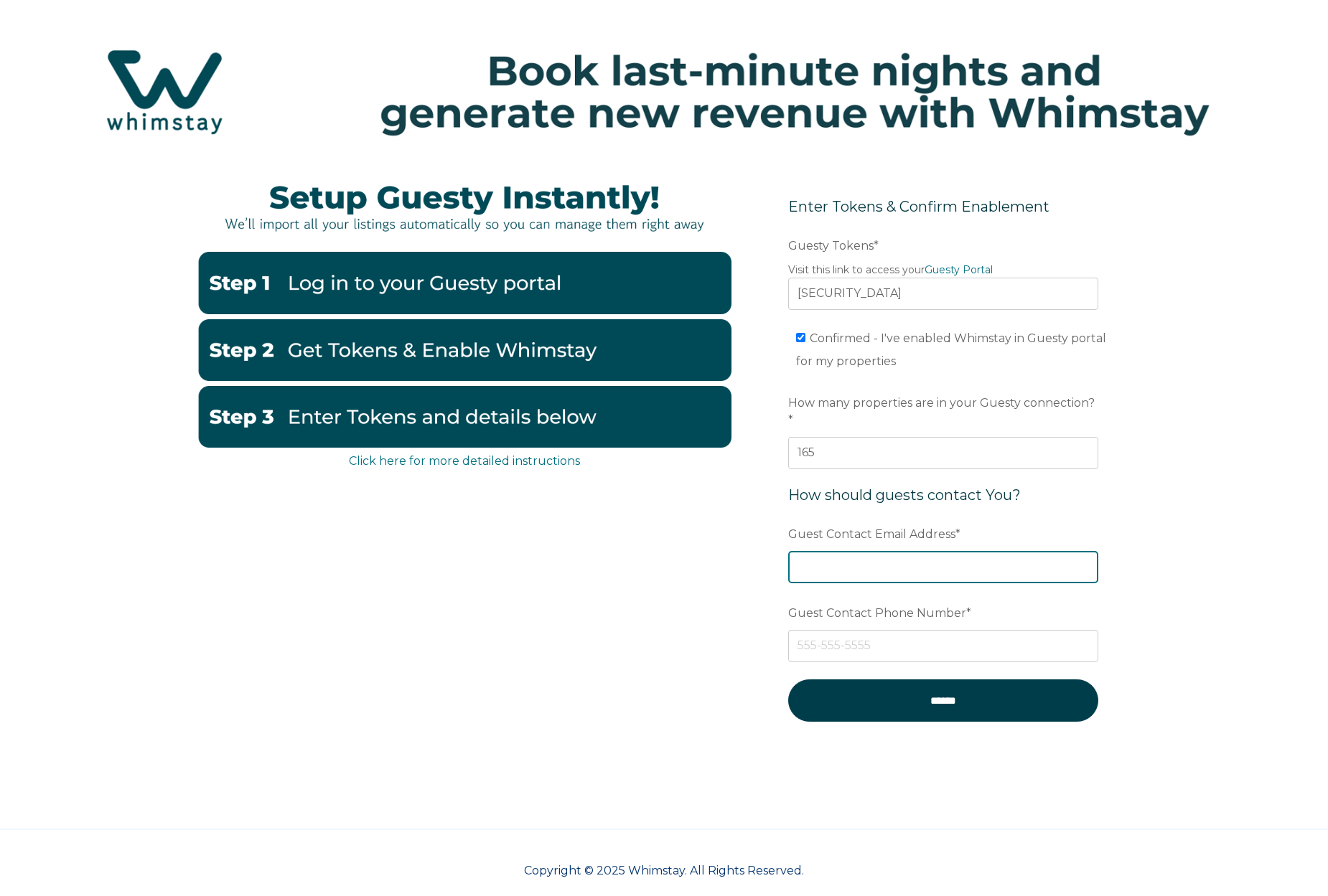
click at [895, 551] on input "Guest Contact Email Address *" at bounding box center [943, 566] width 310 height 31
type input "hello@boulevardstays.com"
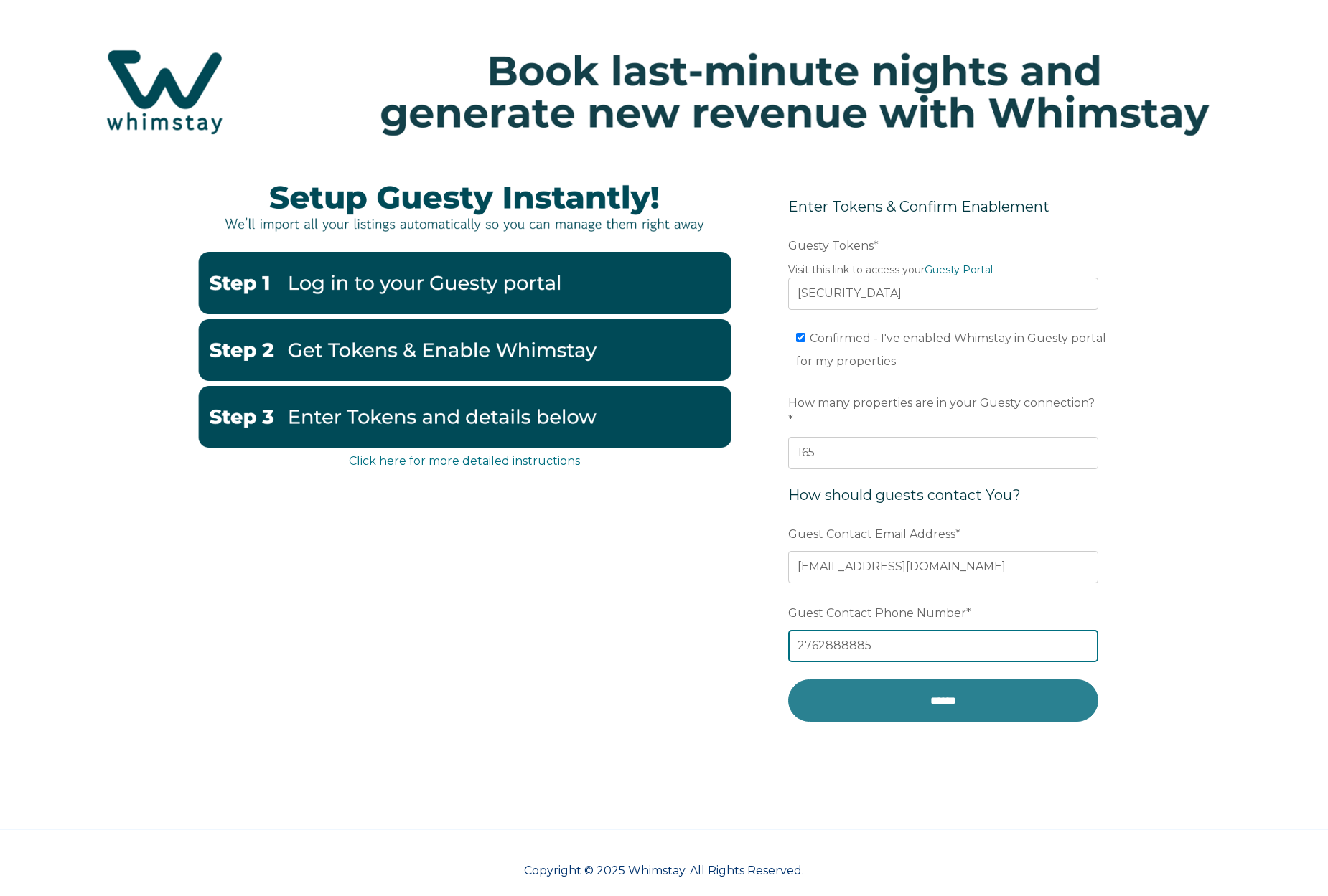
type input "2762888885"
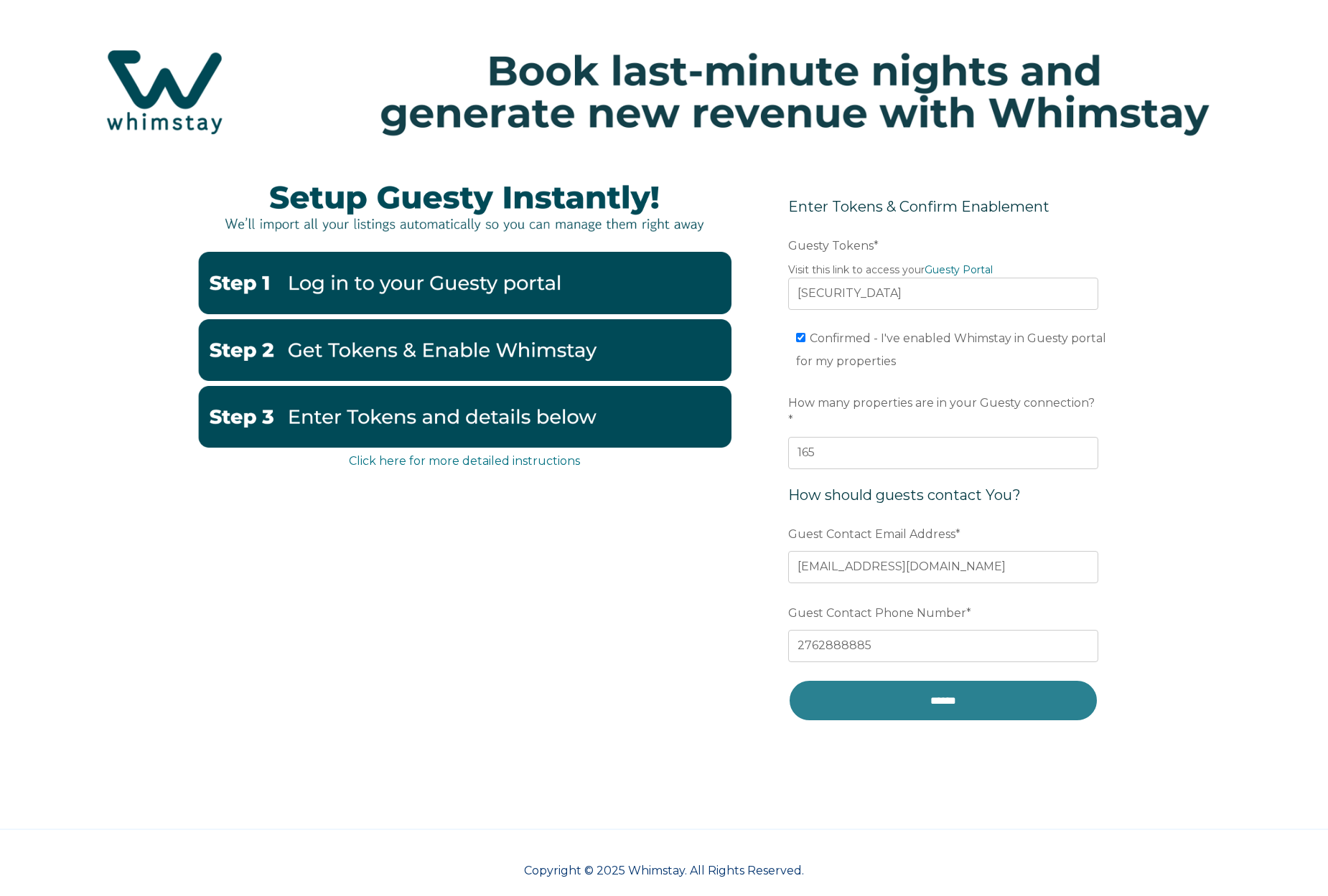
click at [937, 699] on input "******" at bounding box center [943, 700] width 310 height 43
